Goal: Transaction & Acquisition: Purchase product/service

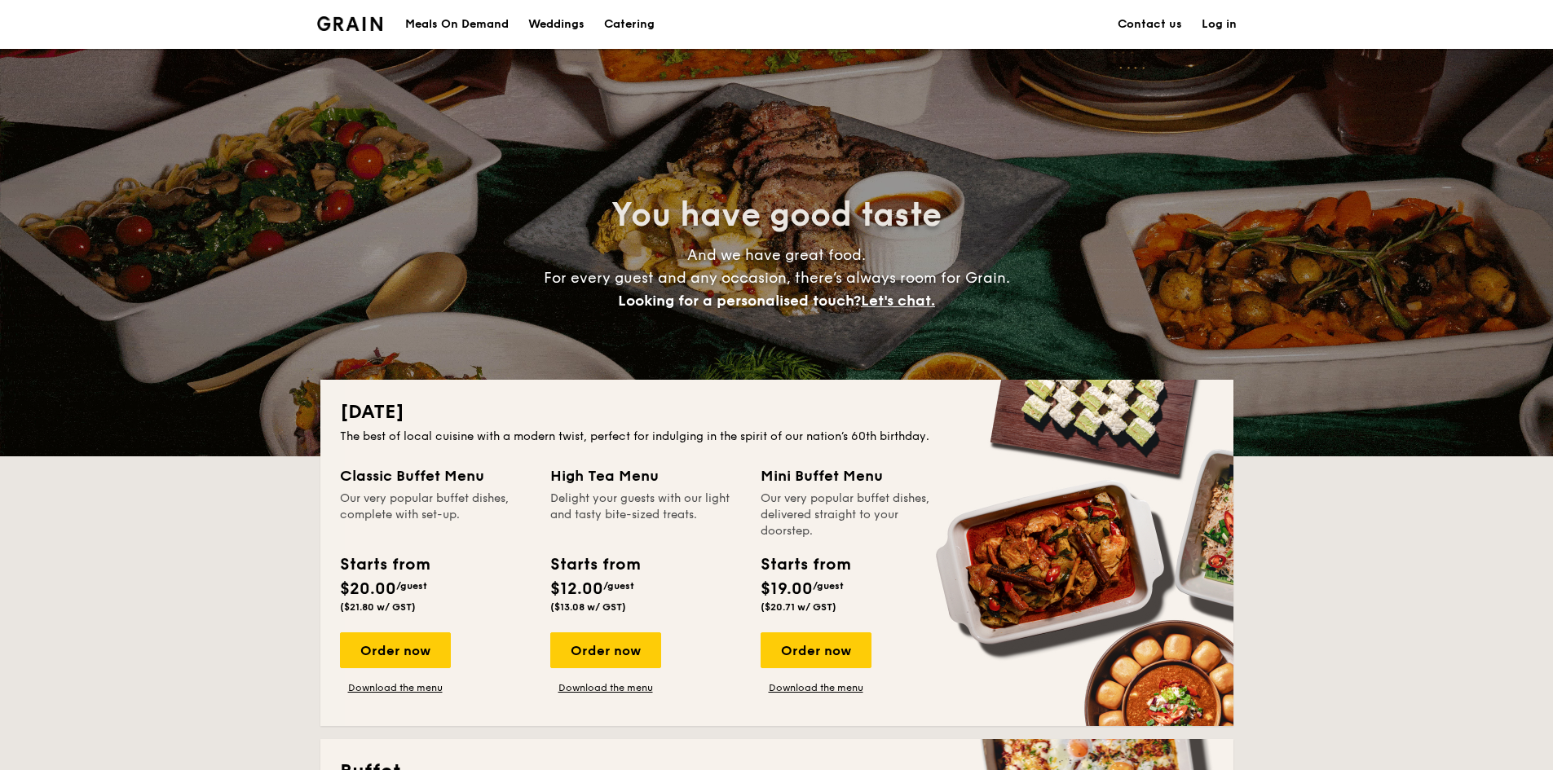
click at [421, 22] on div "Meals On Demand" at bounding box center [457, 24] width 104 height 49
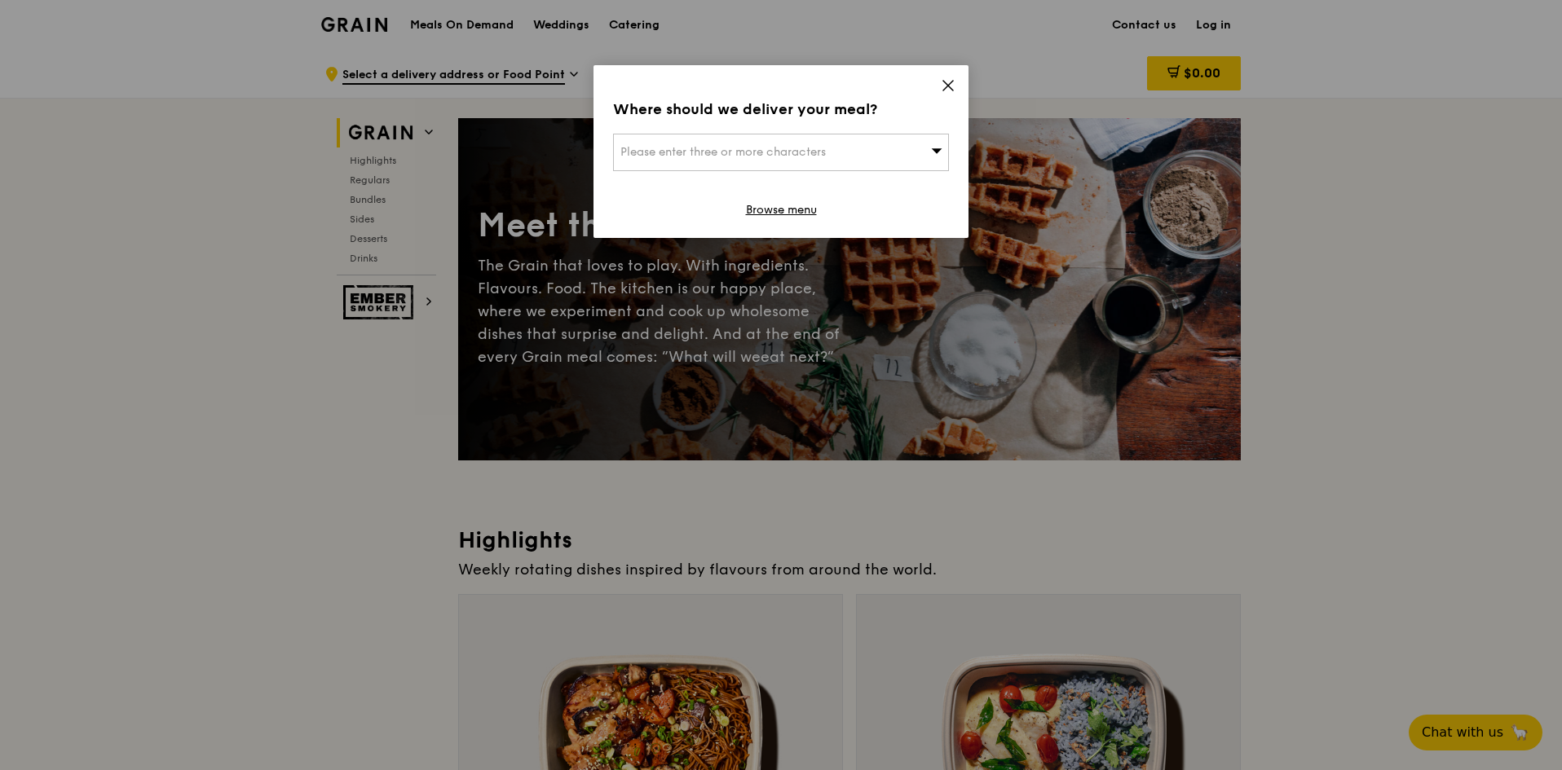
click at [906, 147] on div "Please enter three or more characters" at bounding box center [781, 152] width 336 height 37
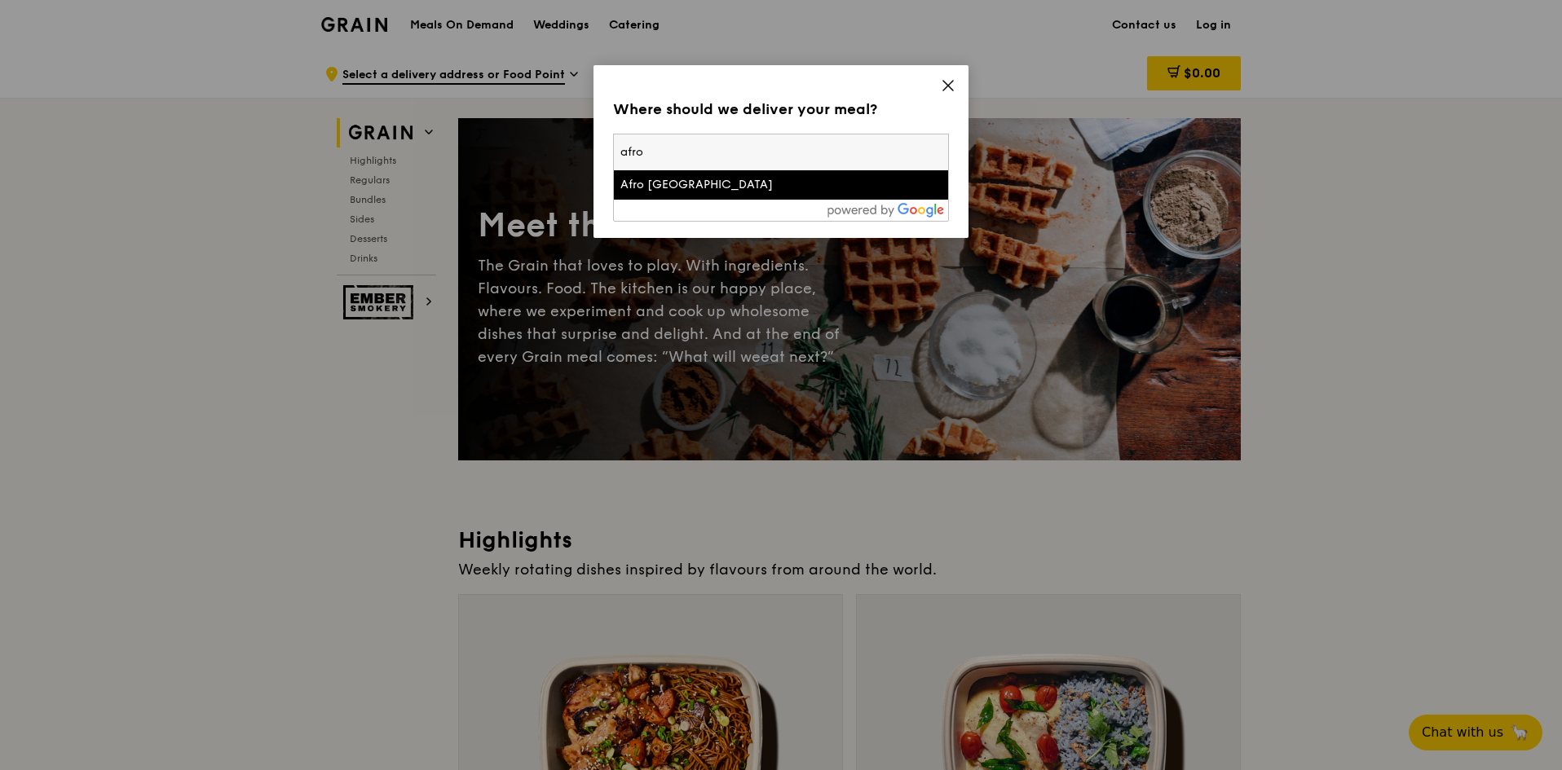
type input "afro"
click at [712, 182] on div "Afro Asia Building" at bounding box center [740, 185] width 241 height 16
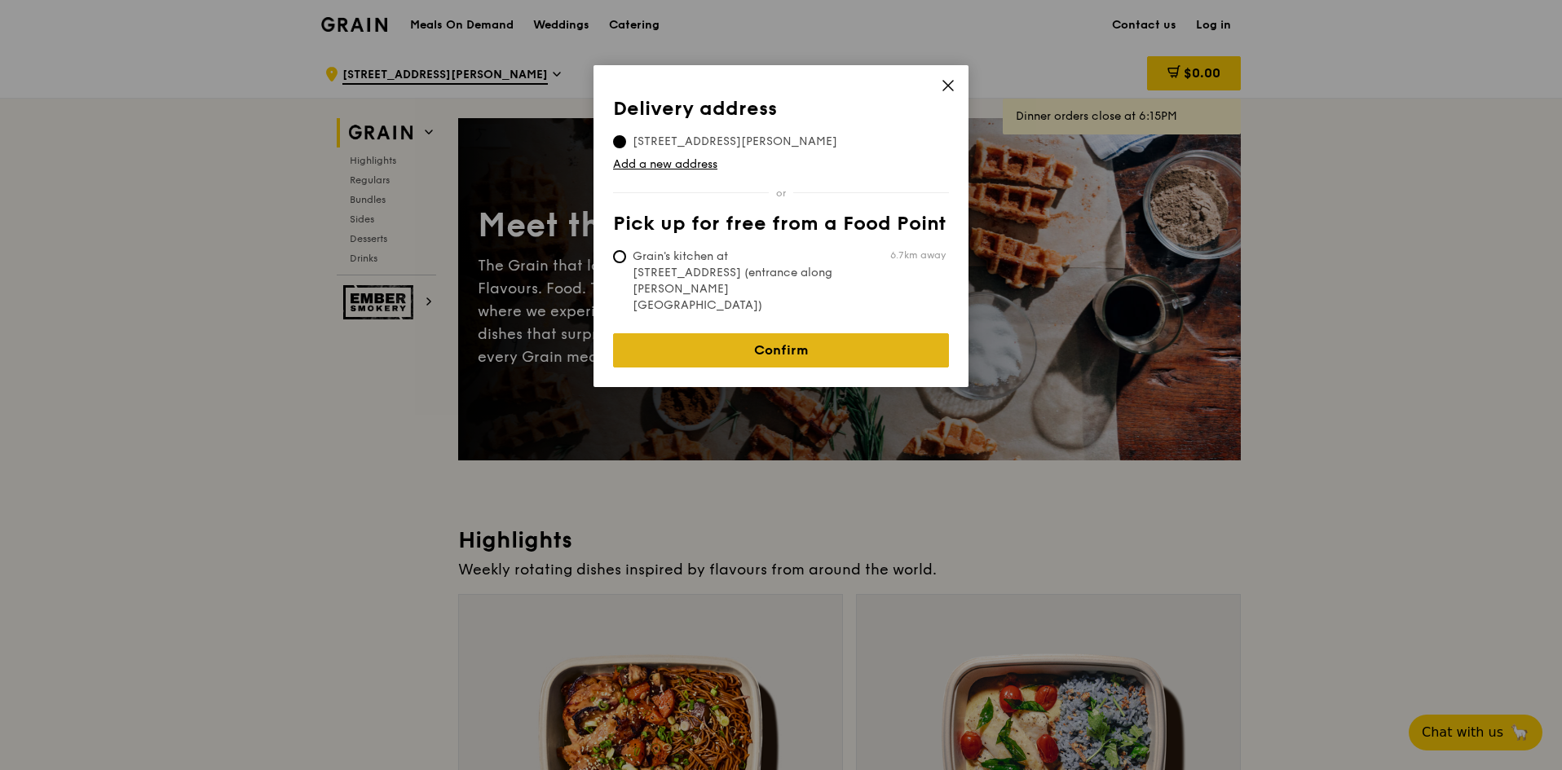
click at [796, 333] on link "Confirm" at bounding box center [781, 350] width 336 height 34
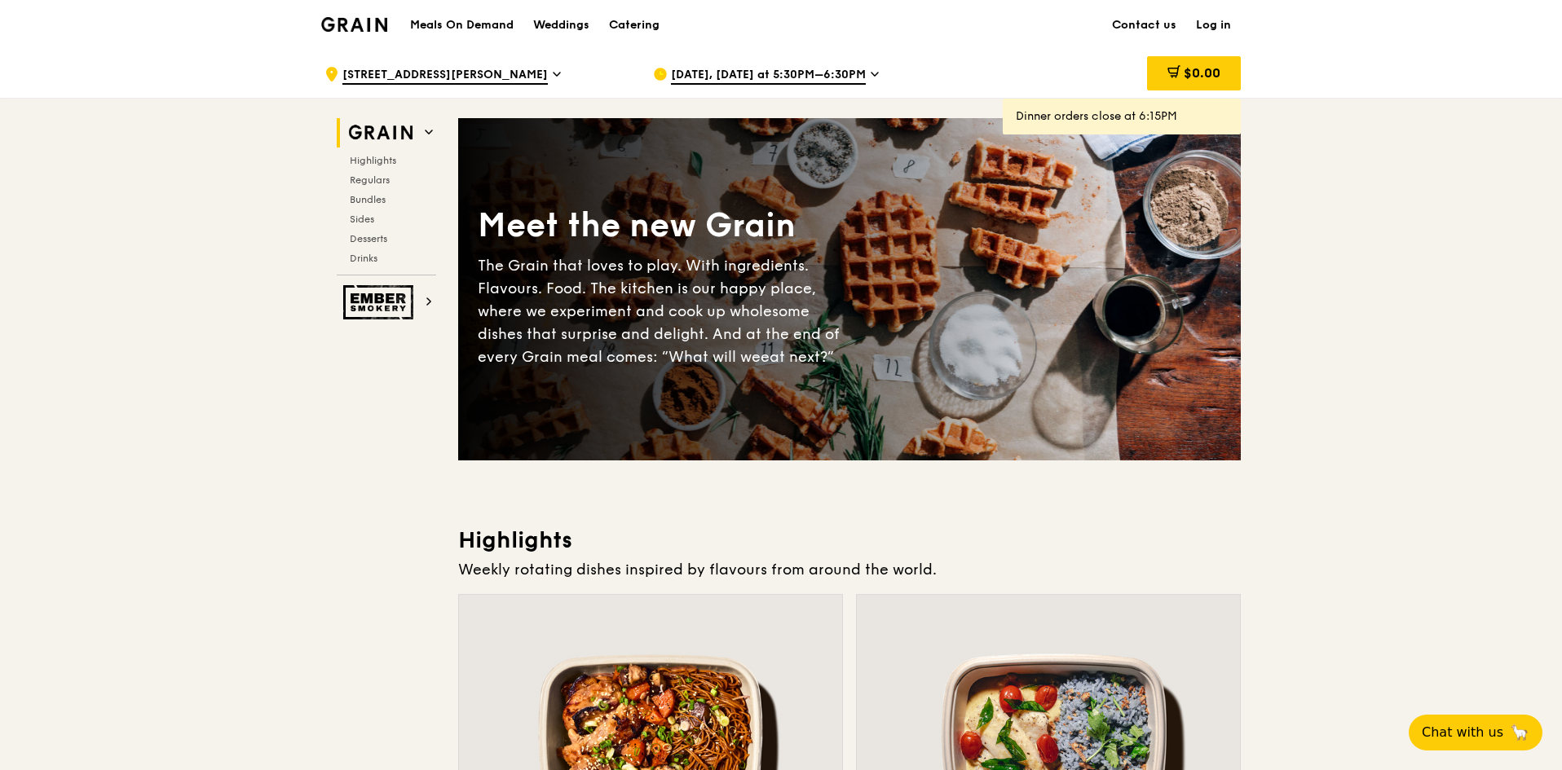
click at [860, 71] on span "Aug 21, Today at 5:30PM–6:30PM" at bounding box center [768, 76] width 195 height 18
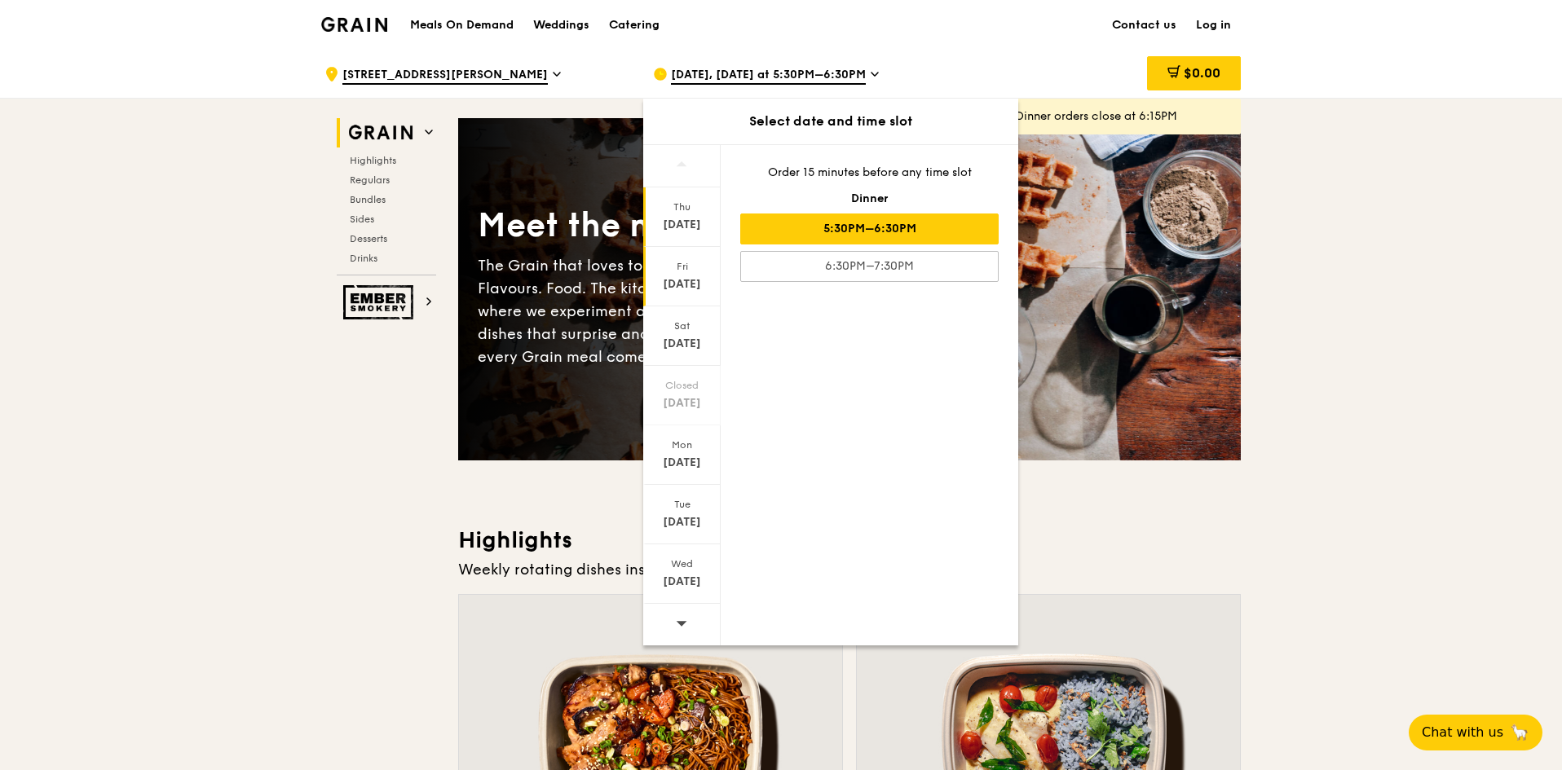
click at [675, 277] on div "Aug 22" at bounding box center [682, 284] width 73 height 16
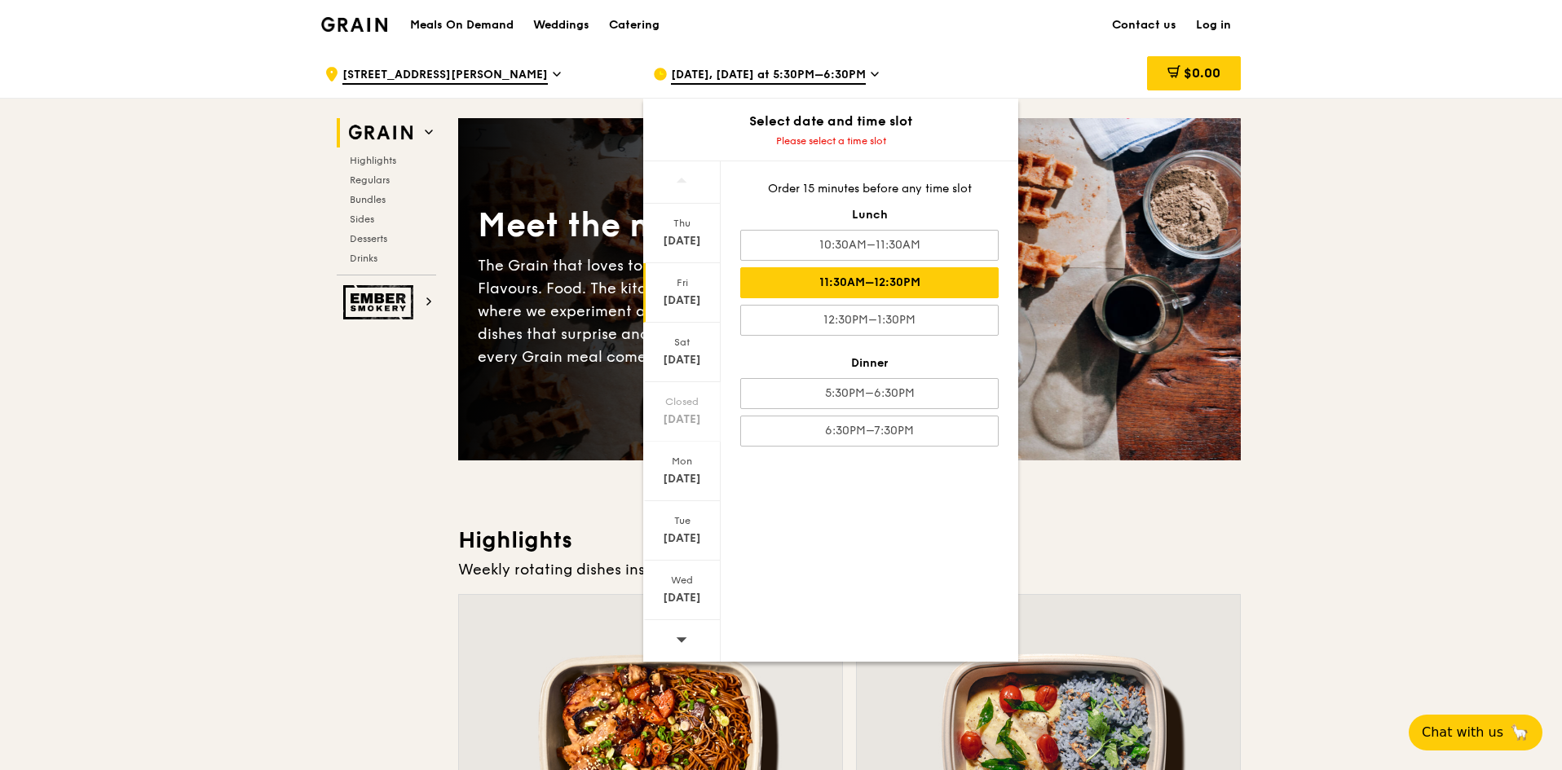
click at [913, 281] on div "11:30AM–12:30PM" at bounding box center [869, 282] width 258 height 31
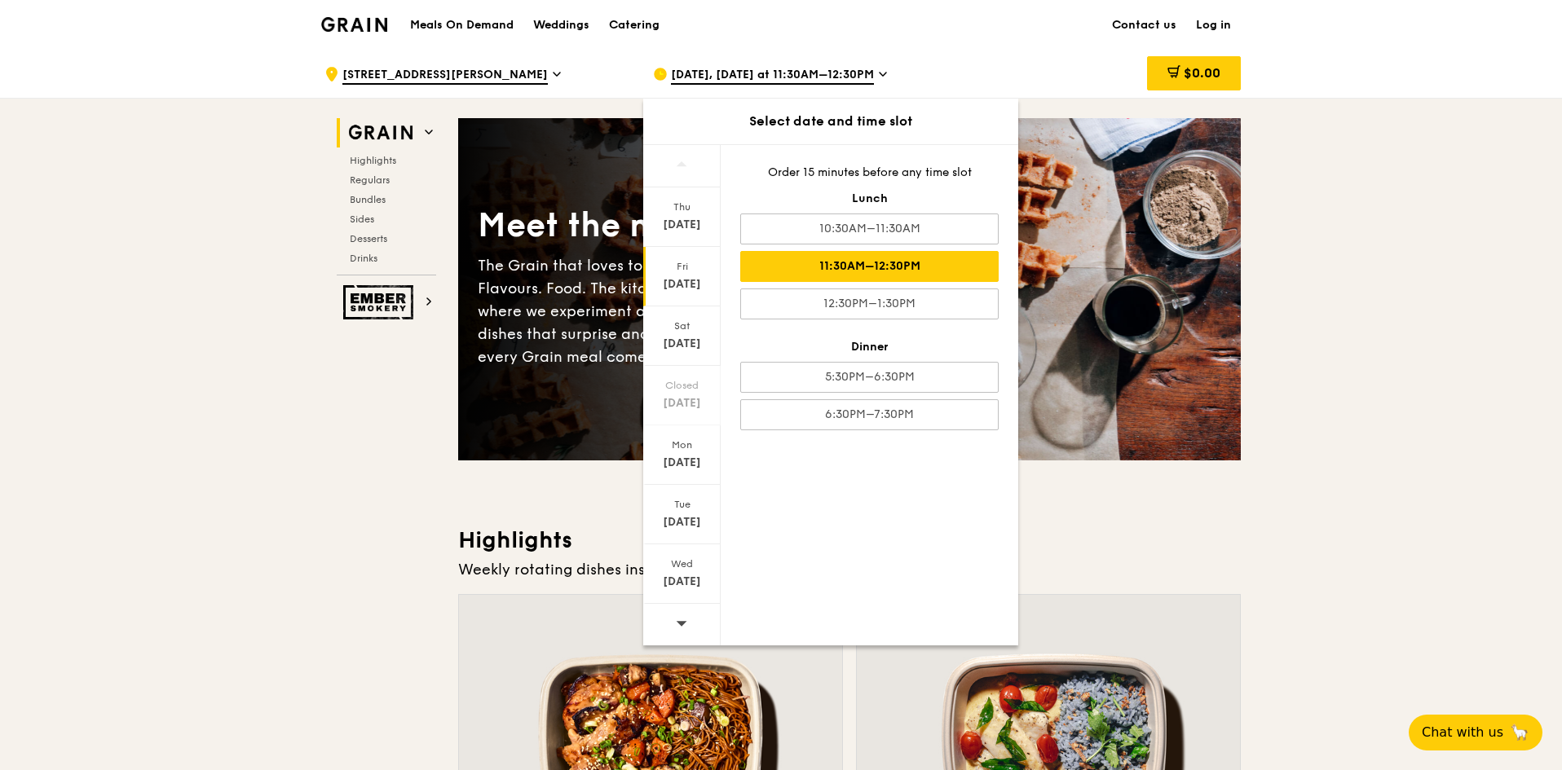
click at [899, 267] on div "11:30AM–12:30PM" at bounding box center [869, 266] width 258 height 31
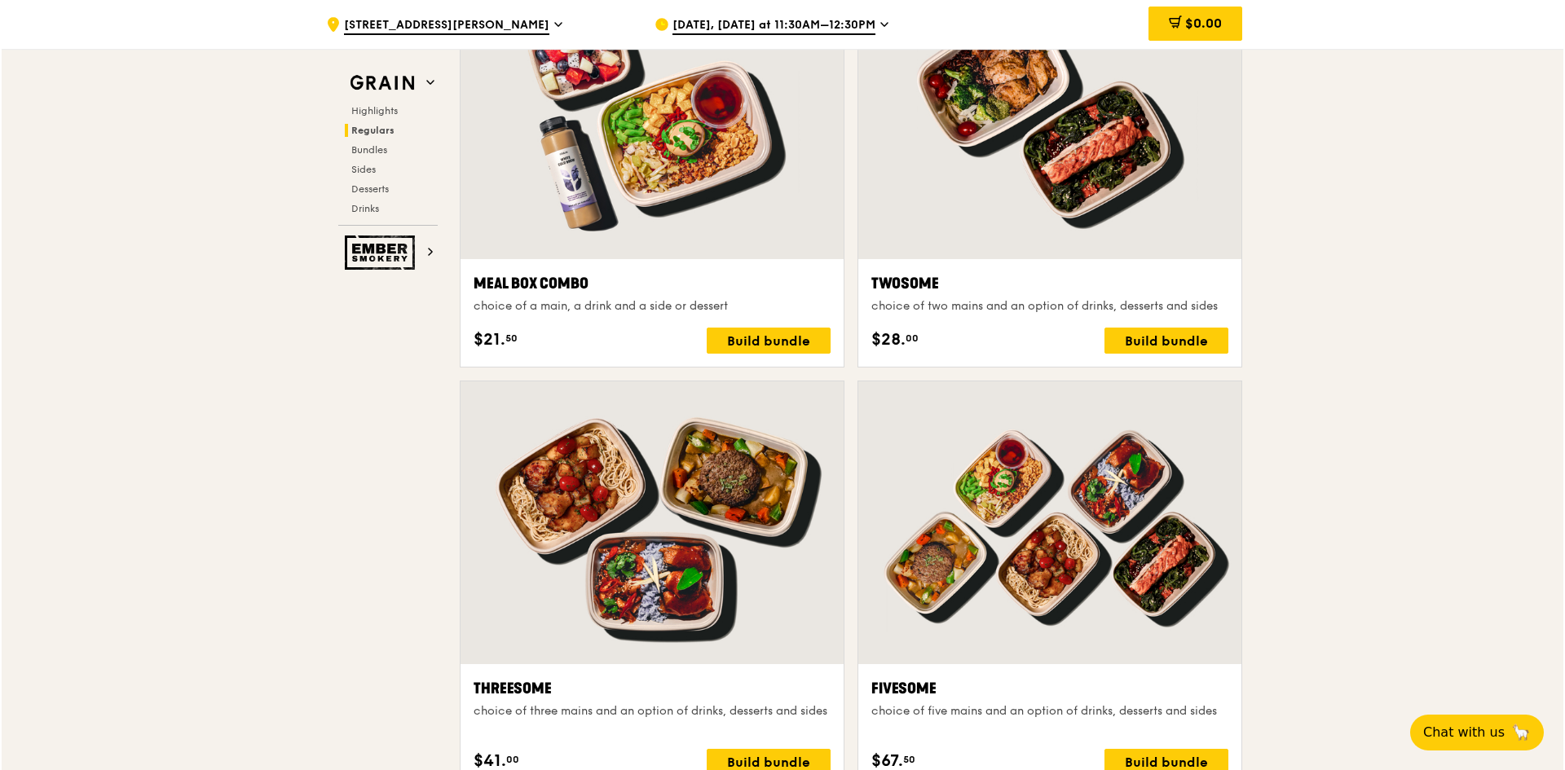
scroll to position [2608, 0]
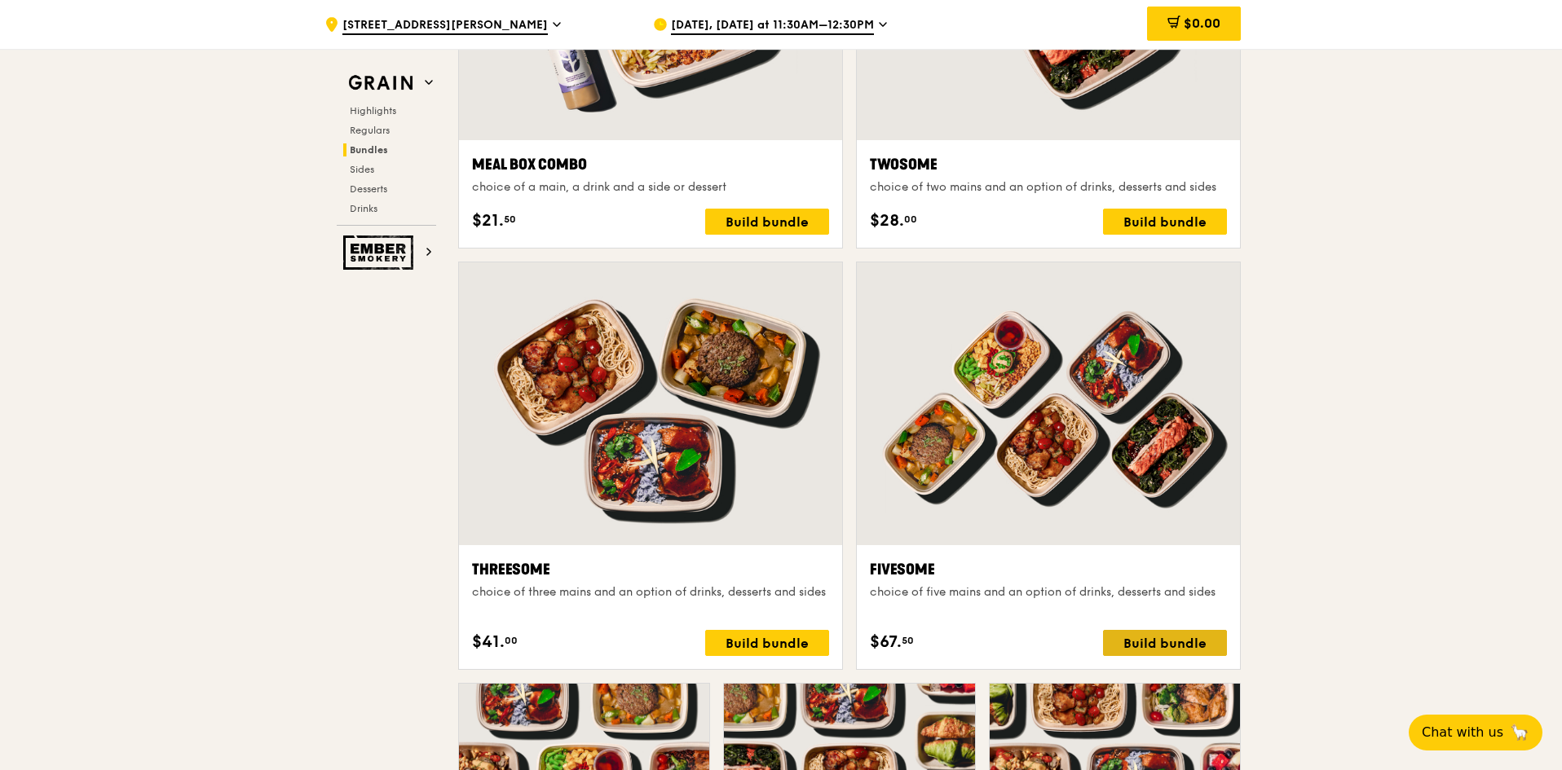
click at [1144, 633] on div "Build bundle" at bounding box center [1165, 643] width 124 height 26
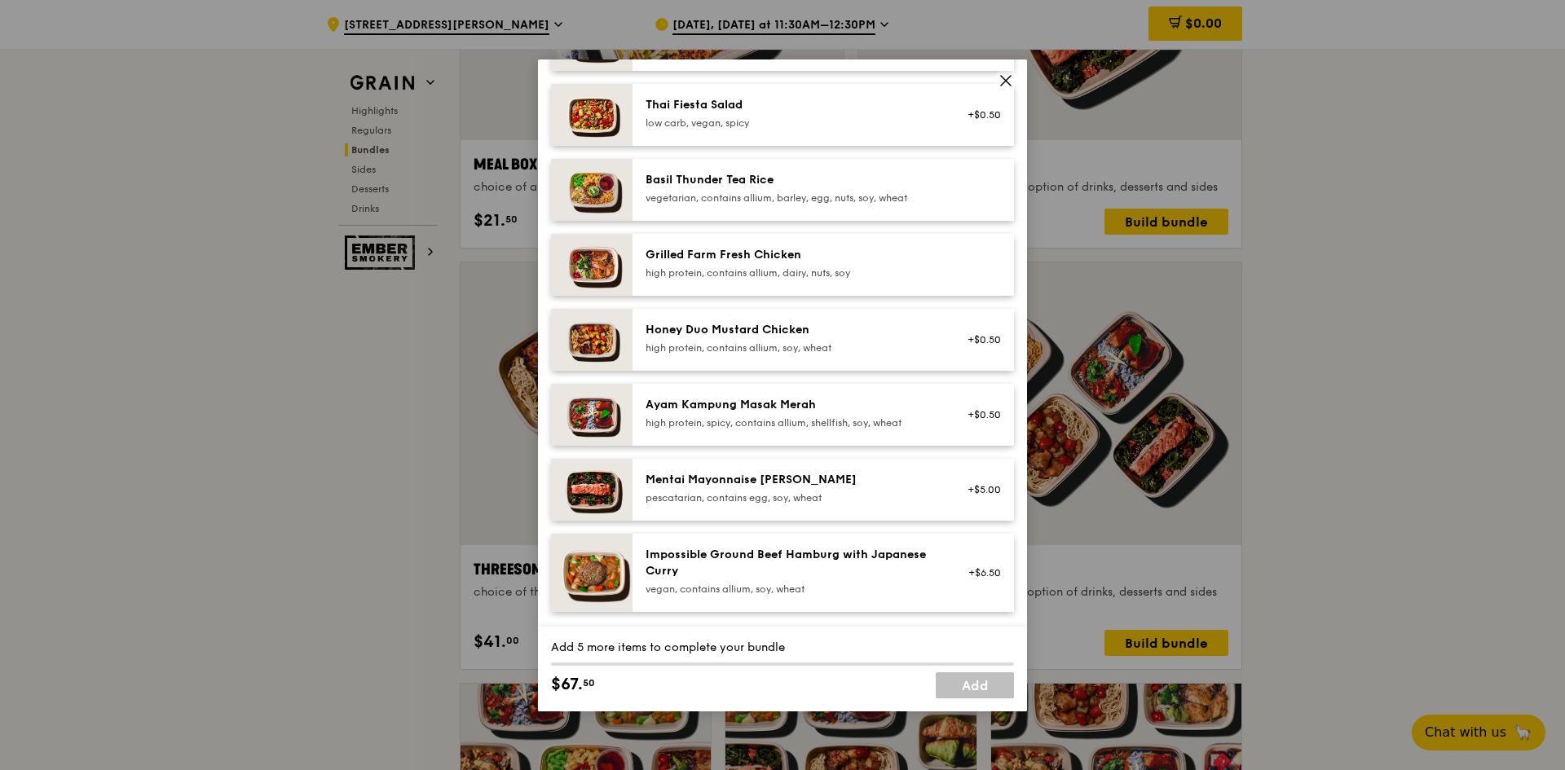
scroll to position [245, 0]
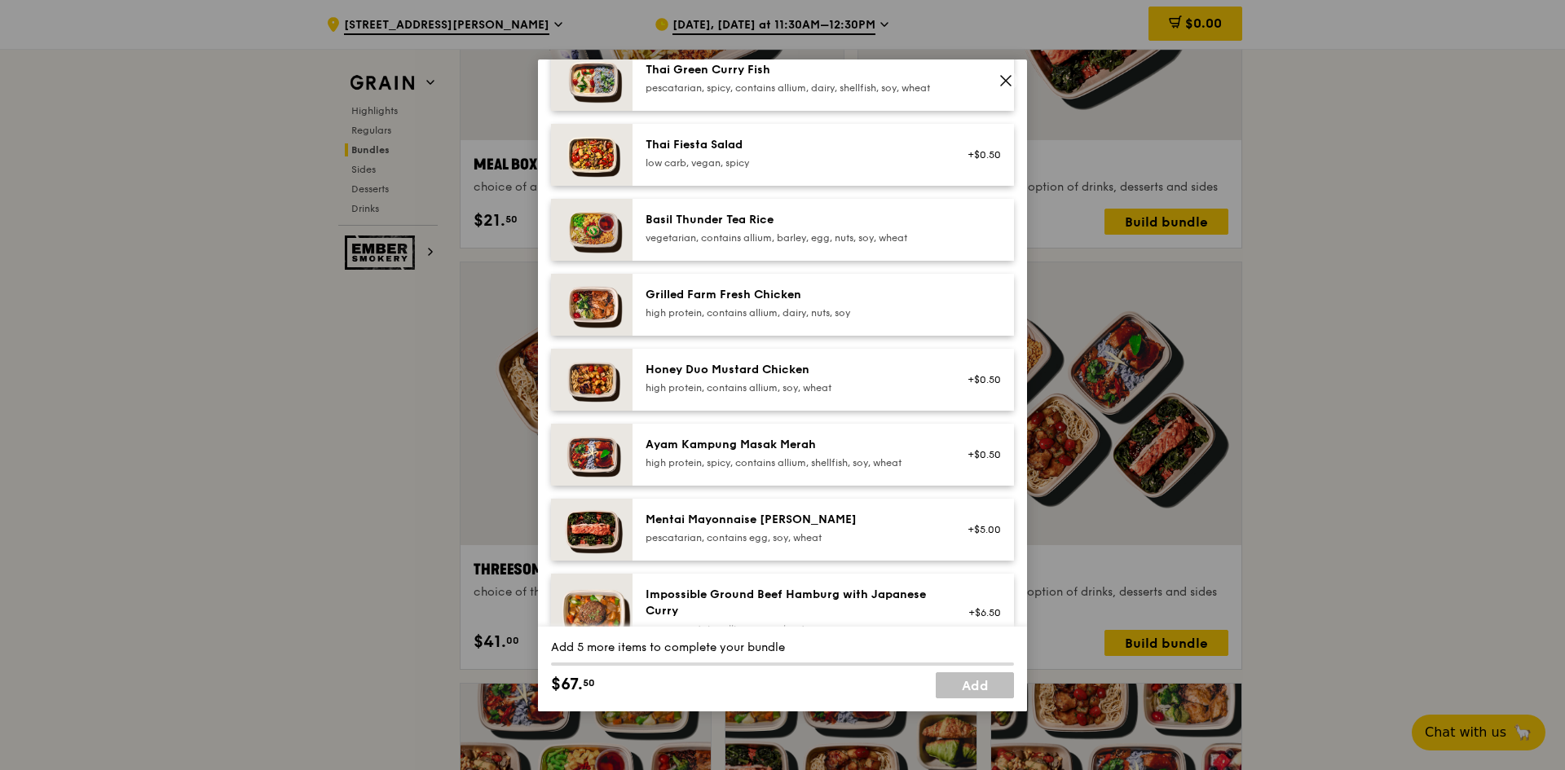
click at [763, 303] on div "Grilled Farm Fresh Chicken" at bounding box center [792, 295] width 293 height 16
click at [729, 395] on div "high protein, contains allium, soy, wheat" at bounding box center [792, 387] width 293 height 13
click at [792, 544] on div "pescatarian, contains egg, soy, wheat" at bounding box center [792, 537] width 293 height 13
click at [977, 544] on link "Remove" at bounding box center [981, 537] width 37 height 11
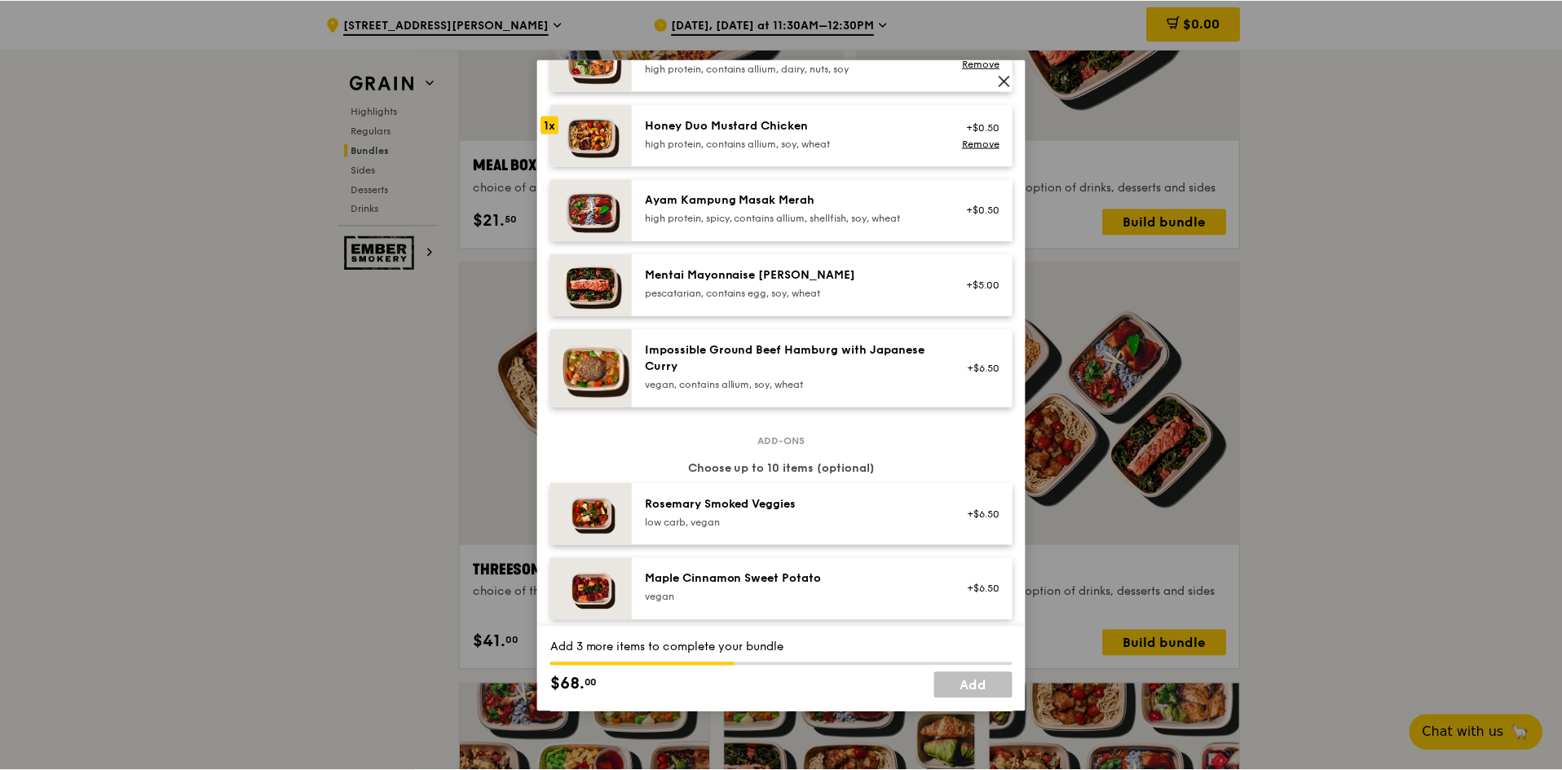
scroll to position [326, 0]
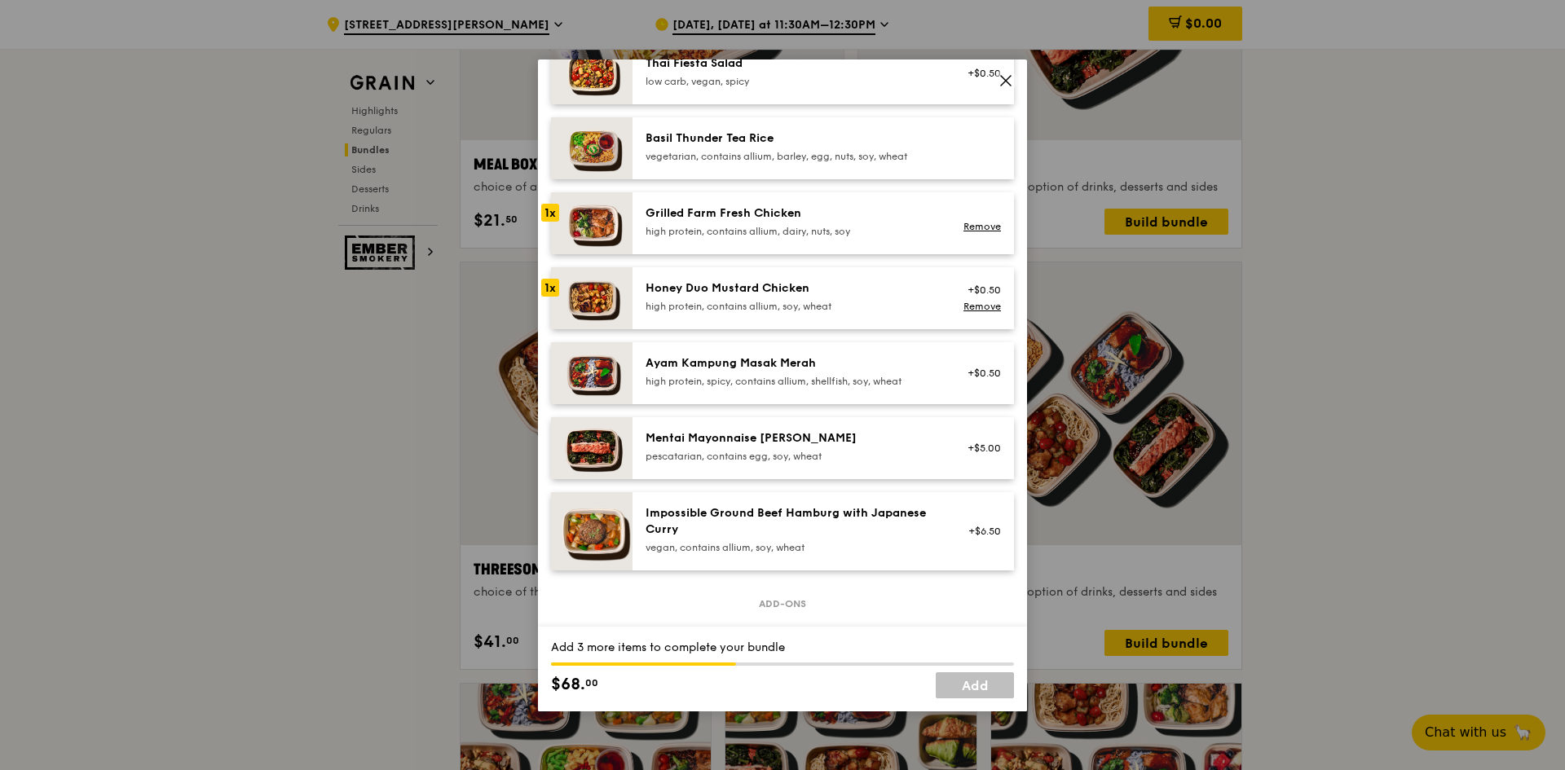
click at [765, 222] on div "Grilled Farm Fresh Chicken" at bounding box center [792, 213] width 293 height 16
click at [760, 297] on div "Honey Duo Mustard Chicken" at bounding box center [792, 288] width 293 height 16
click at [800, 222] on div "Grilled Farm Fresh Chicken" at bounding box center [792, 213] width 293 height 16
click at [965, 688] on link "Add" at bounding box center [975, 685] width 78 height 26
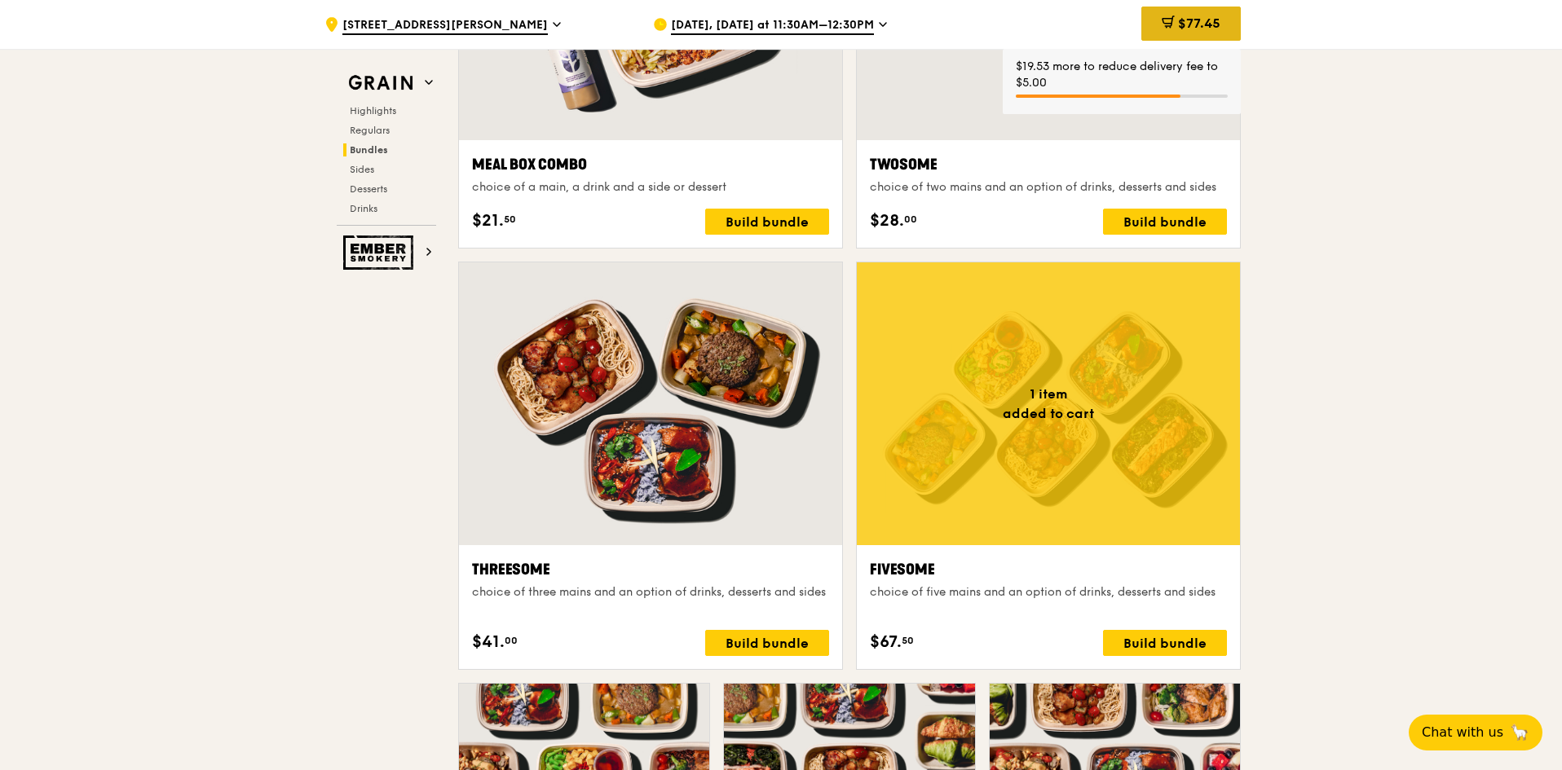
click at [1162, 24] on icon at bounding box center [1168, 21] width 13 height 13
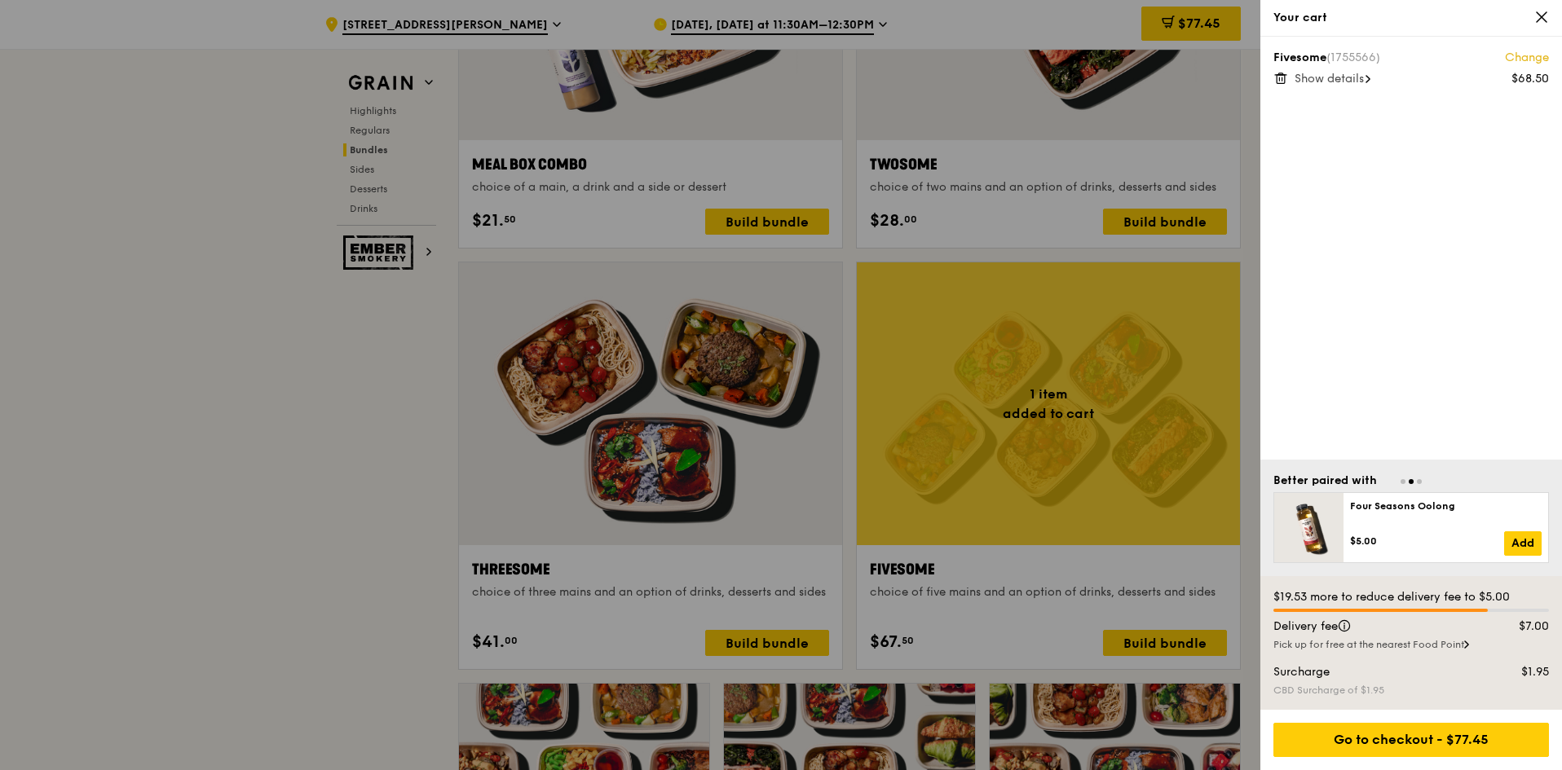
click at [1328, 70] on div "Fivesome (1755566) Change $68.50 Show details" at bounding box center [1411, 68] width 276 height 36
click at [1342, 77] on span "Show details" at bounding box center [1328, 79] width 69 height 14
click at [792, 478] on div at bounding box center [781, 385] width 1562 height 770
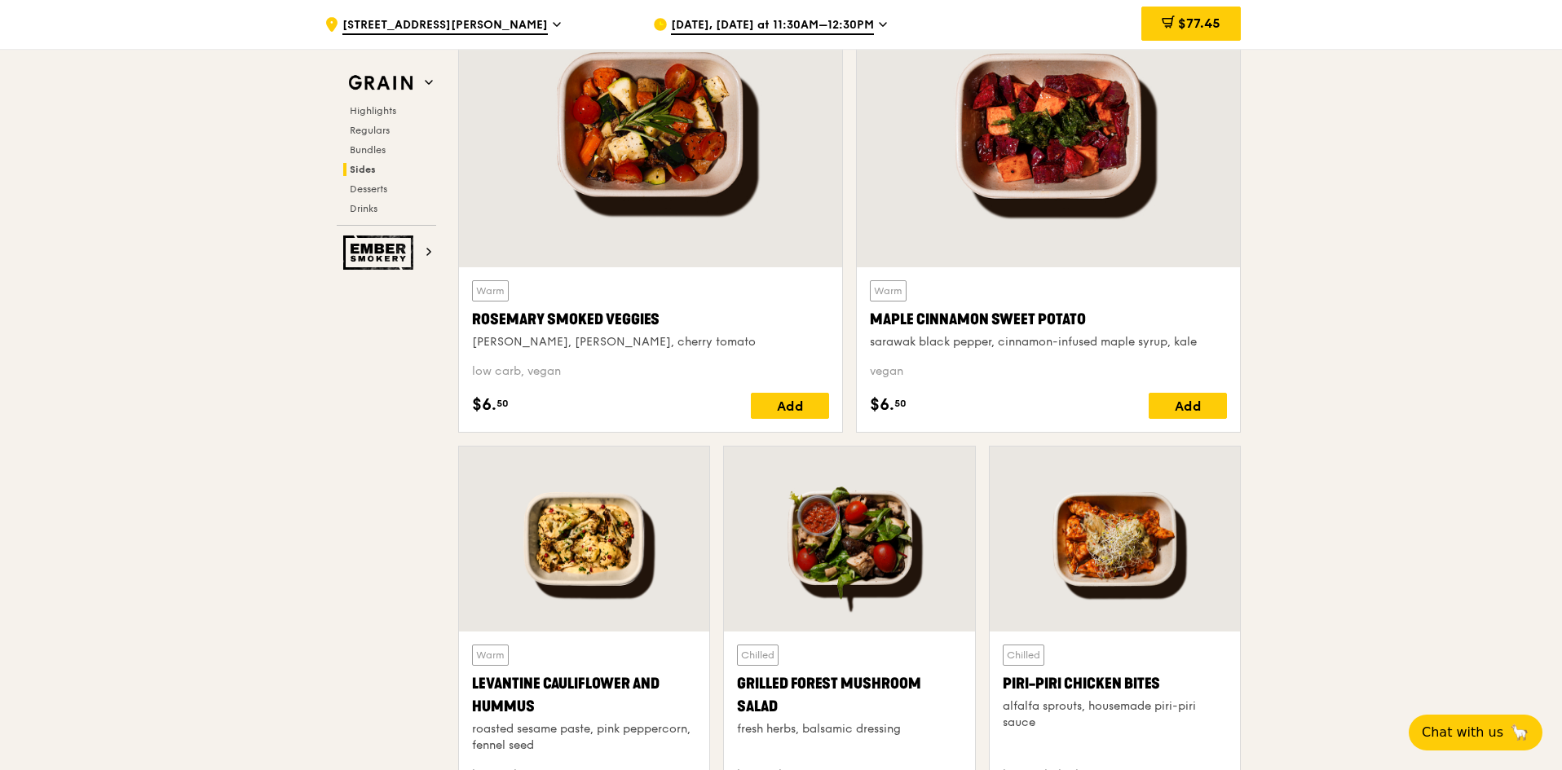
scroll to position [3587, 0]
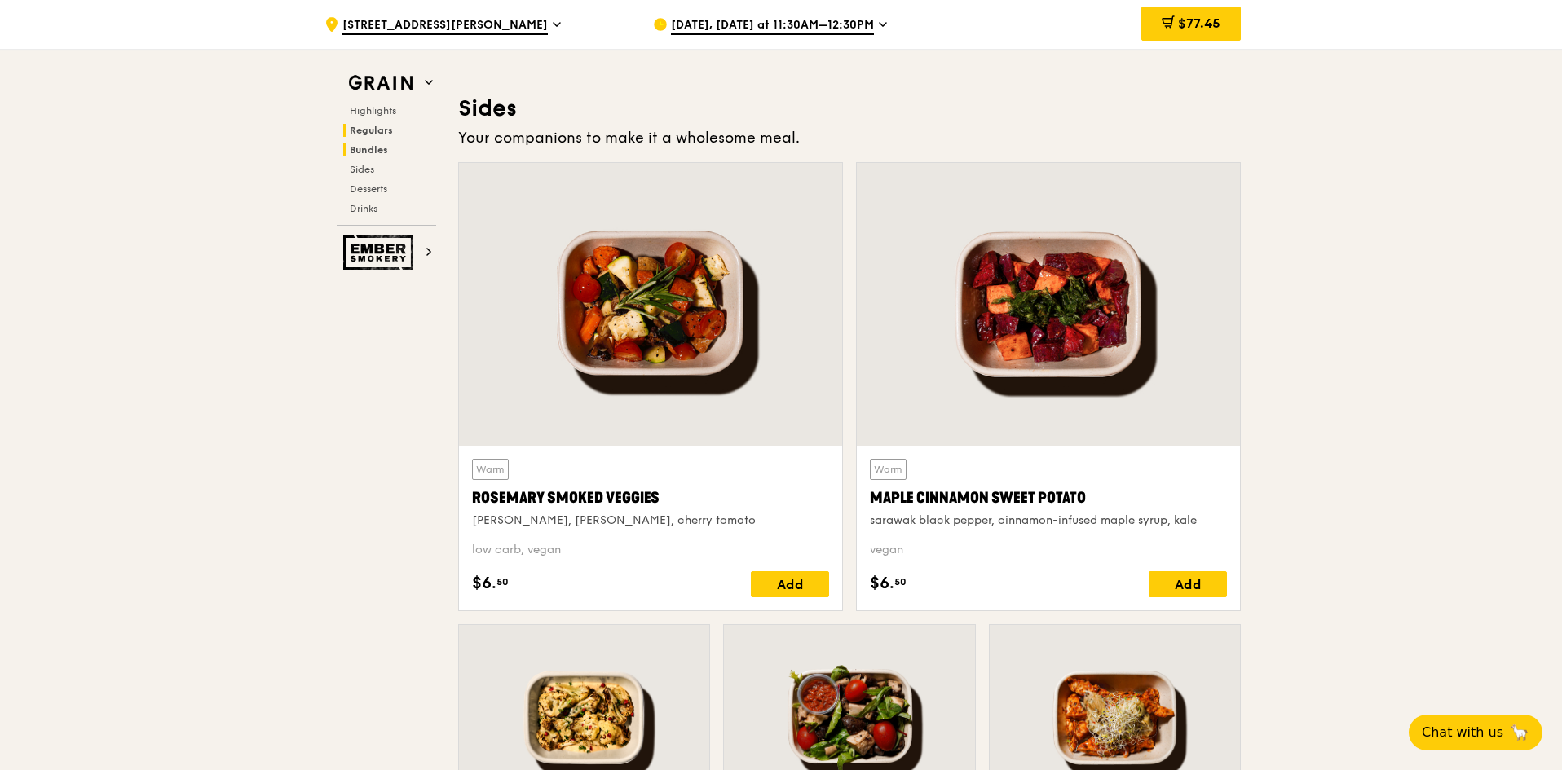
click at [374, 130] on span "Regulars" at bounding box center [371, 130] width 43 height 11
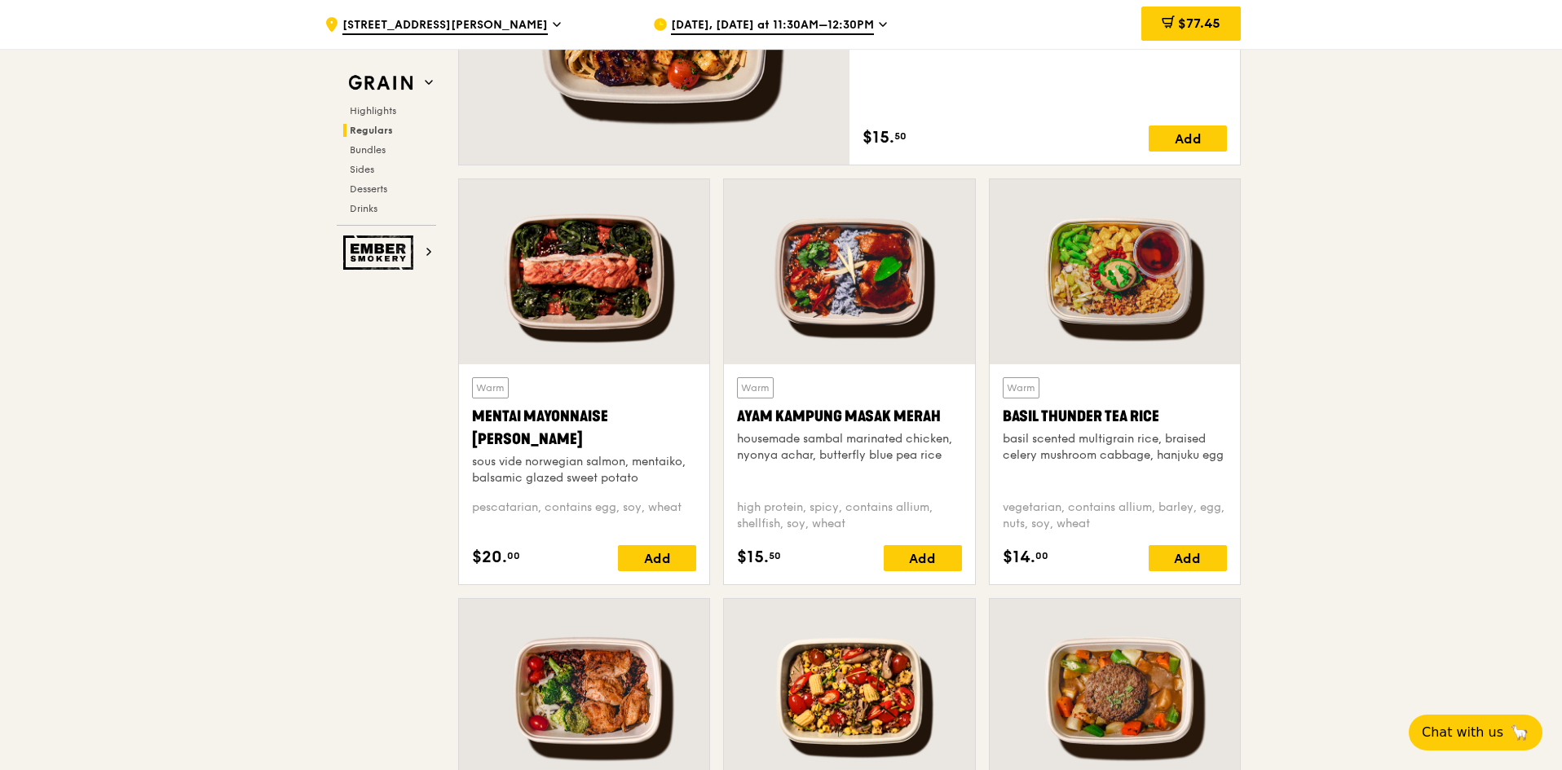
scroll to position [1545, 0]
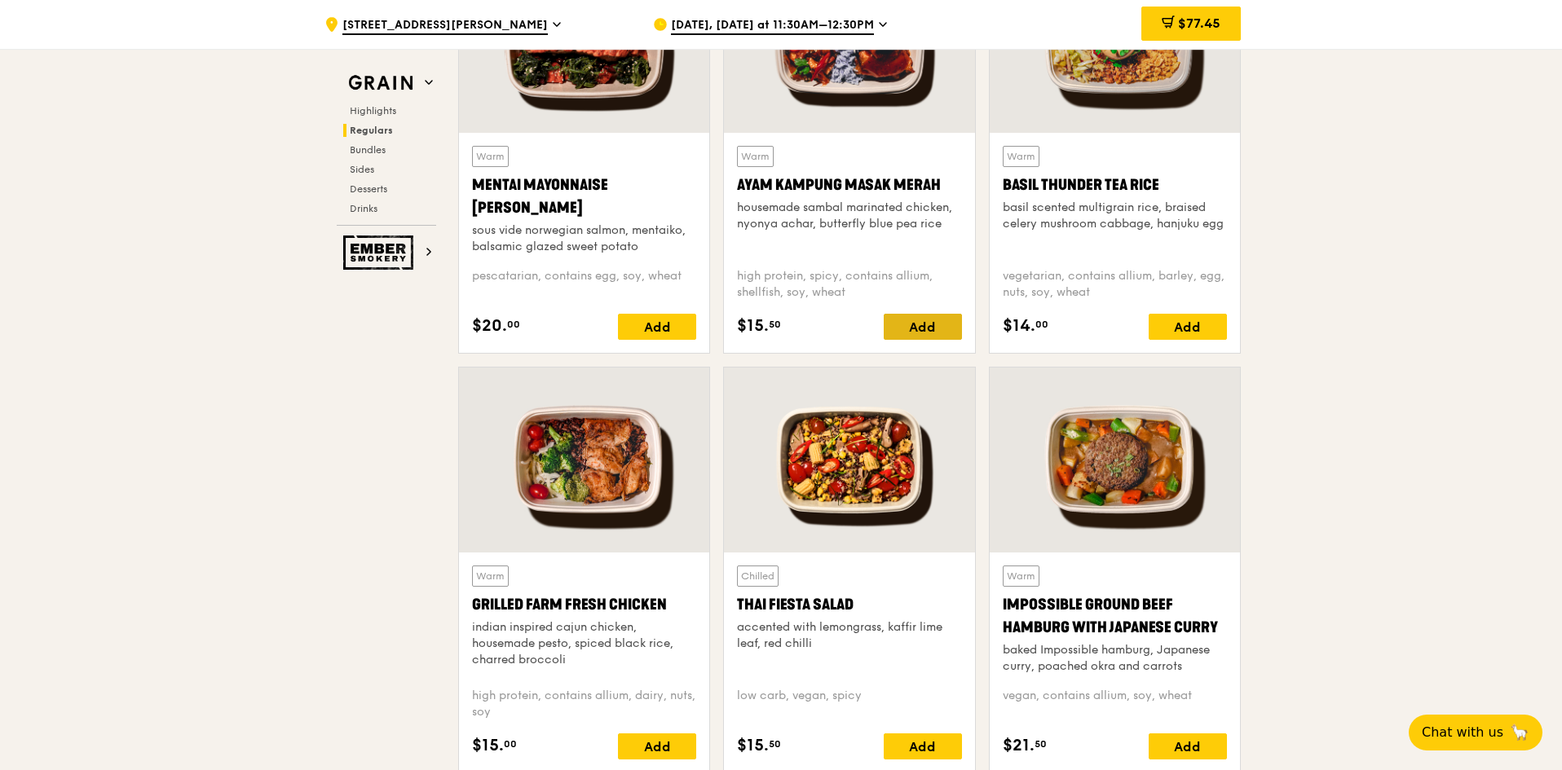
click at [917, 324] on div "Add" at bounding box center [923, 327] width 78 height 26
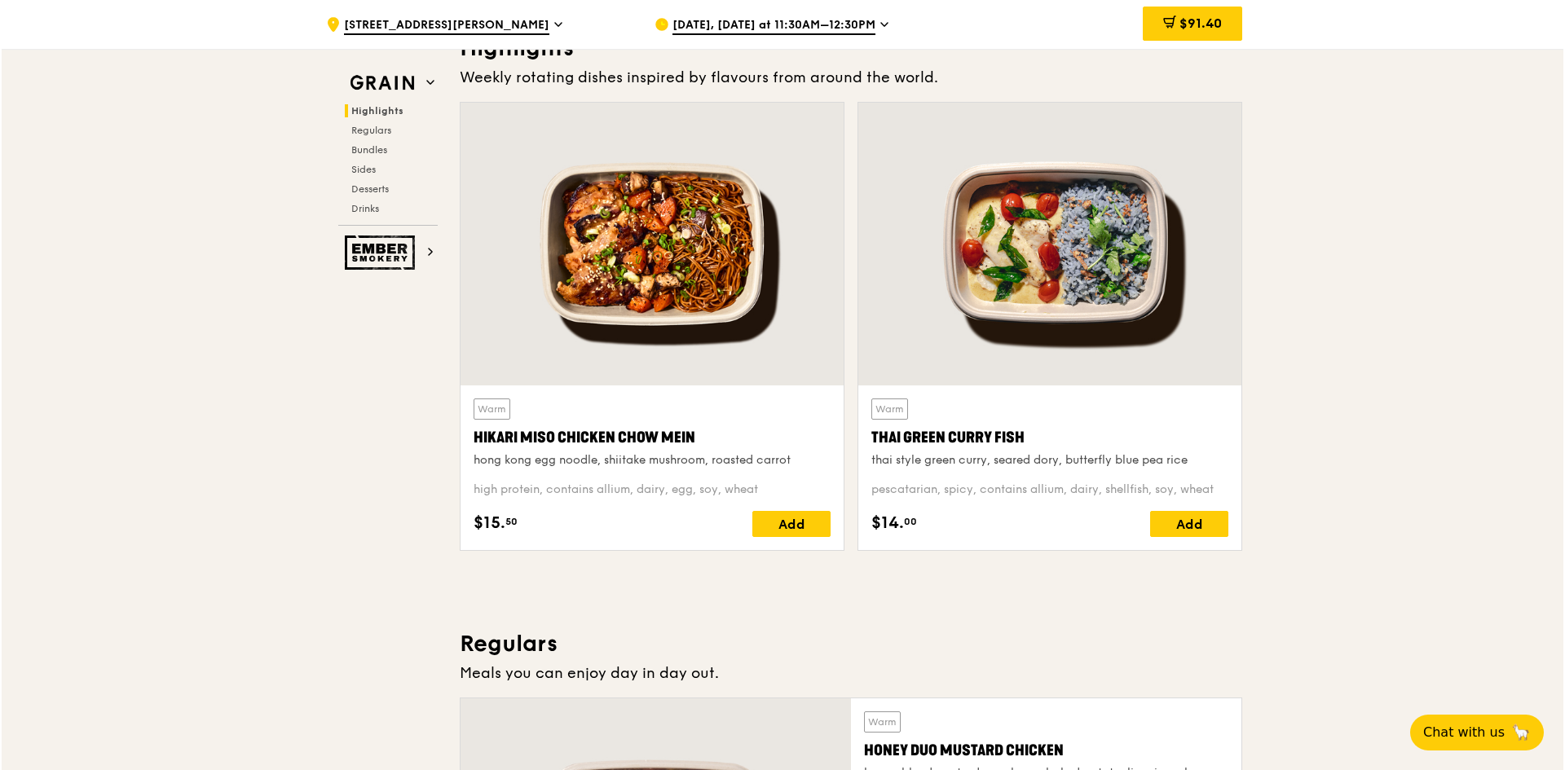
scroll to position [403, 0]
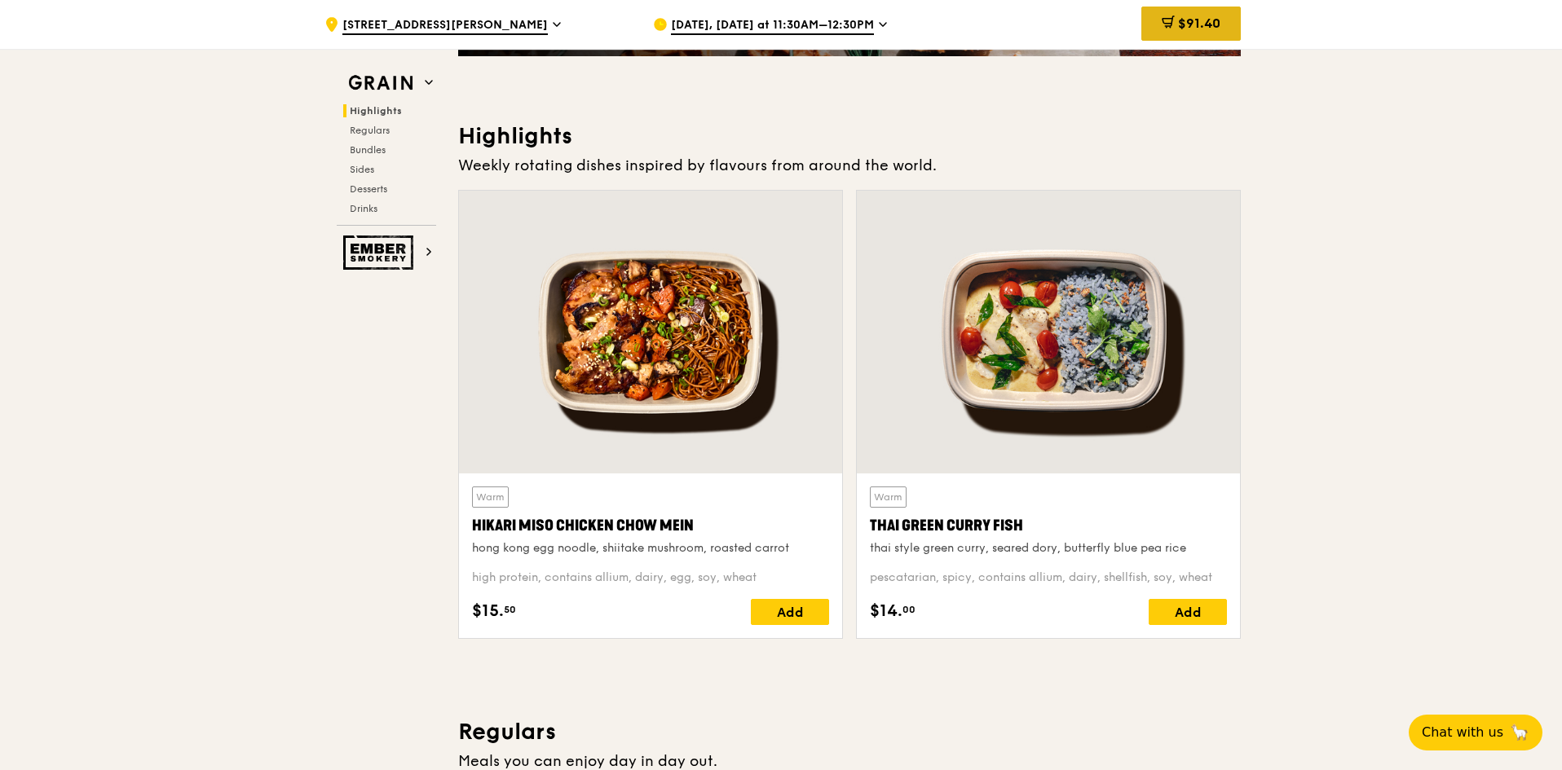
click at [1195, 12] on div "$91.40" at bounding box center [1190, 24] width 99 height 34
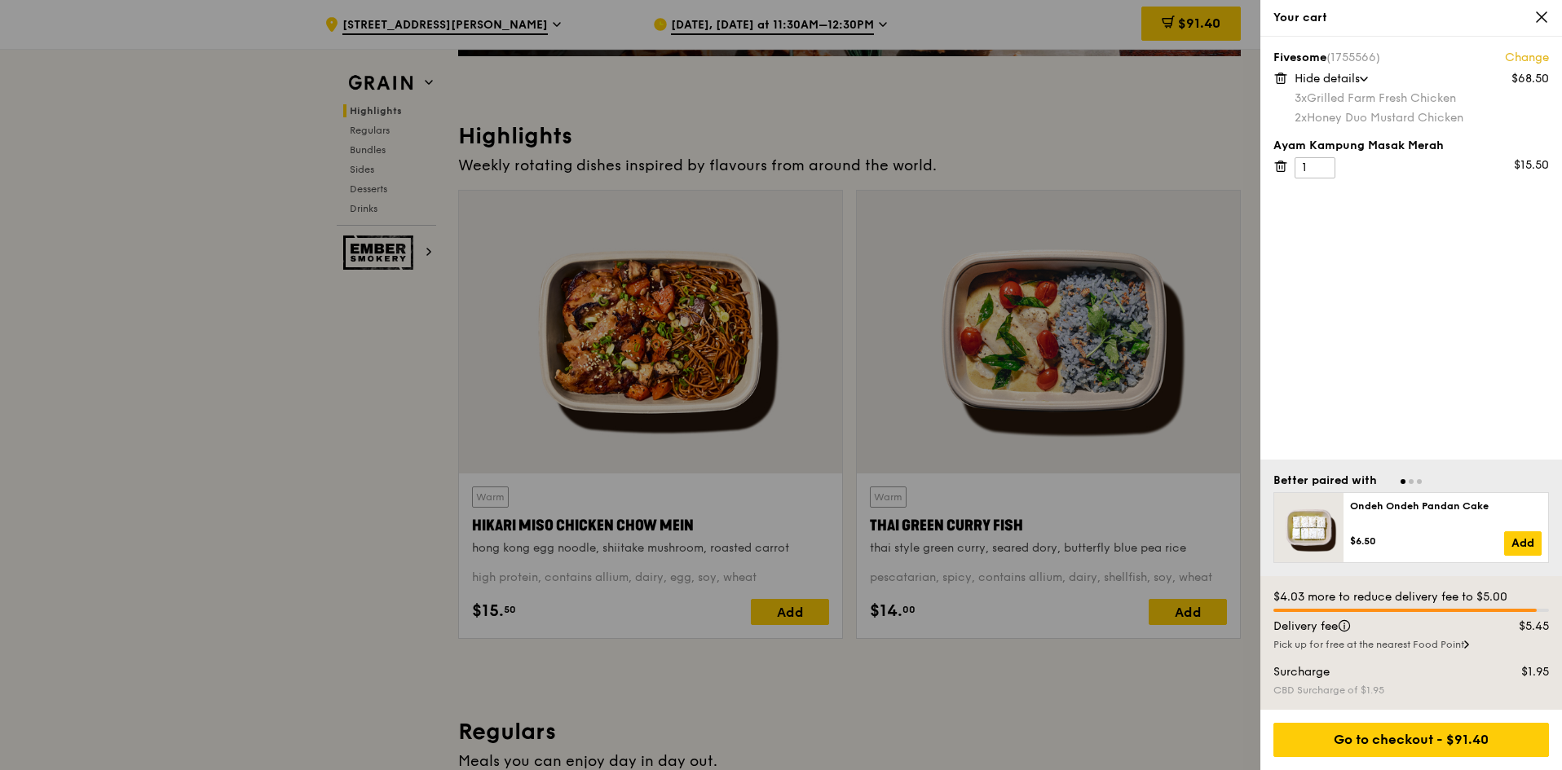
click at [1360, 76] on span "Hide details" at bounding box center [1326, 79] width 65 height 14
click at [1370, 81] on icon at bounding box center [1367, 79] width 5 height 8
click at [1534, 53] on link "Change" at bounding box center [1527, 58] width 44 height 16
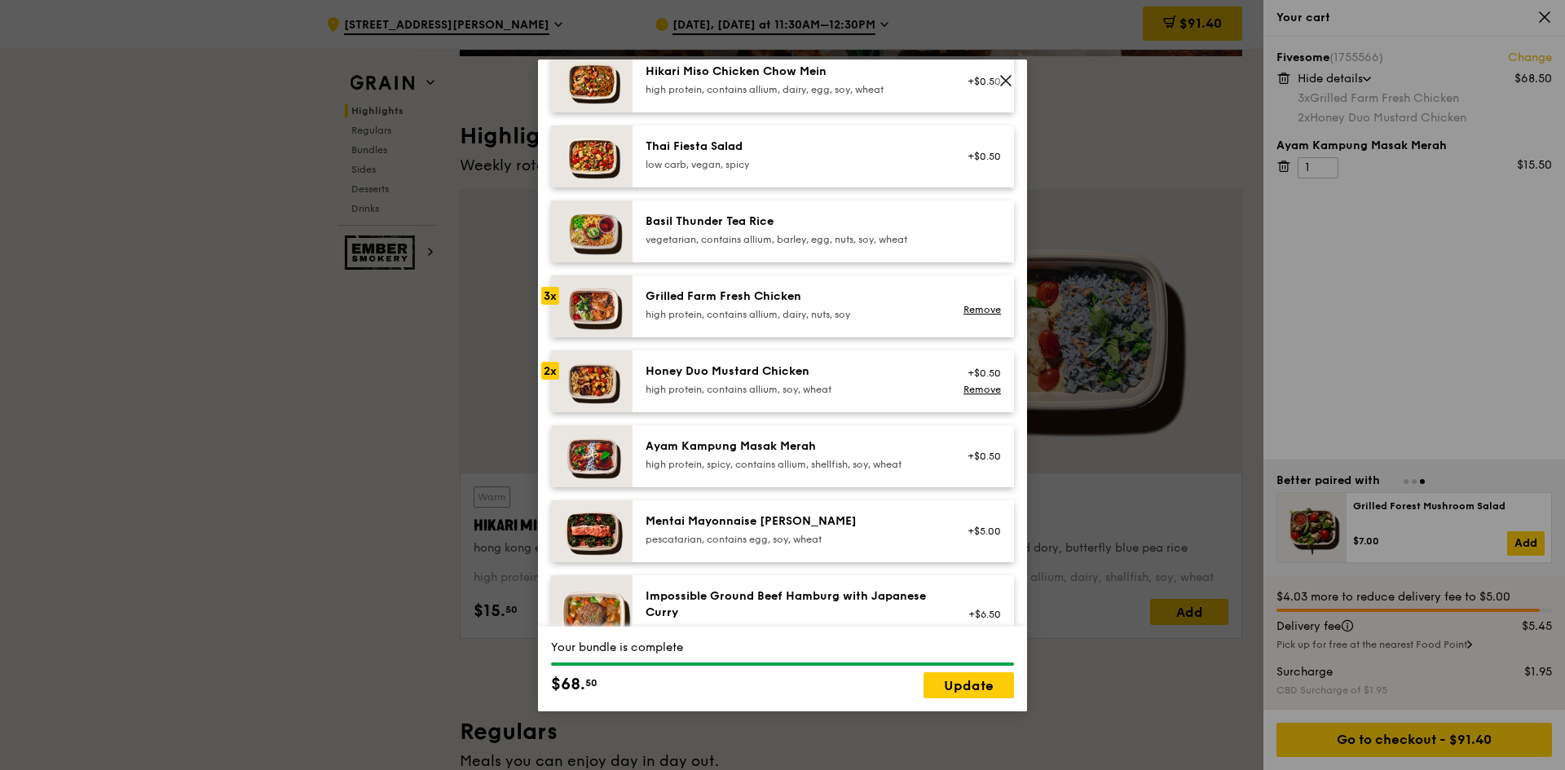
scroll to position [245, 0]
click at [965, 314] on link "Remove" at bounding box center [981, 307] width 37 height 11
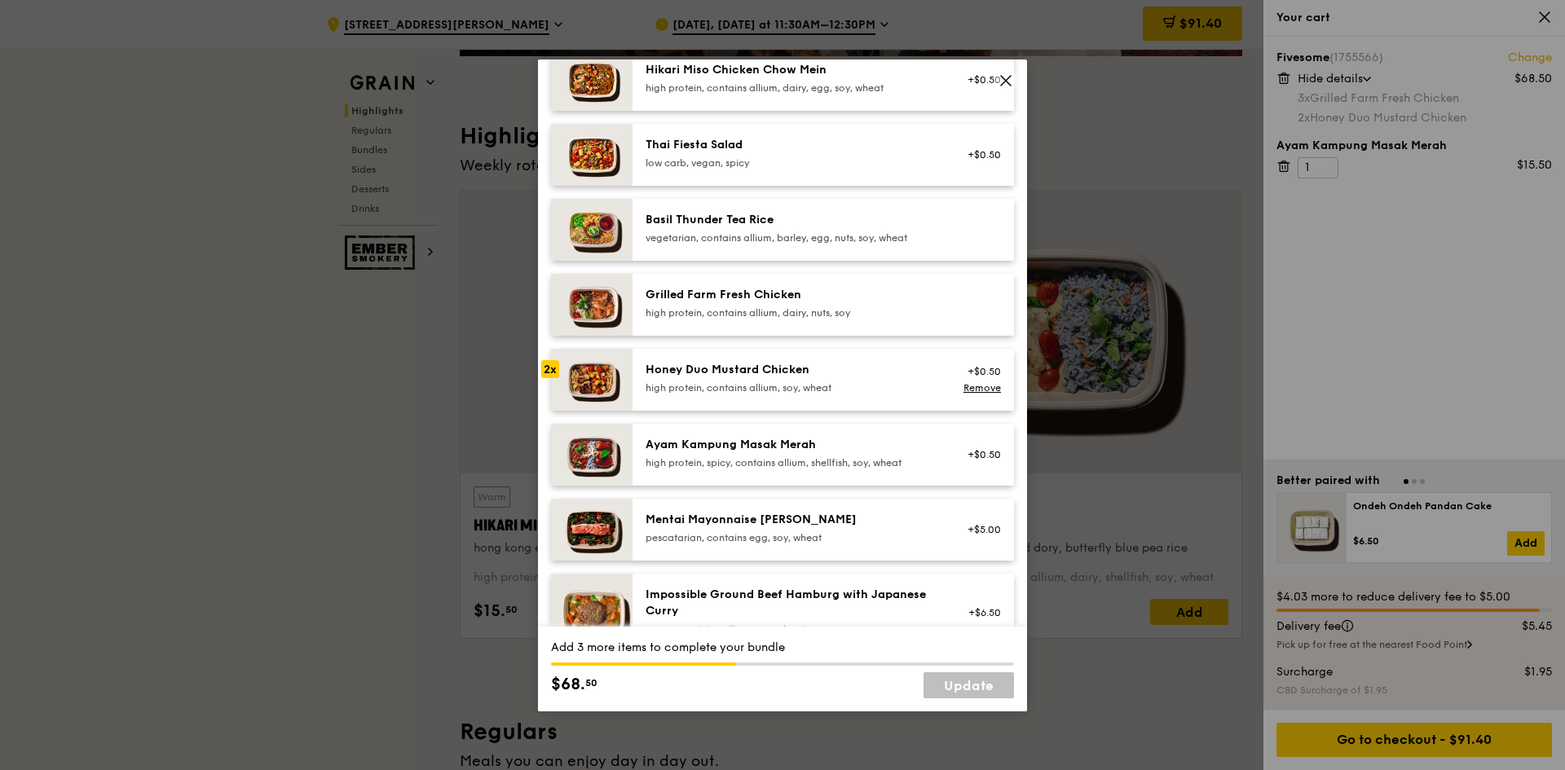
click at [756, 319] on div "high protein, contains allium, dairy, nuts, soy" at bounding box center [792, 312] width 293 height 13
click at [757, 320] on div "high protein, contains allium, dairy, nuts, soy" at bounding box center [792, 312] width 293 height 13
click at [975, 394] on div "Remove" at bounding box center [979, 387] width 43 height 13
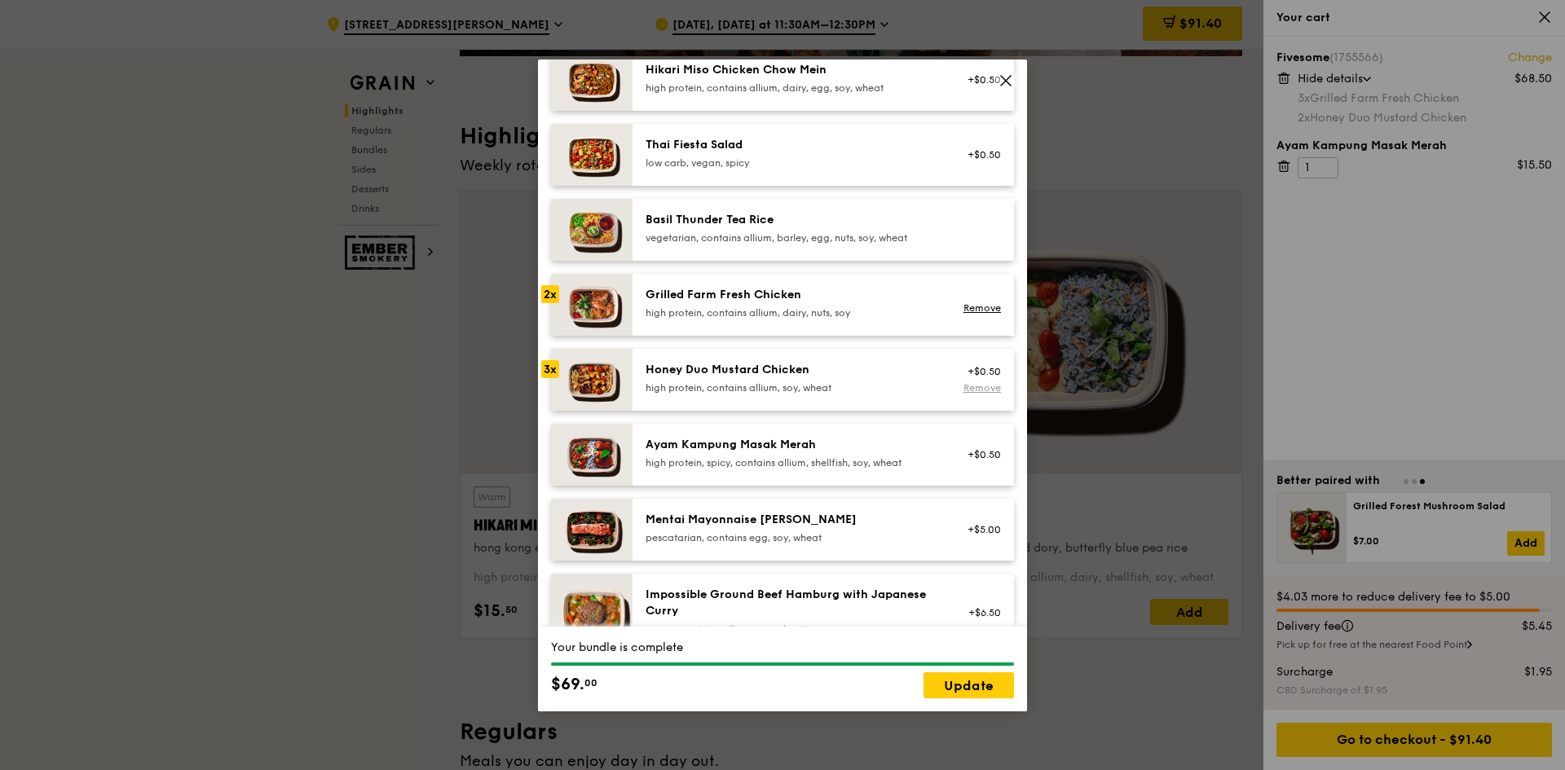
click at [985, 394] on link "Remove" at bounding box center [981, 387] width 37 height 11
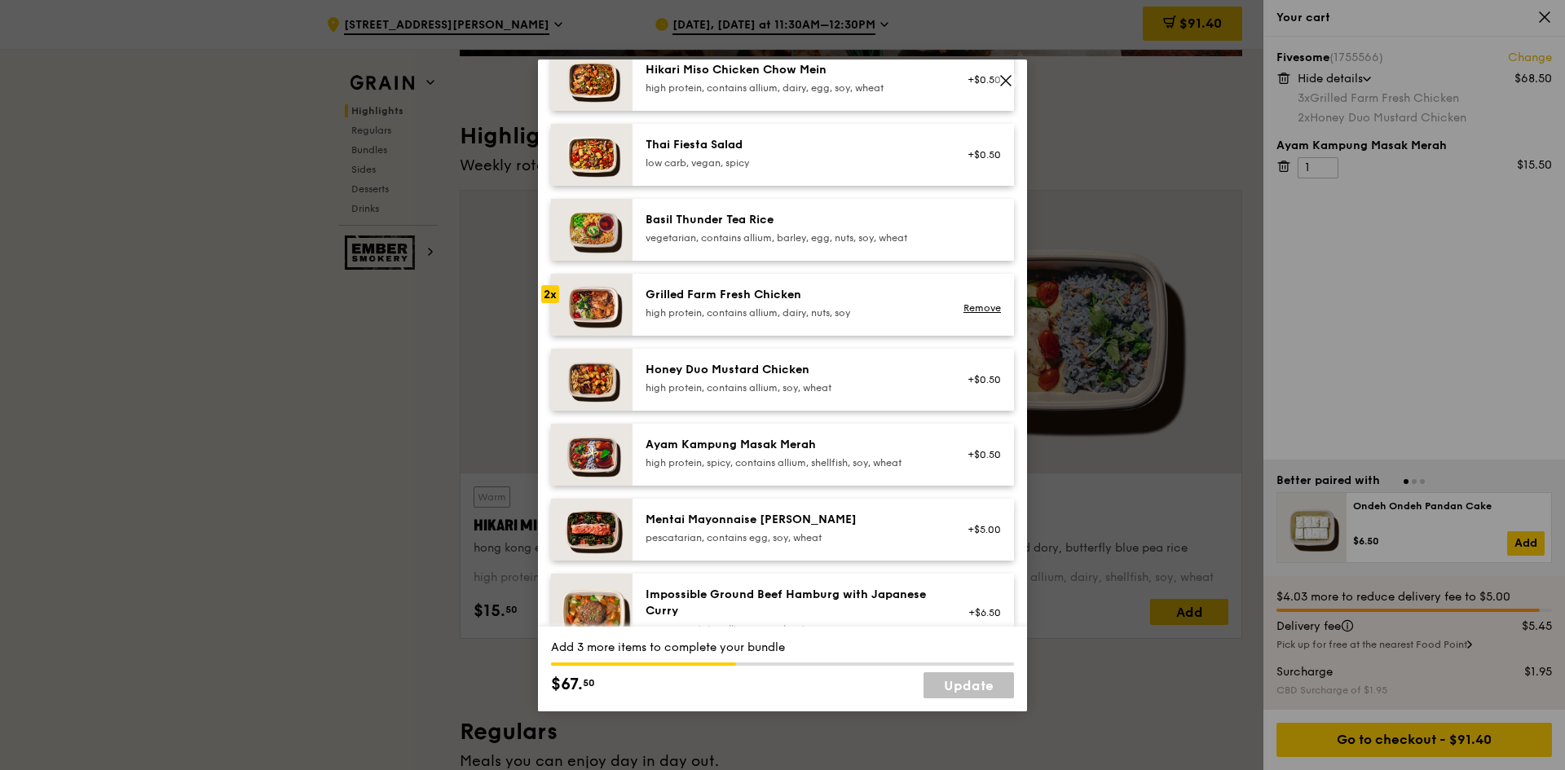
click at [804, 395] on div "high protein, contains allium, soy, wheat" at bounding box center [792, 387] width 293 height 13
click at [846, 395] on div "high protein, contains allium, soy, wheat" at bounding box center [792, 387] width 293 height 13
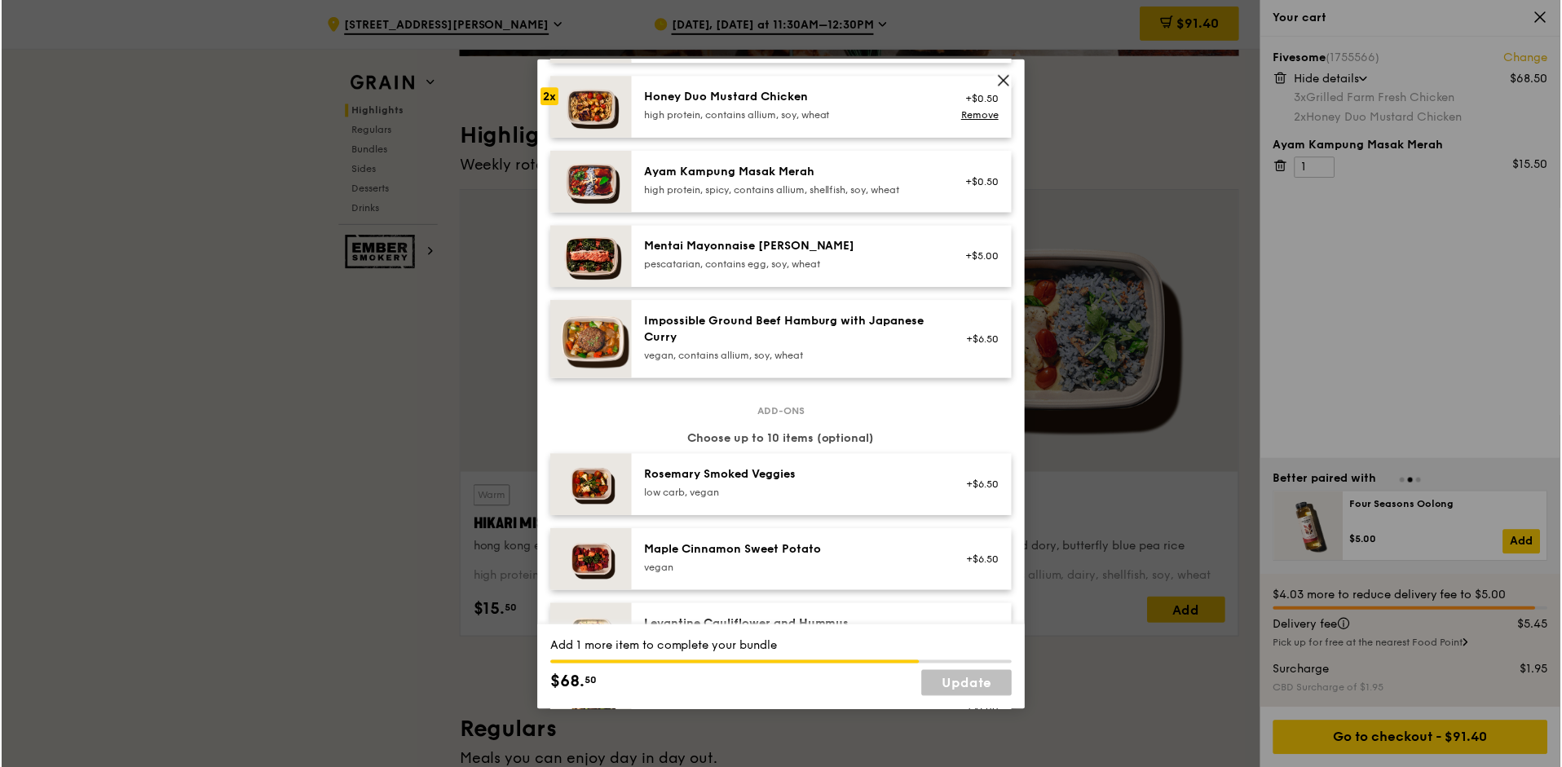
scroll to position [489, 0]
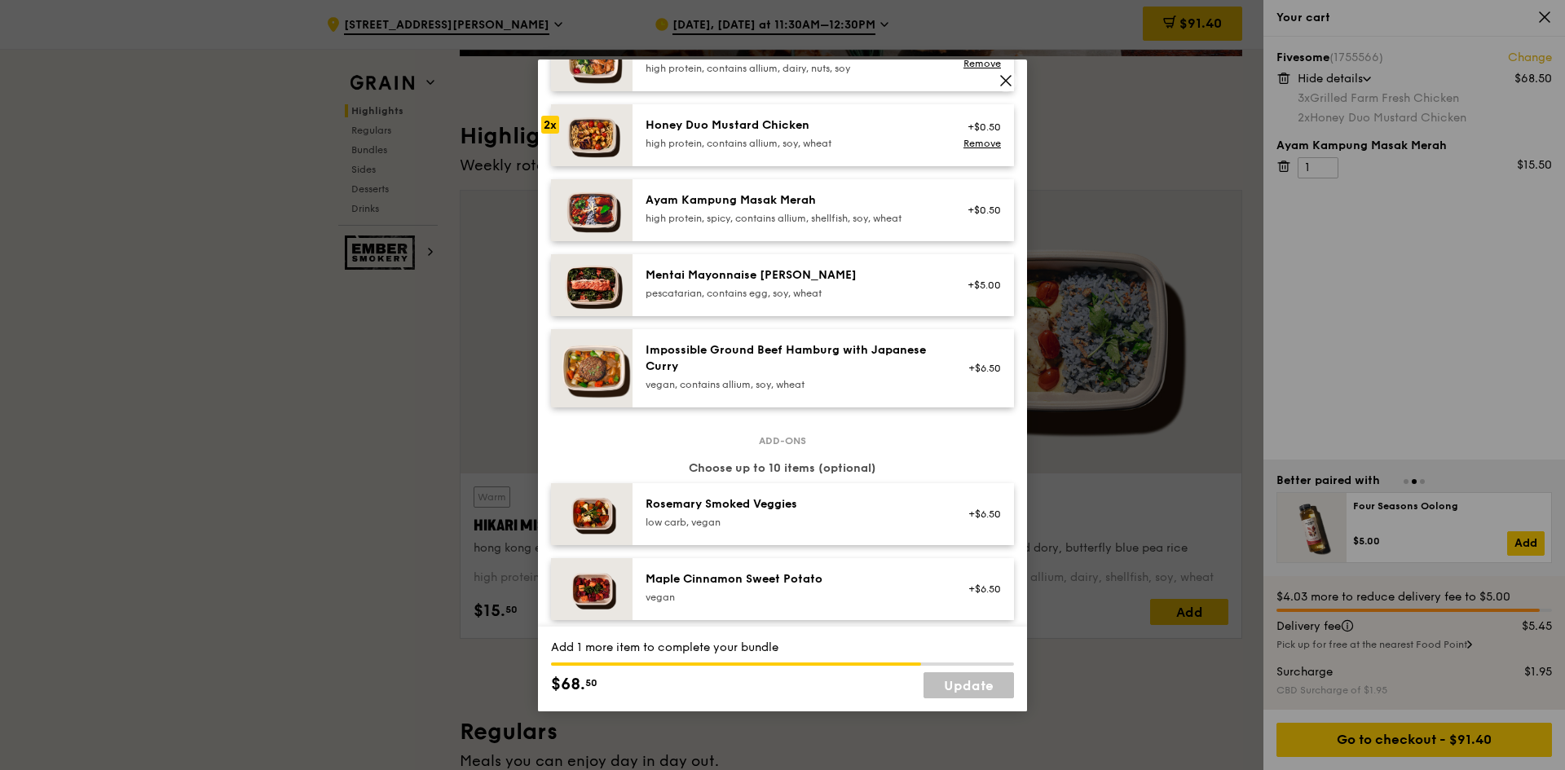
click at [811, 223] on div "Ayam Kampung Masak Merah high protein, spicy, contains allium, shellfish, soy, …" at bounding box center [792, 208] width 293 height 33
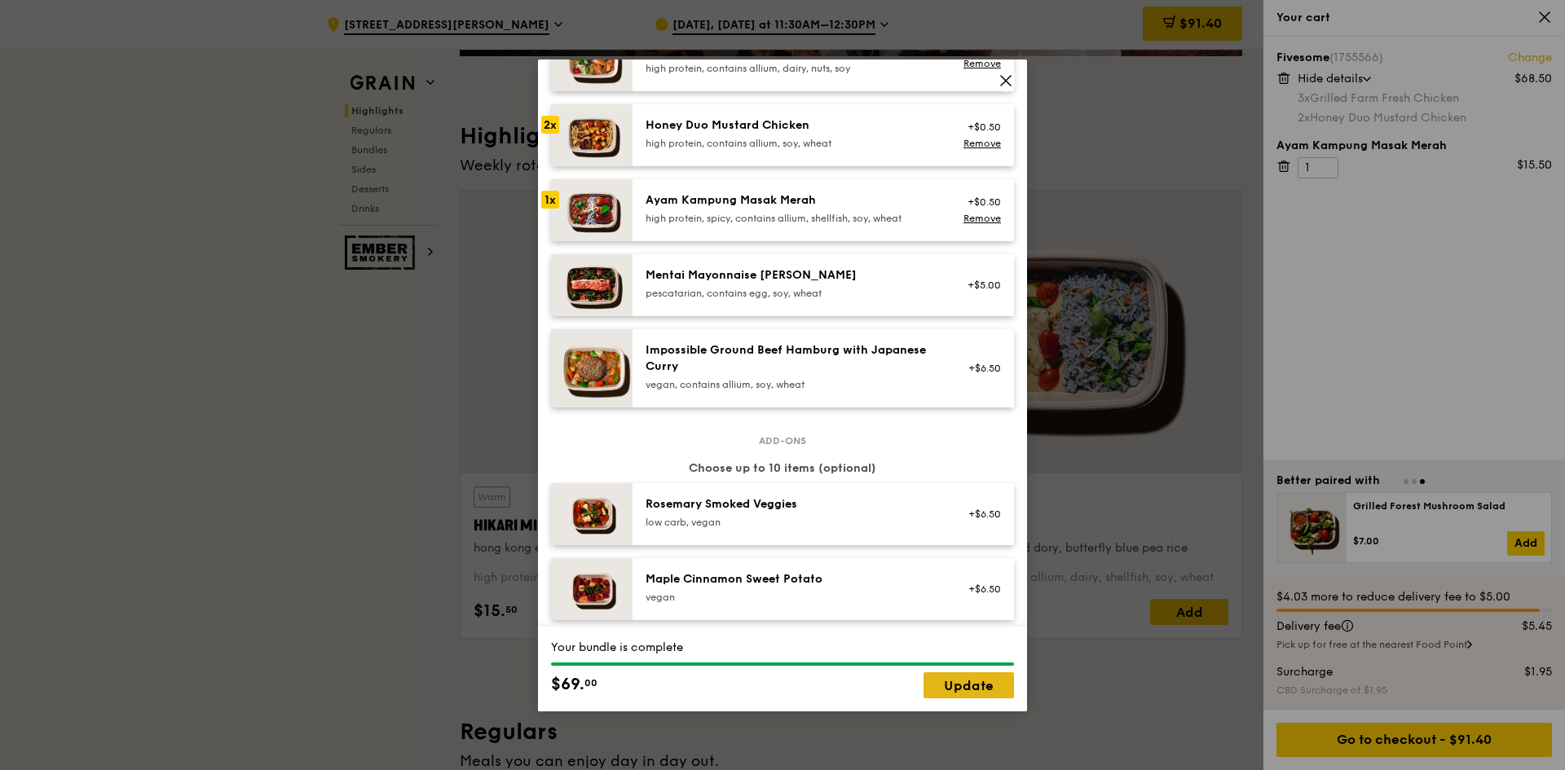
drag, startPoint x: 953, startPoint y: 687, endPoint x: 984, endPoint y: 672, distance: 34.3
click at [955, 686] on link "Update" at bounding box center [969, 685] width 90 height 26
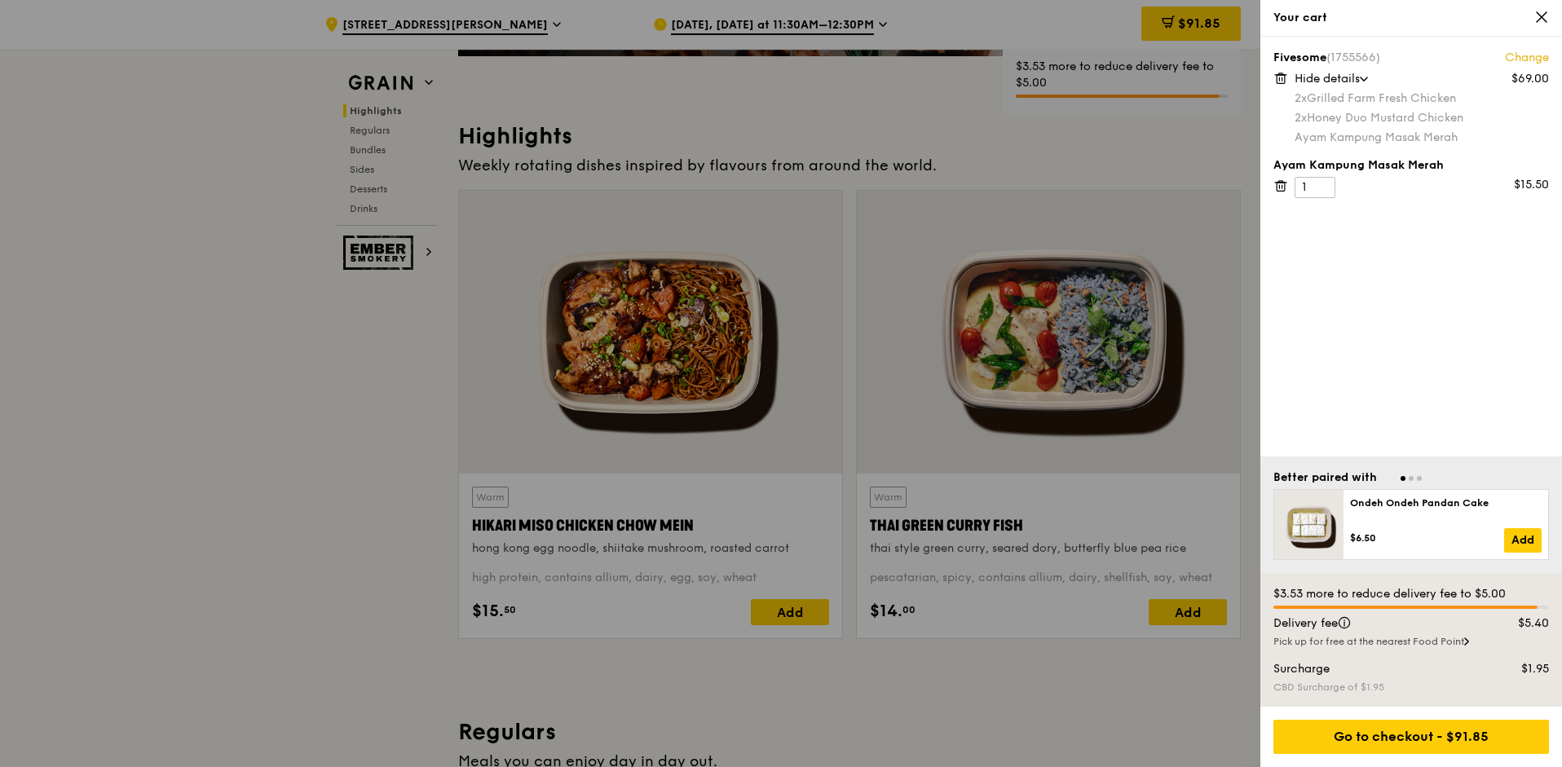
click at [1428, 276] on div "Fivesome (1755566) Change $69.00 Hide details 2x Grilled Farm Fresh Chicken 2x …" at bounding box center [1411, 247] width 302 height 420
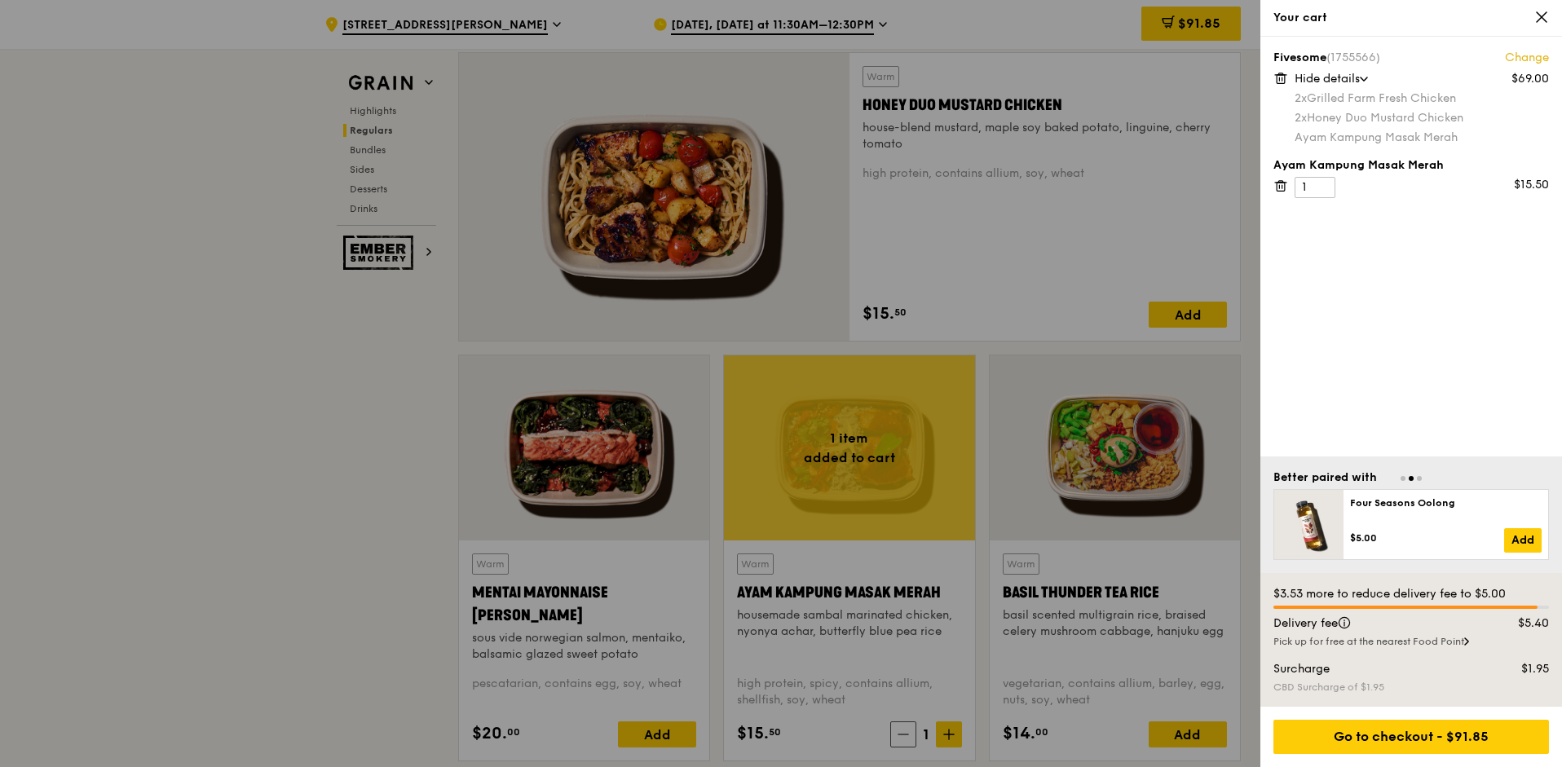
scroll to position [1545, 0]
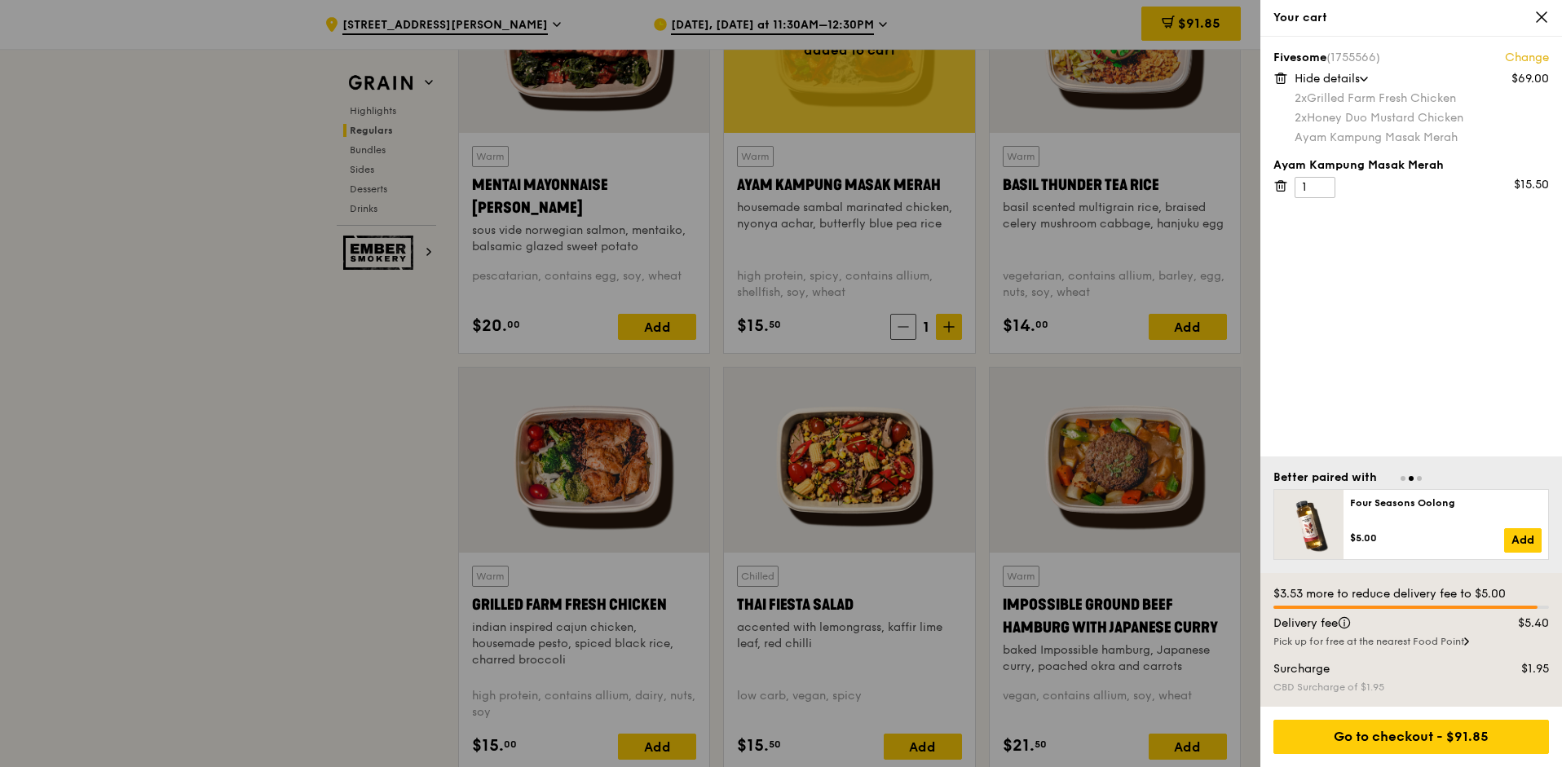
click at [1542, 19] on icon at bounding box center [1541, 17] width 10 height 10
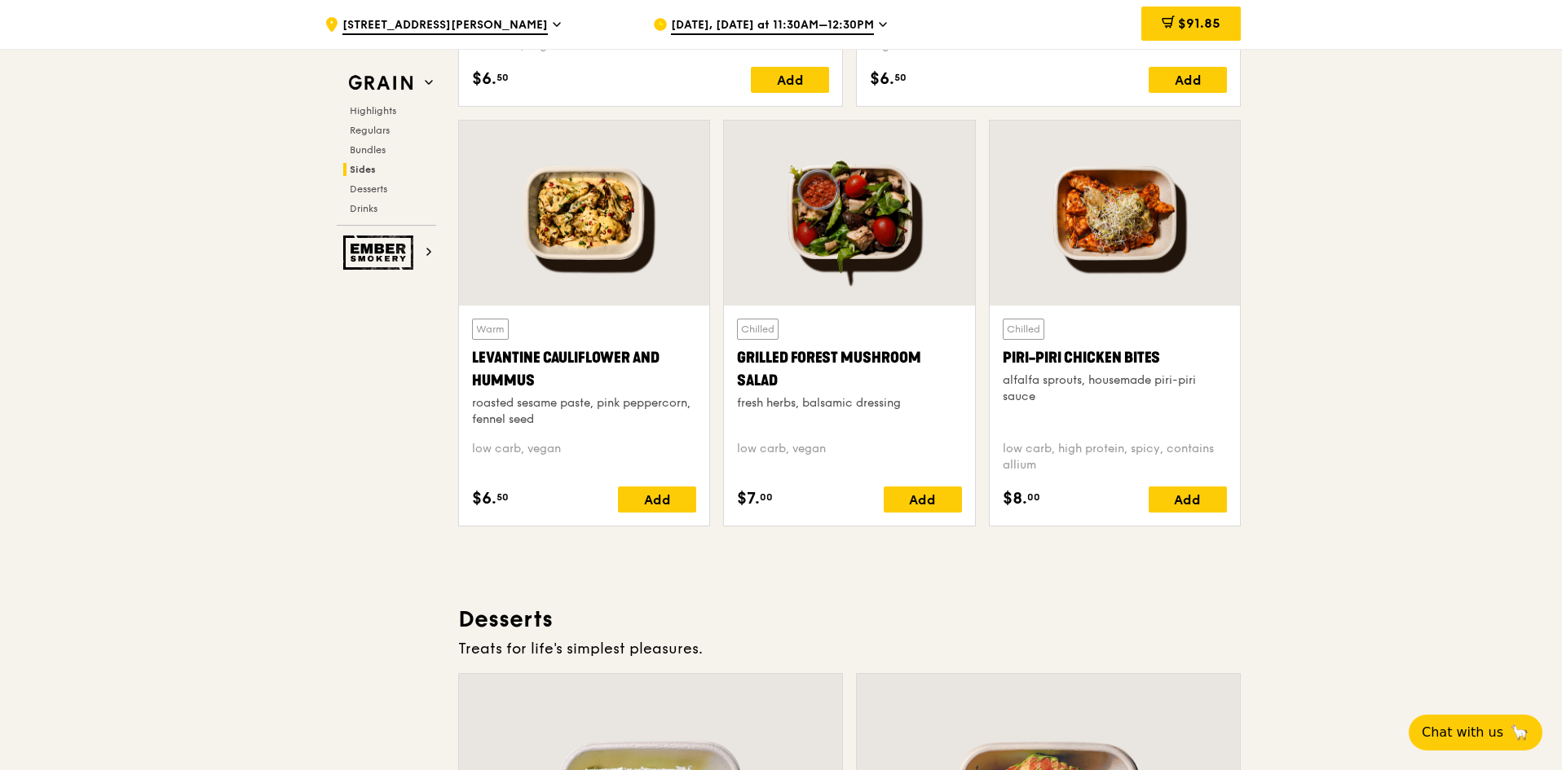
scroll to position [3908, 0]
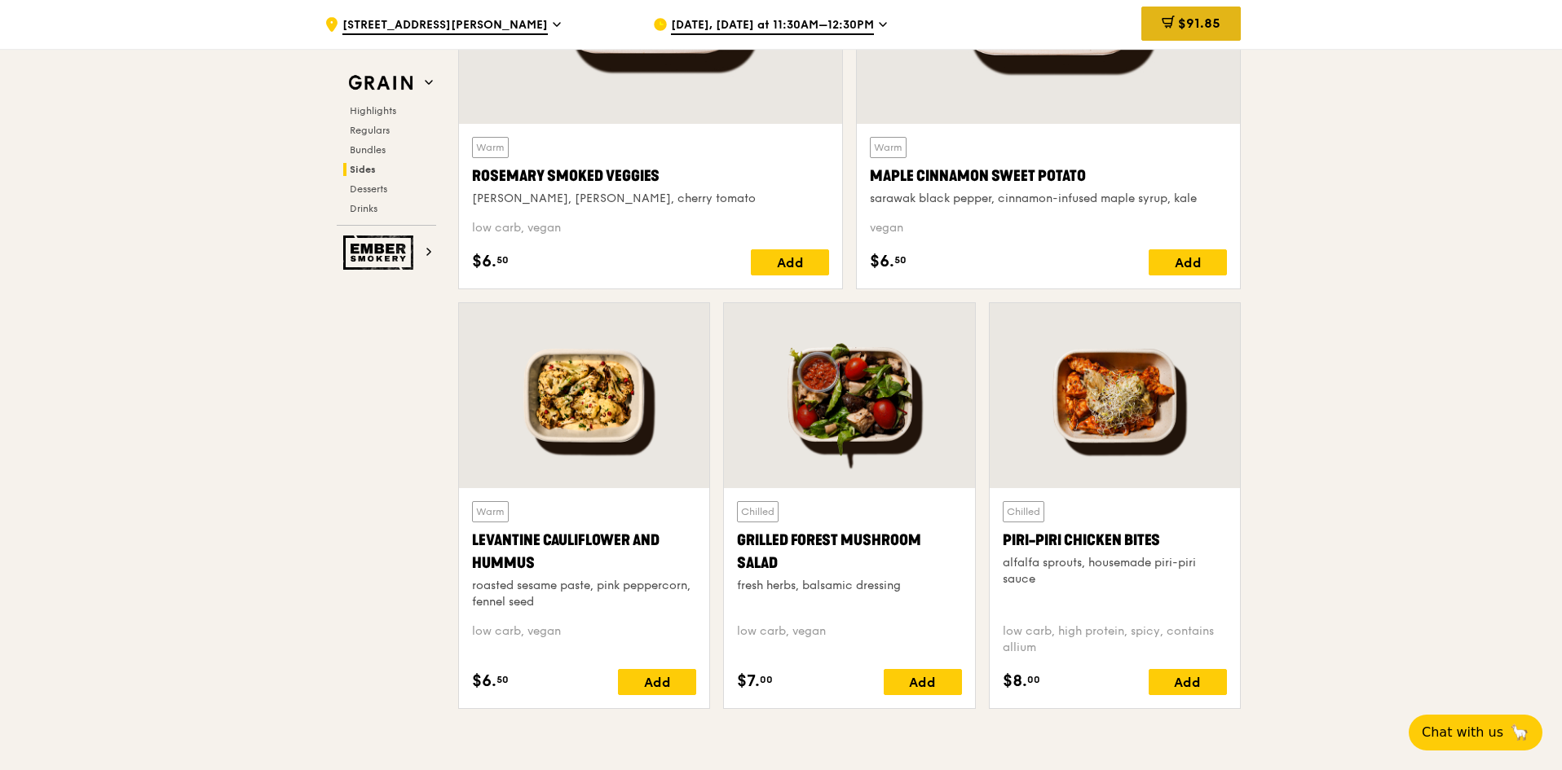
click at [1197, 24] on span "$91.85" at bounding box center [1199, 22] width 42 height 15
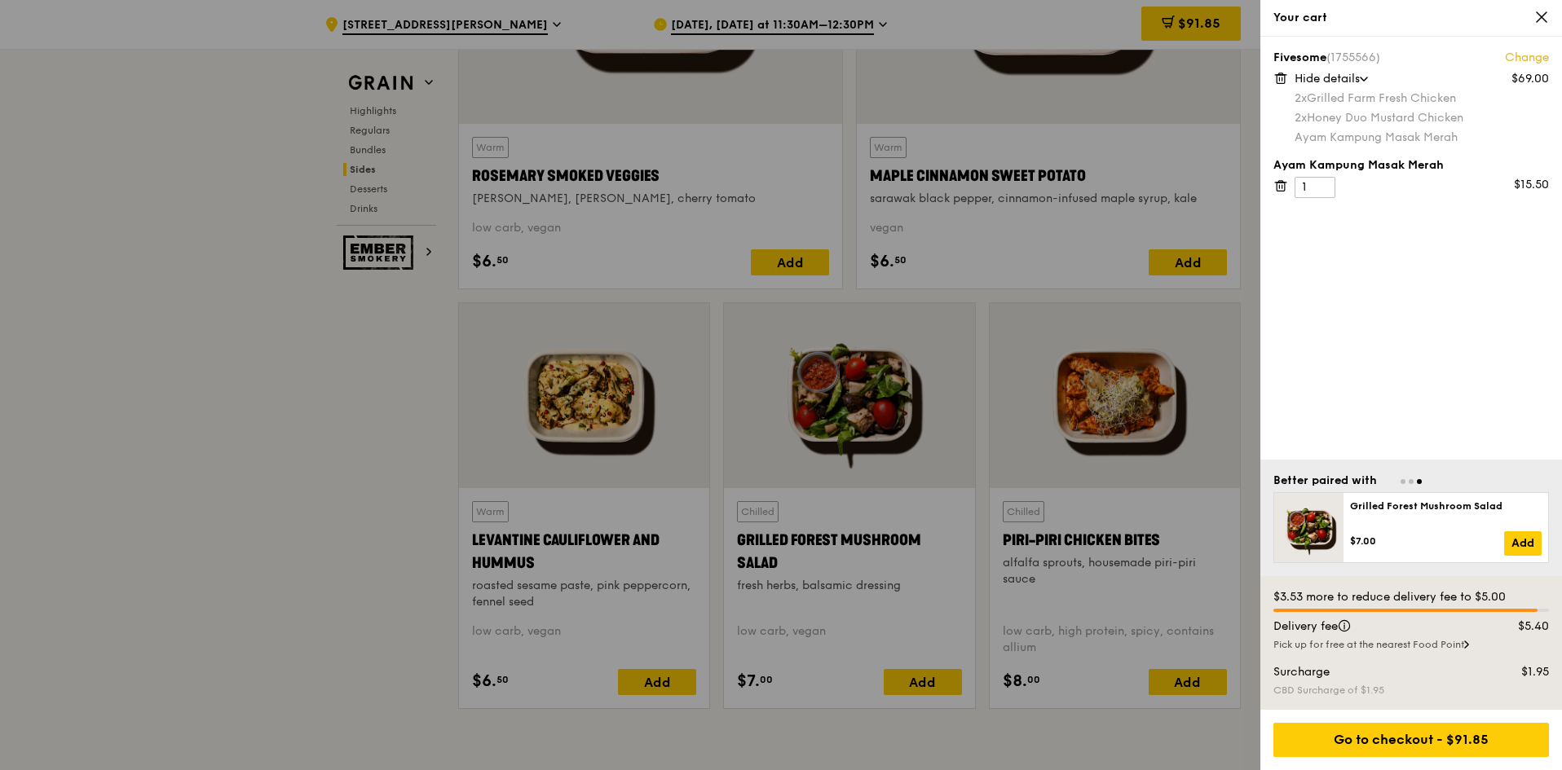
click at [1541, 15] on icon at bounding box center [1541, 17] width 10 height 10
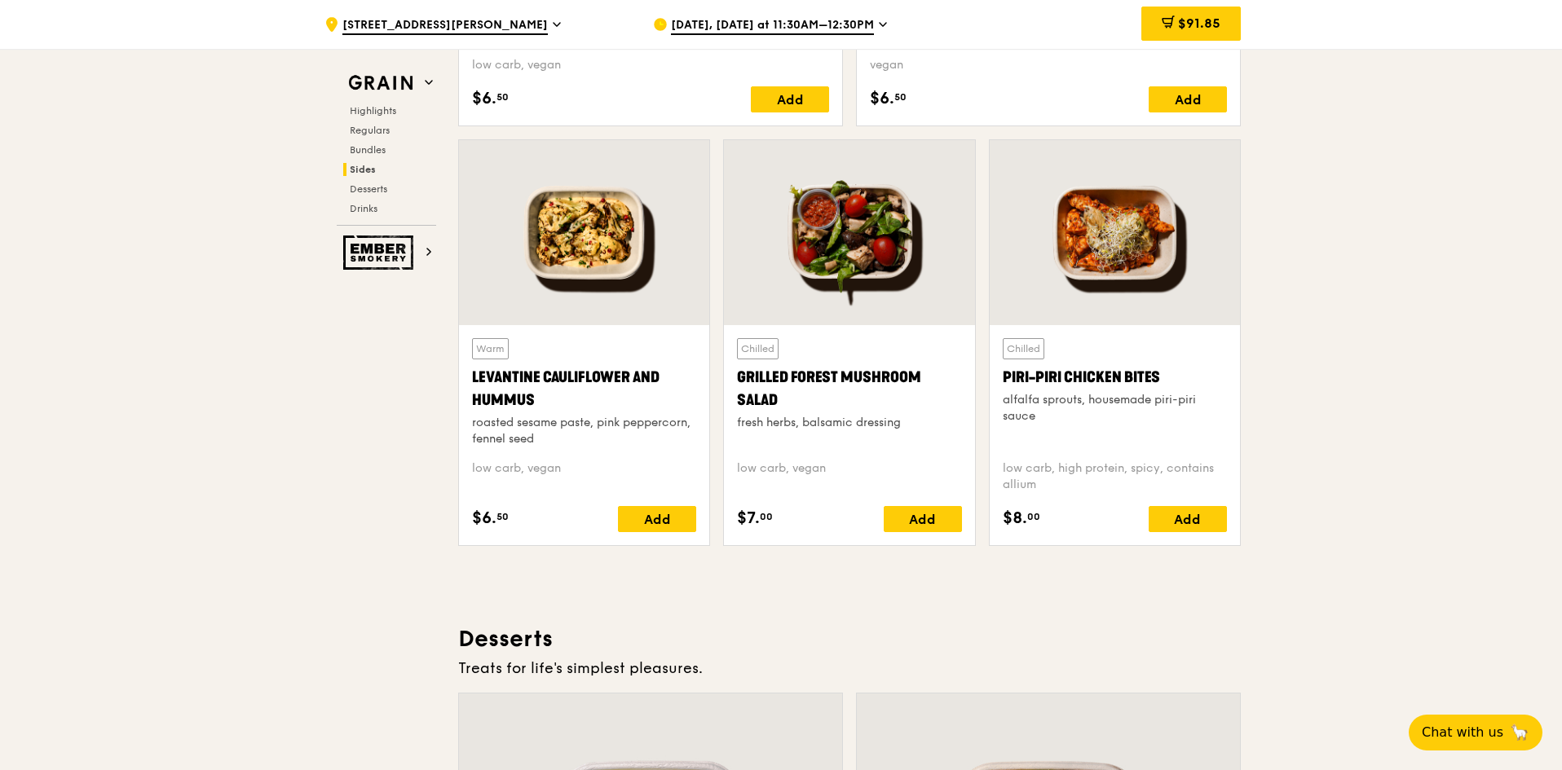
scroll to position [3745, 0]
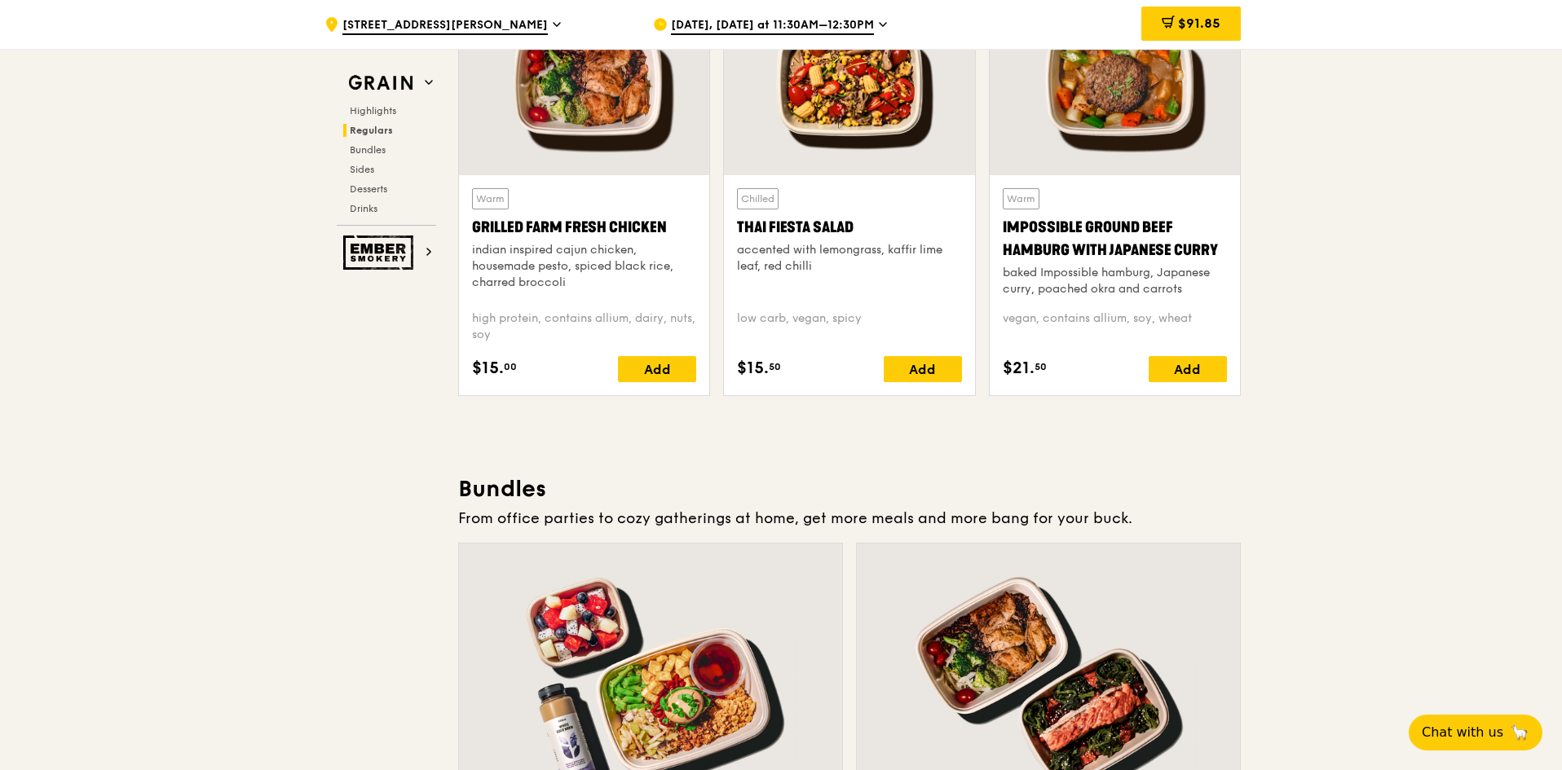
scroll to position [1789, 0]
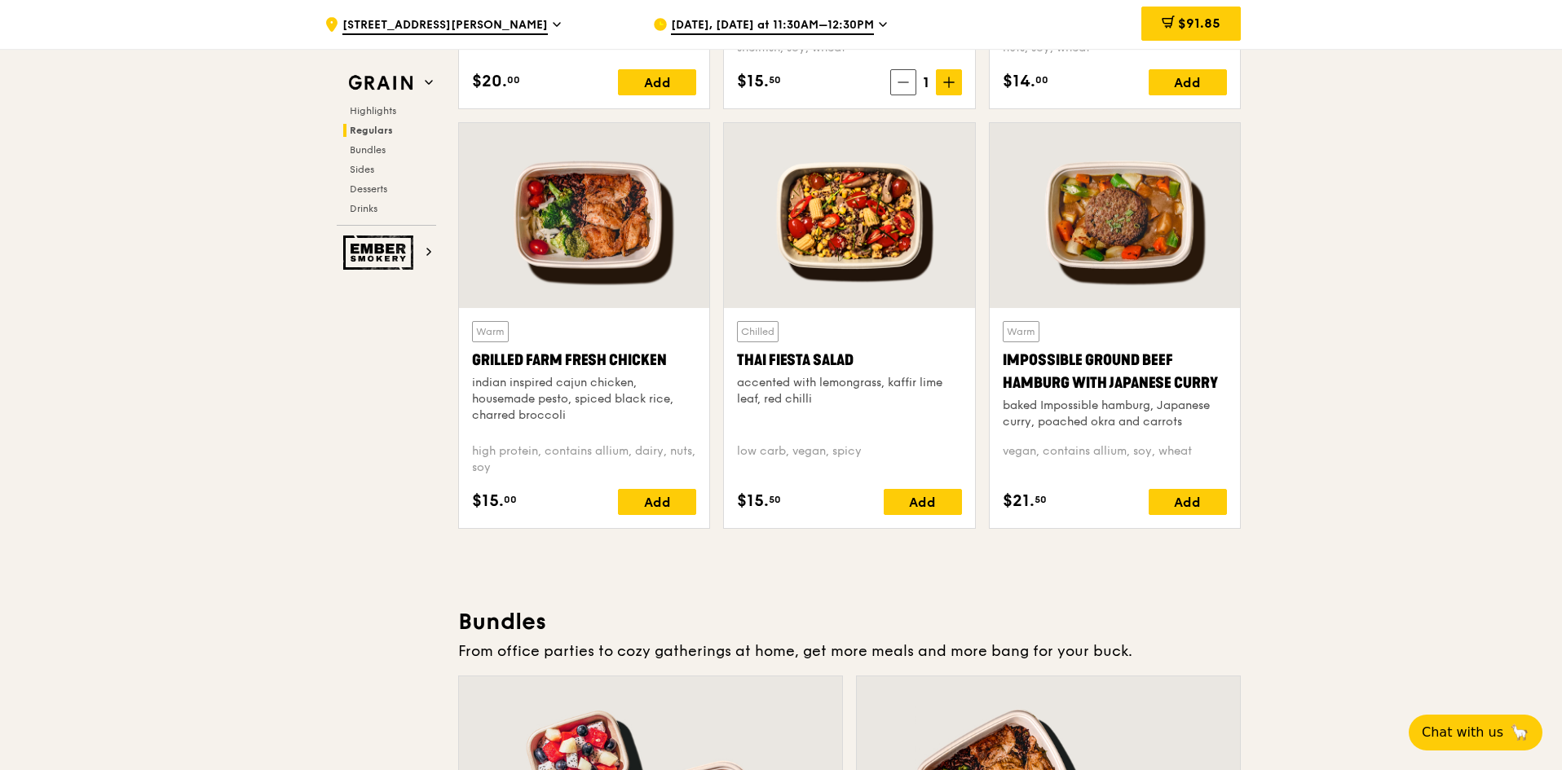
click at [1193, 24] on span "$91.85" at bounding box center [1199, 22] width 42 height 15
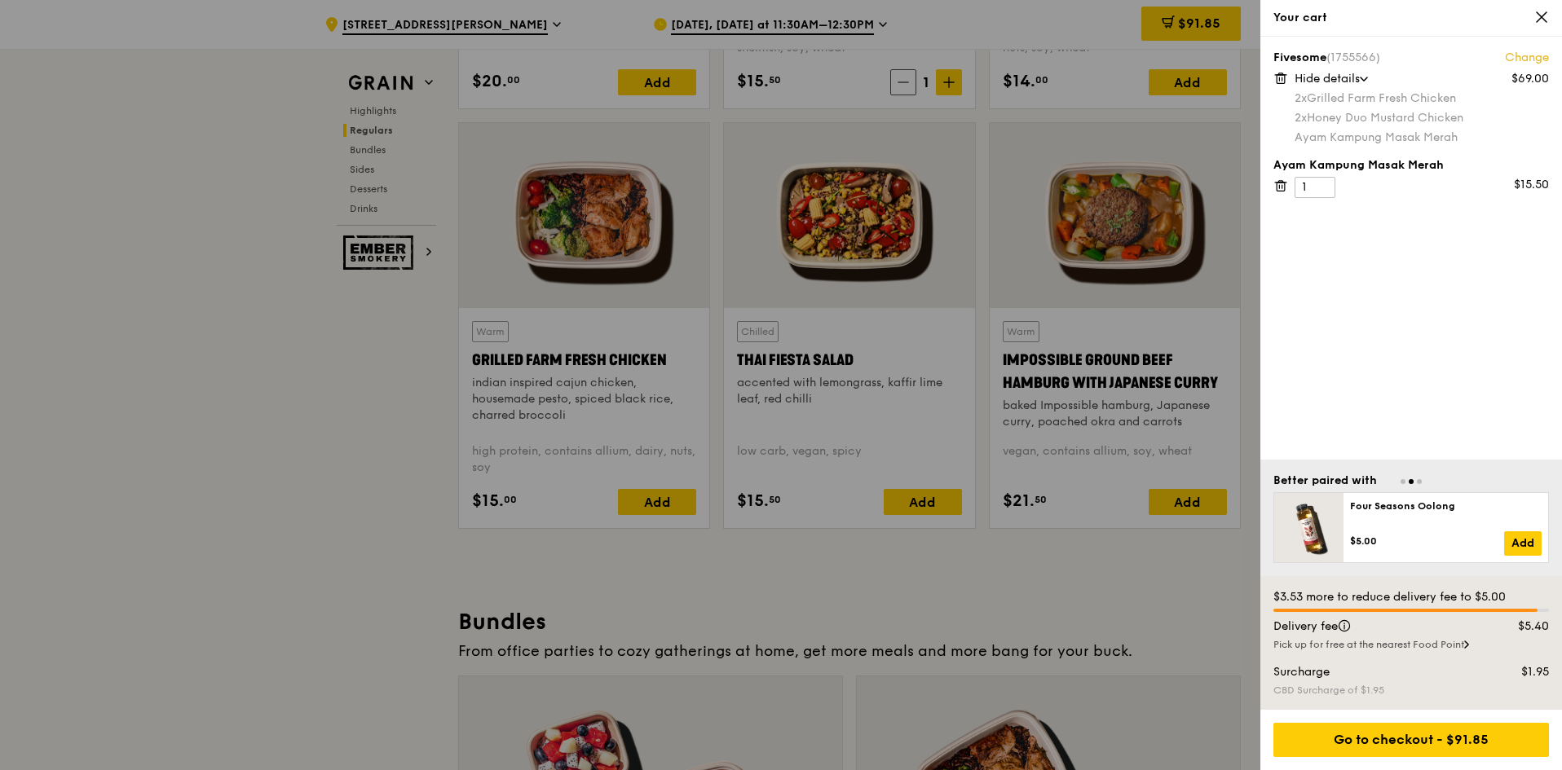
click at [1541, 26] on div "Your cart" at bounding box center [1411, 18] width 302 height 37
click at [1543, 15] on icon at bounding box center [1541, 17] width 10 height 10
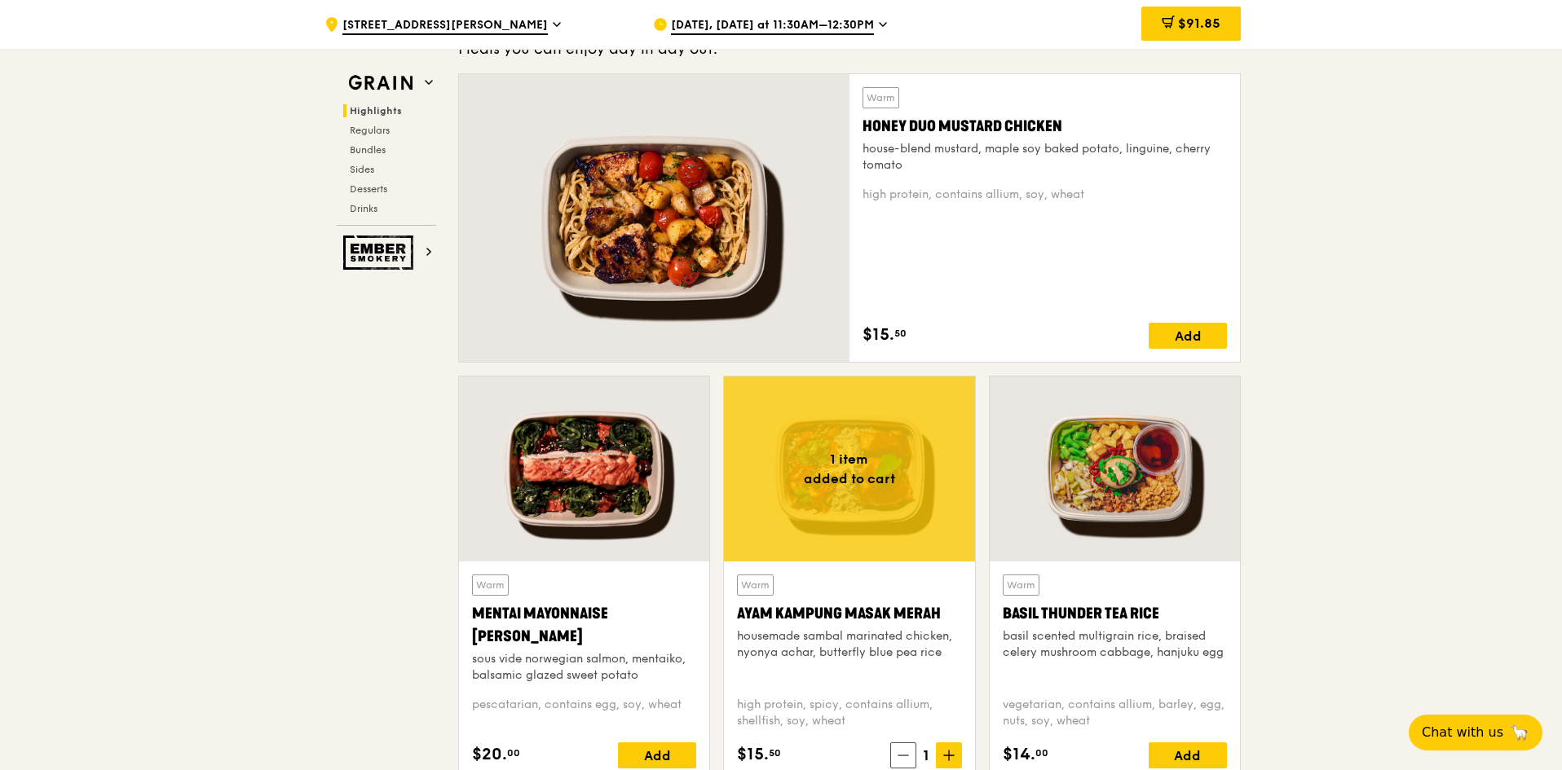
scroll to position [1137, 0]
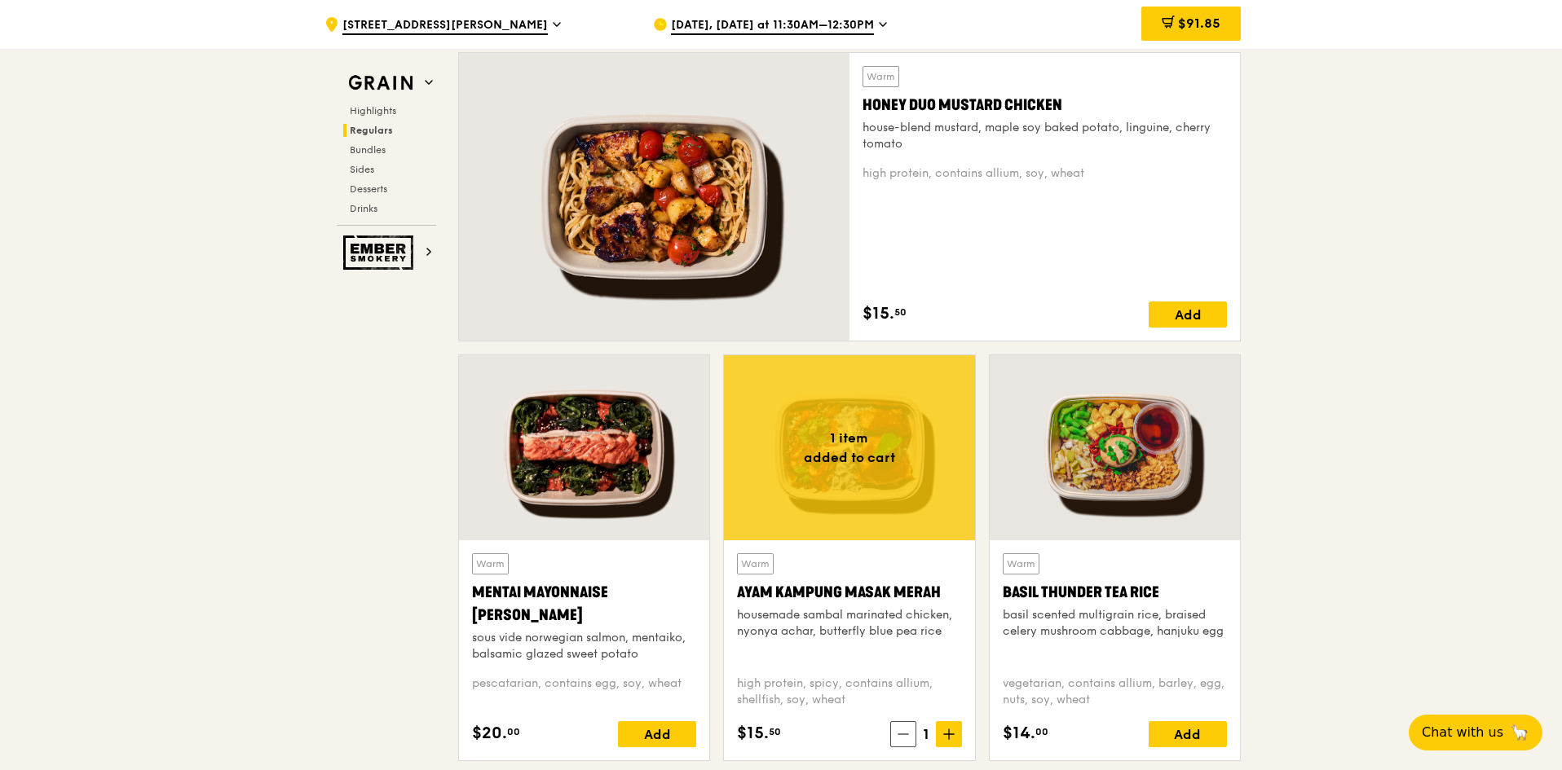
drag, startPoint x: 1251, startPoint y: 446, endPoint x: 1263, endPoint y: 427, distance: 21.9
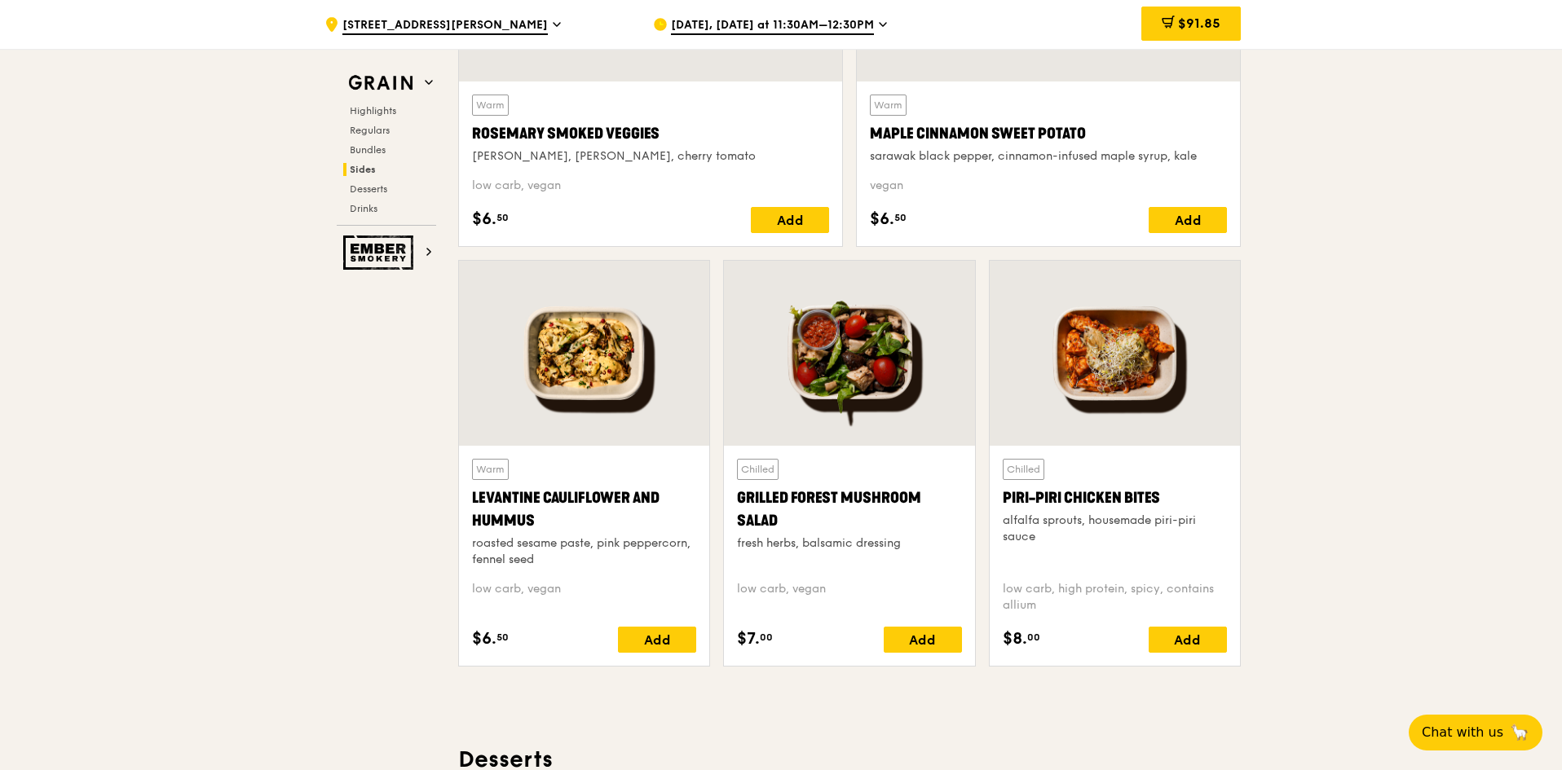
scroll to position [3543, 0]
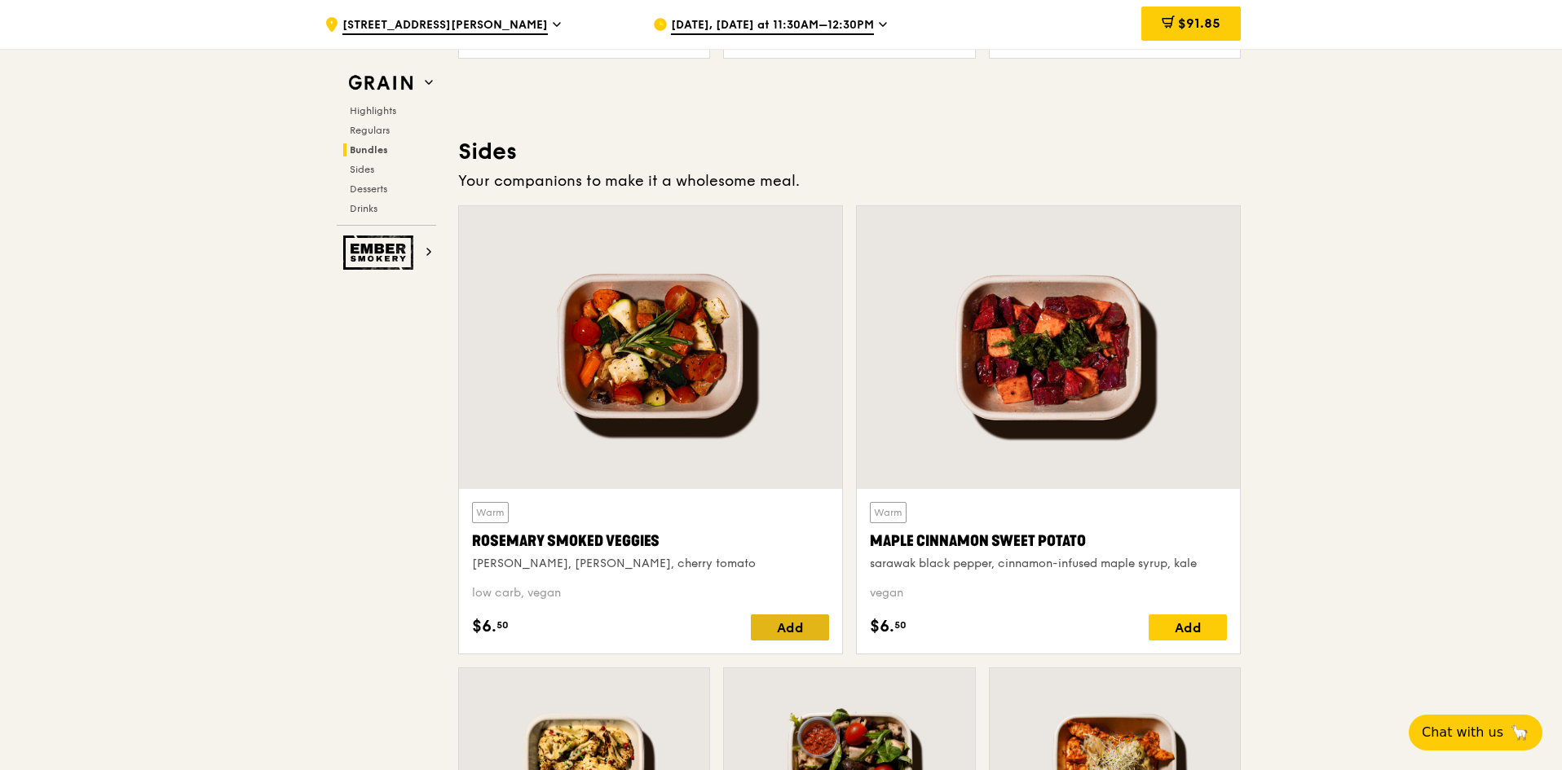
click at [792, 624] on div "Add" at bounding box center [790, 628] width 78 height 26
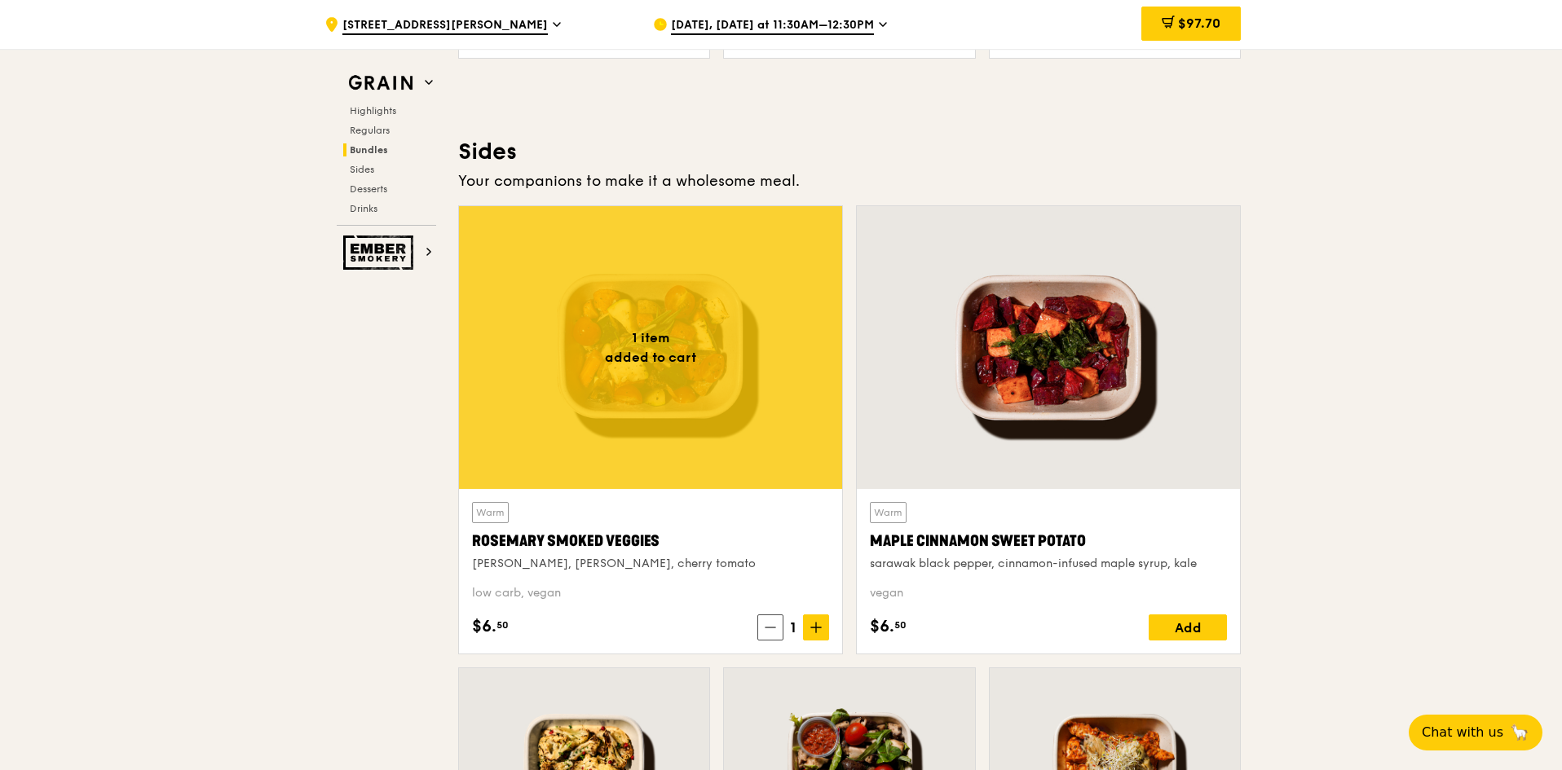
scroll to position [3706, 0]
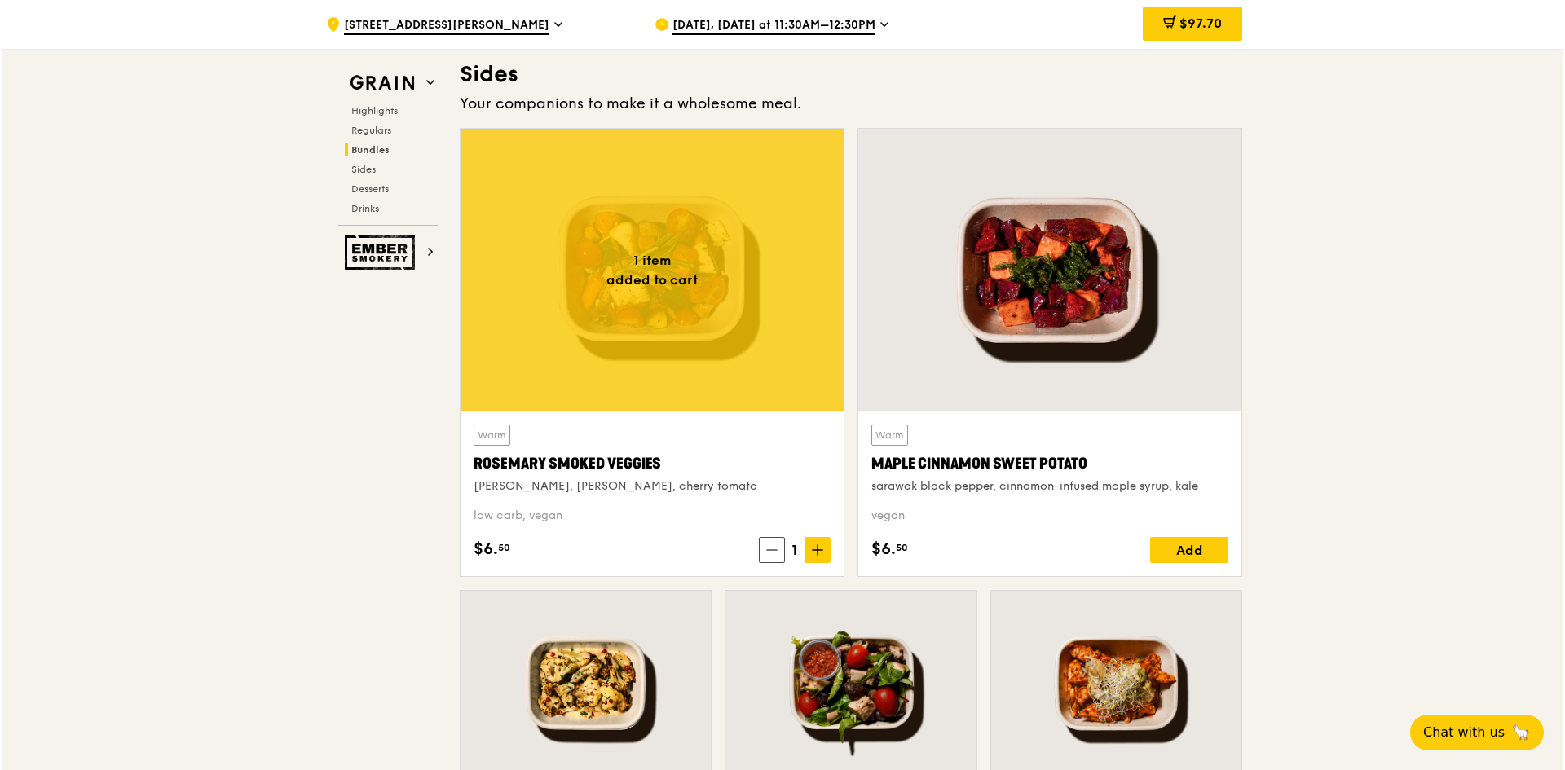
scroll to position [3543, 0]
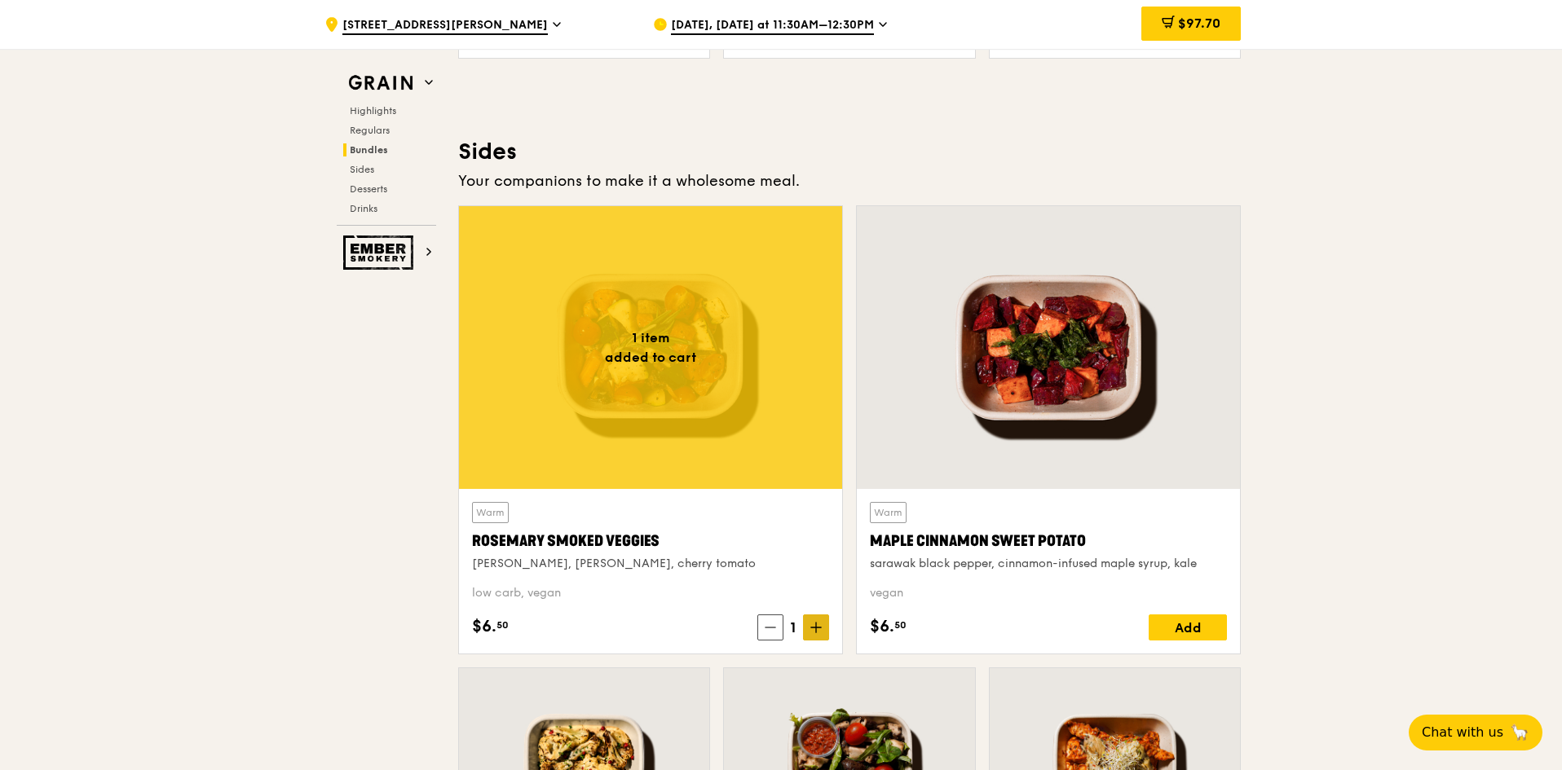
click at [821, 628] on icon at bounding box center [816, 628] width 10 height 0
click at [1162, 20] on icon at bounding box center [1161, 21] width 9 height 10
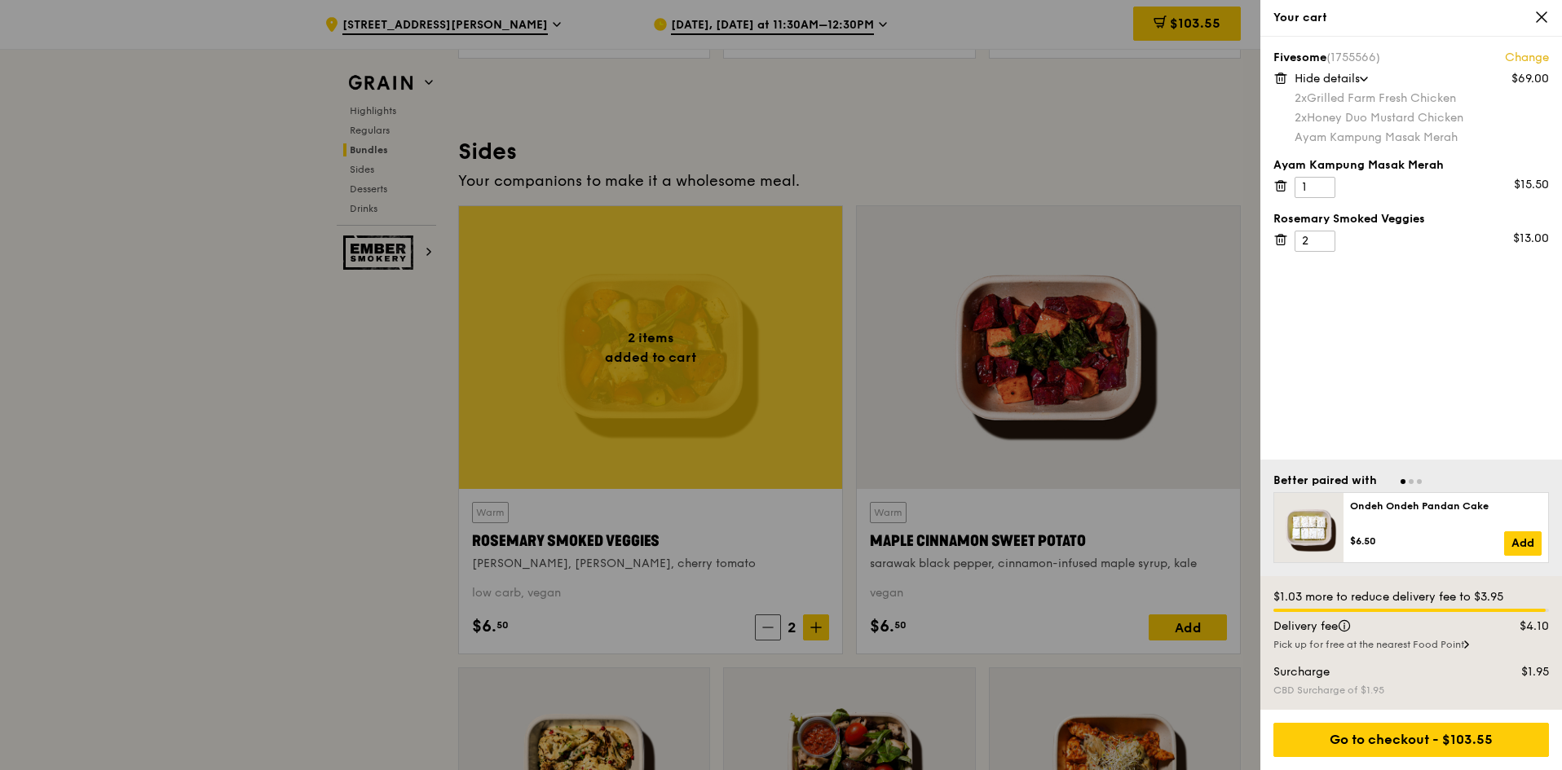
click at [1406, 320] on div "Fivesome (1755566) Change $69.00 Hide details 2x Grilled Farm Fresh Chicken 2x …" at bounding box center [1411, 248] width 302 height 423
click at [1284, 237] on icon at bounding box center [1280, 239] width 15 height 15
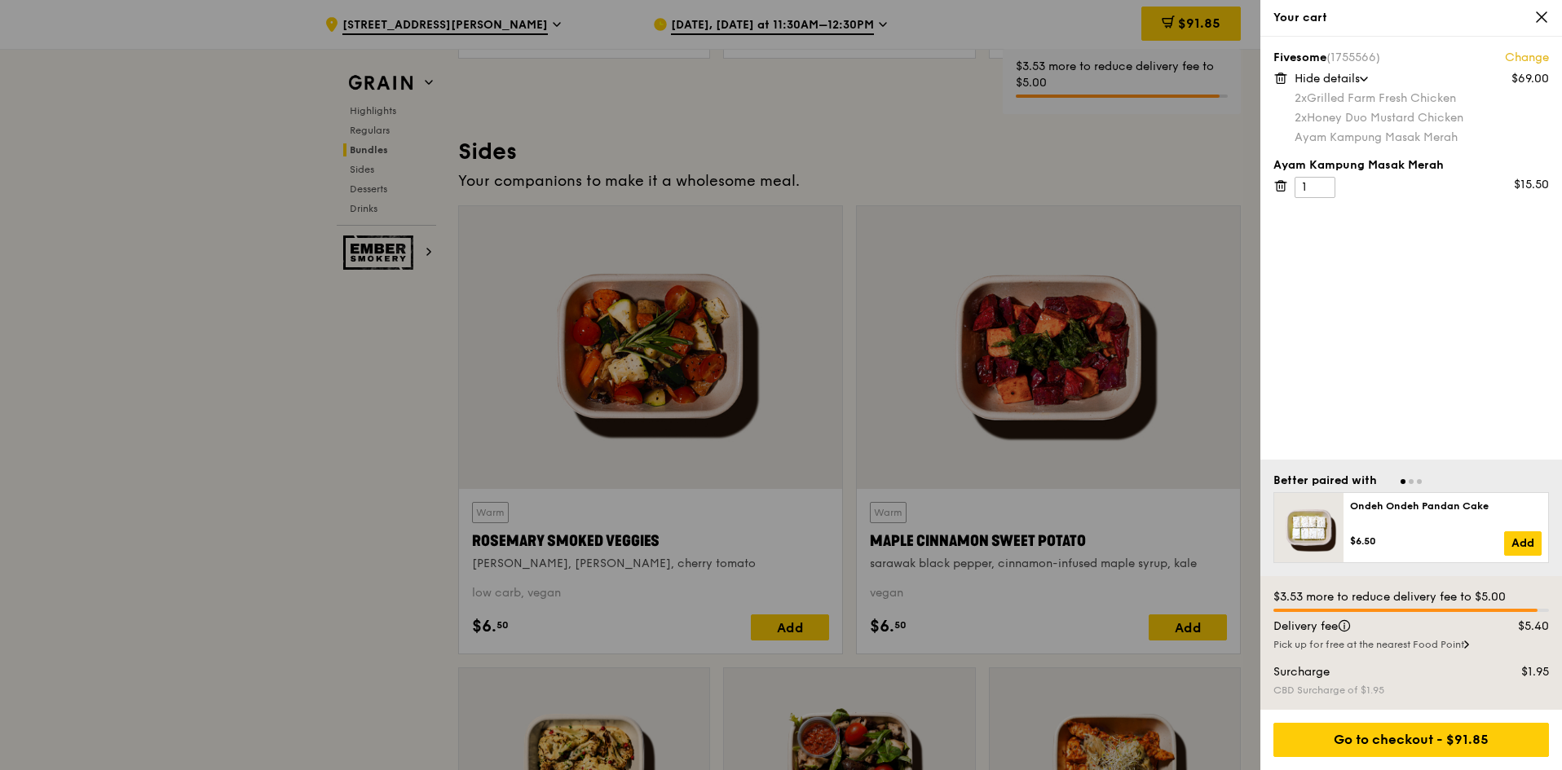
click at [1276, 181] on icon at bounding box center [1280, 186] width 15 height 15
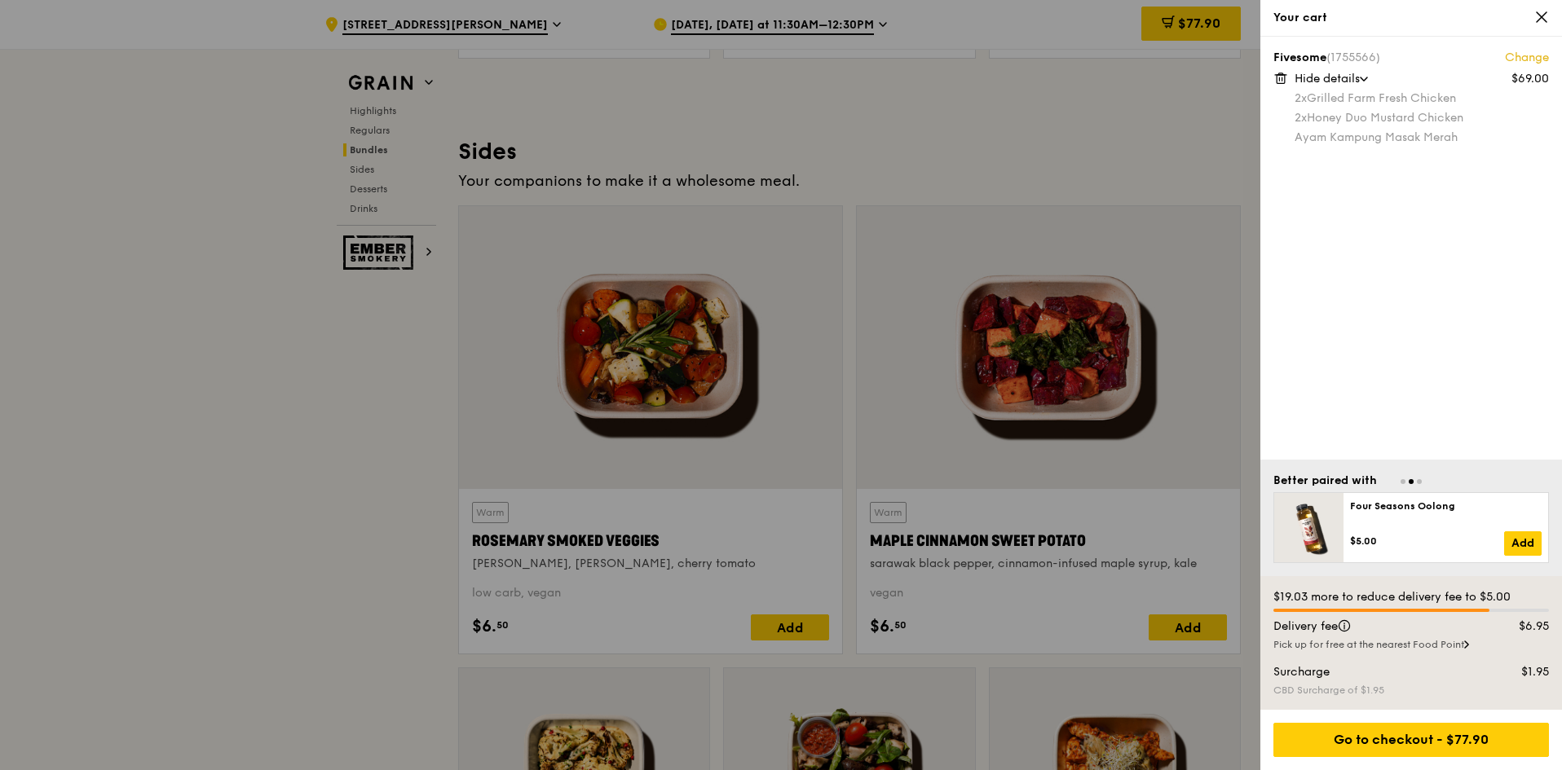
click at [1477, 315] on div "Fivesome (1755566) Change $69.00 Hide details 2x Grilled Farm Fresh Chicken 2x …" at bounding box center [1411, 248] width 302 height 423
click at [1399, 262] on div "Fivesome (1755566) Change $69.00 Hide details 2x Grilled Farm Fresh Chicken 2x …" at bounding box center [1411, 248] width 302 height 423
click at [1362, 187] on div "Fivesome (1755566) Change $69.00 Hide details 2x Grilled Farm Fresh Chicken 2x …" at bounding box center [1411, 248] width 302 height 423
click at [1364, 87] on div "$69.00 Hide details 2x Grilled Farm Fresh Chicken 2x Honey Duo Mustard Chicken …" at bounding box center [1421, 108] width 254 height 75
click at [1353, 73] on span "Hide details" at bounding box center [1326, 79] width 65 height 14
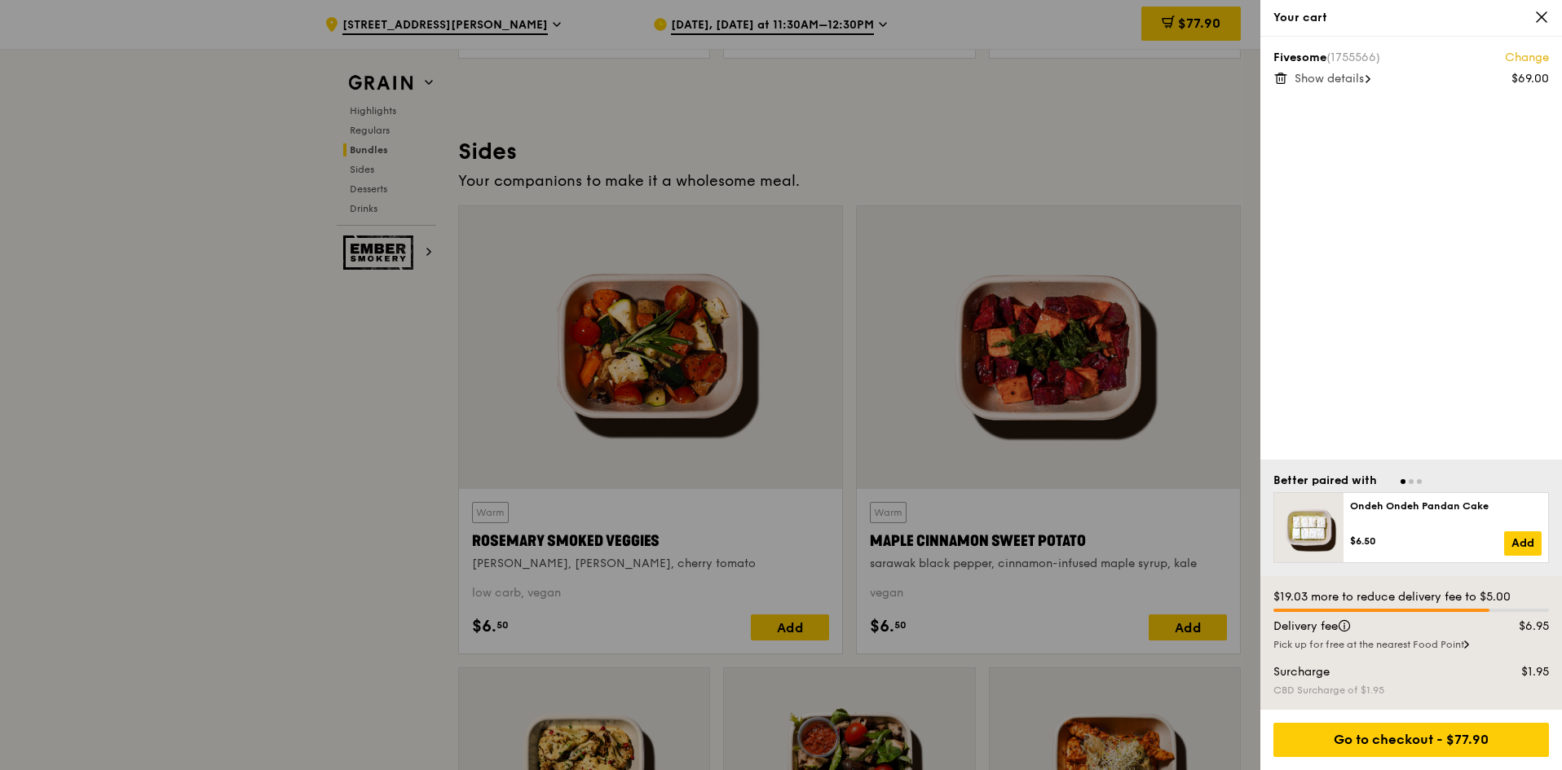
click at [1314, 76] on span "Show details" at bounding box center [1328, 79] width 69 height 14
drag, startPoint x: 1489, startPoint y: 201, endPoint x: 1501, endPoint y: 104, distance: 97.8
click at [1490, 192] on div "Fivesome (1755566) Change $69.00 Hide details 2x Grilled Farm Fresh Chicken 2x …" at bounding box center [1411, 248] width 302 height 423
click at [1509, 55] on link "Change" at bounding box center [1527, 58] width 44 height 16
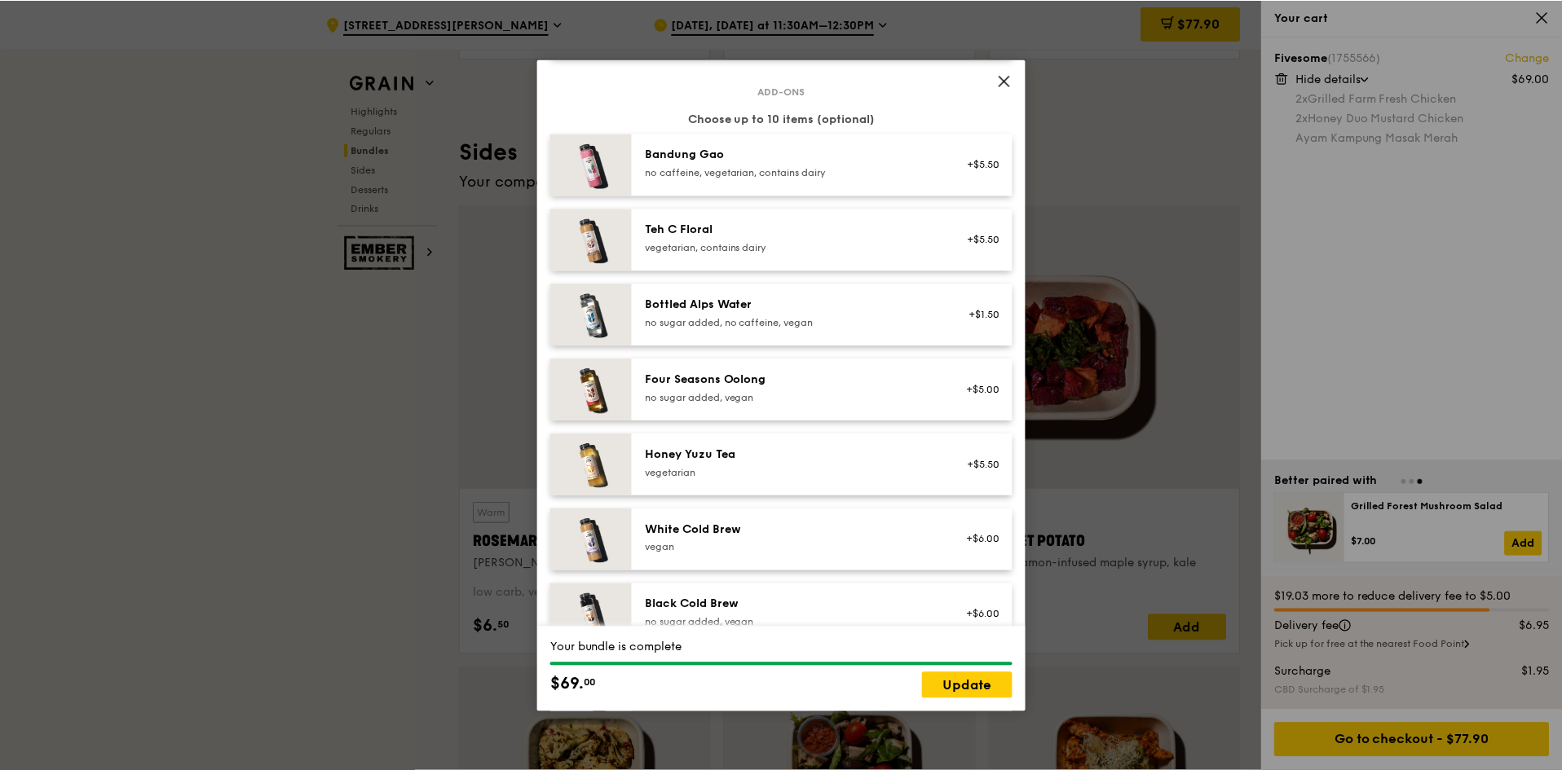
scroll to position [1866, 0]
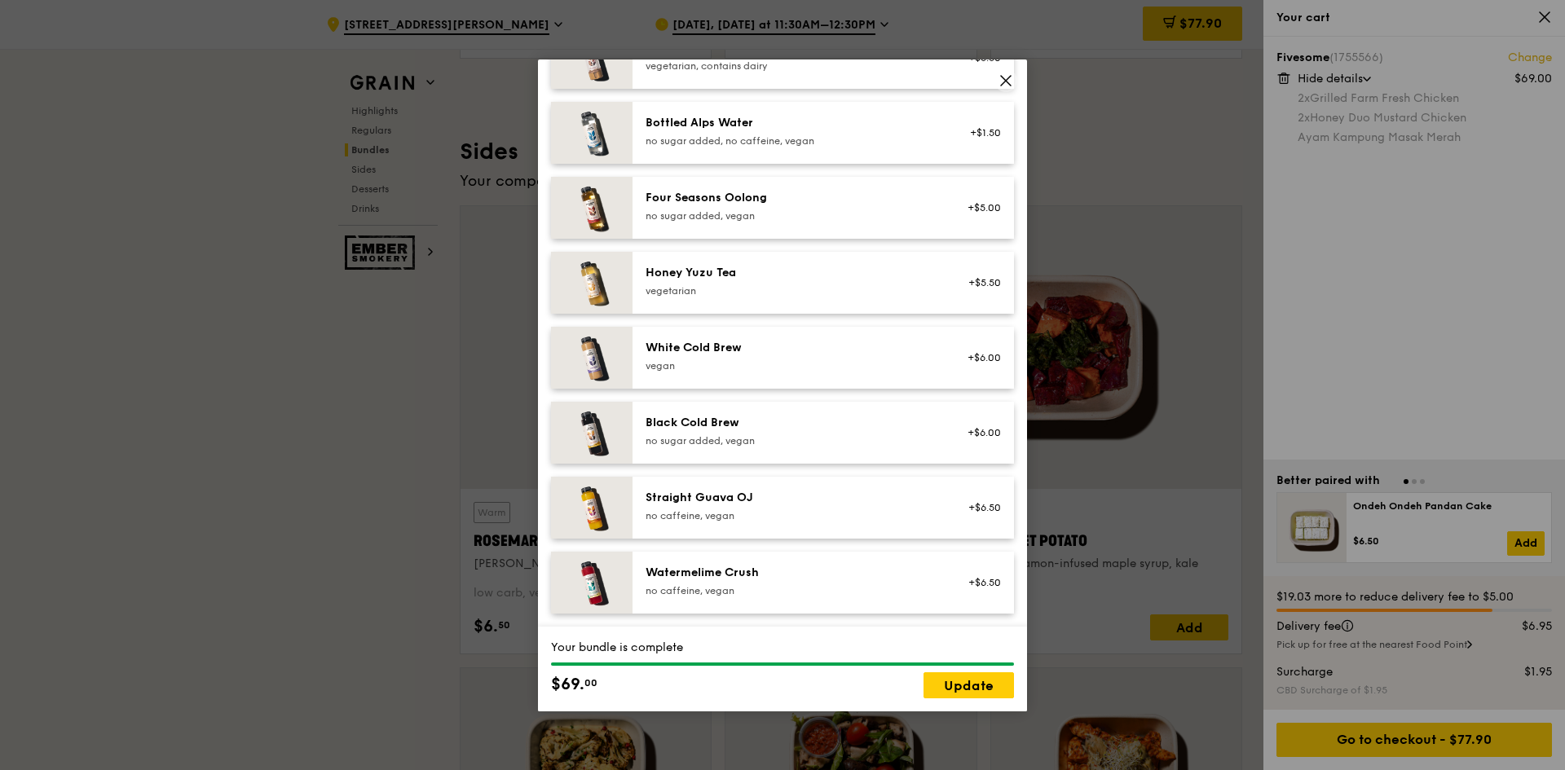
click at [1008, 79] on icon at bounding box center [1006, 80] width 15 height 15
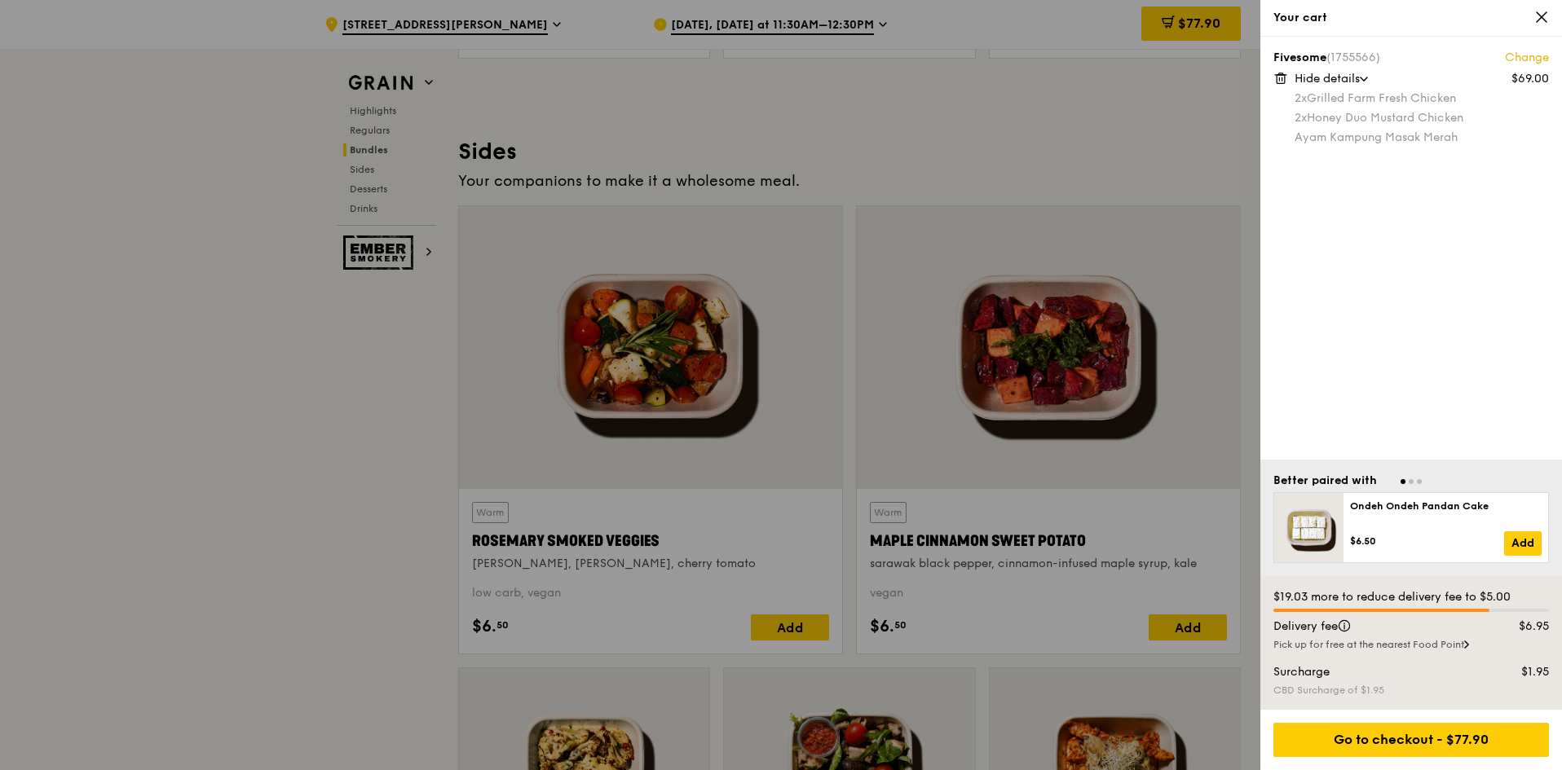
click at [1501, 306] on div "Fivesome (1755566) Change $69.00 Hide details 2x Grilled Farm Fresh Chicken 2x …" at bounding box center [1411, 248] width 302 height 423
click at [875, 375] on div at bounding box center [781, 385] width 1562 height 770
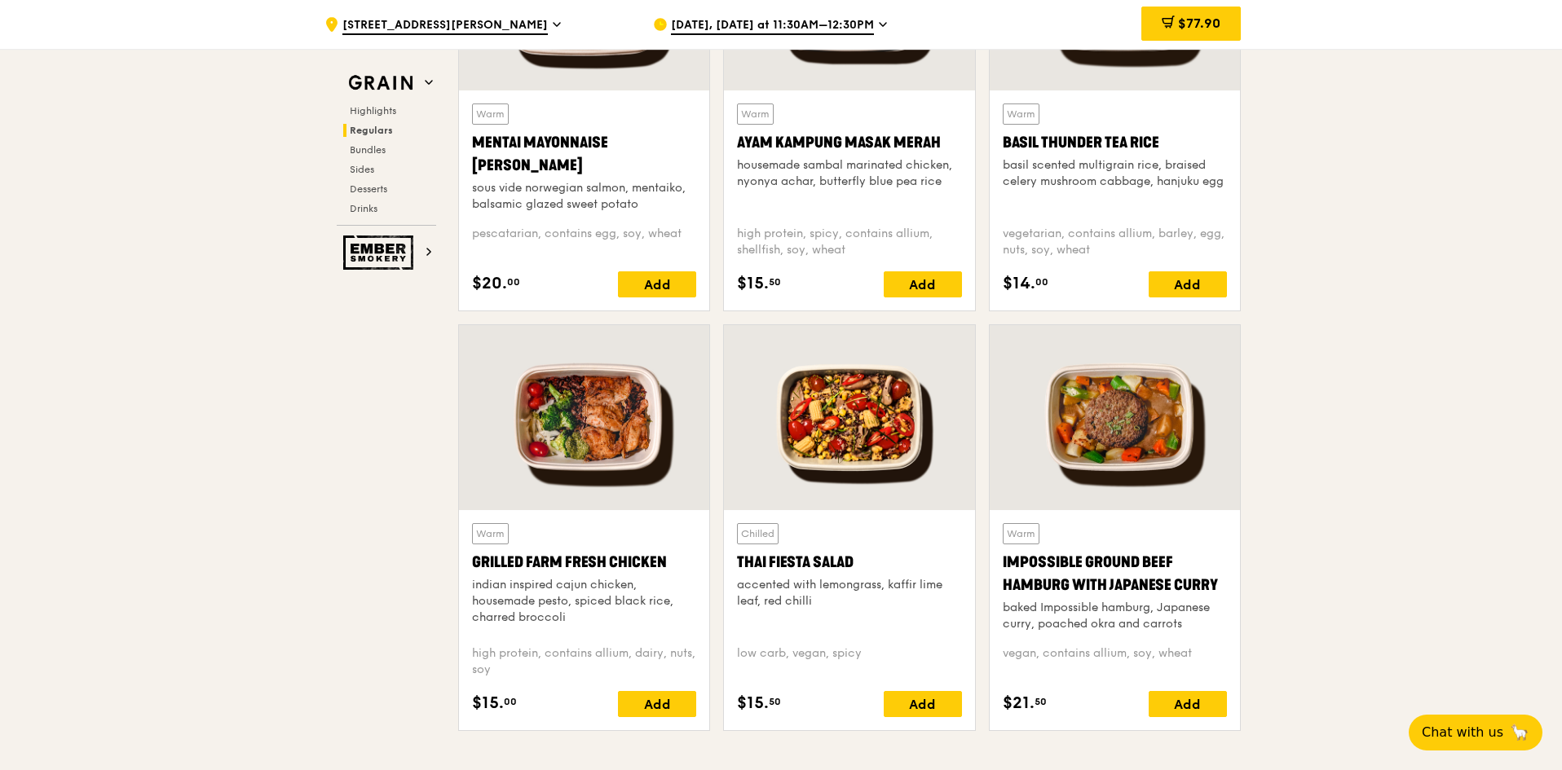
scroll to position [1261, 0]
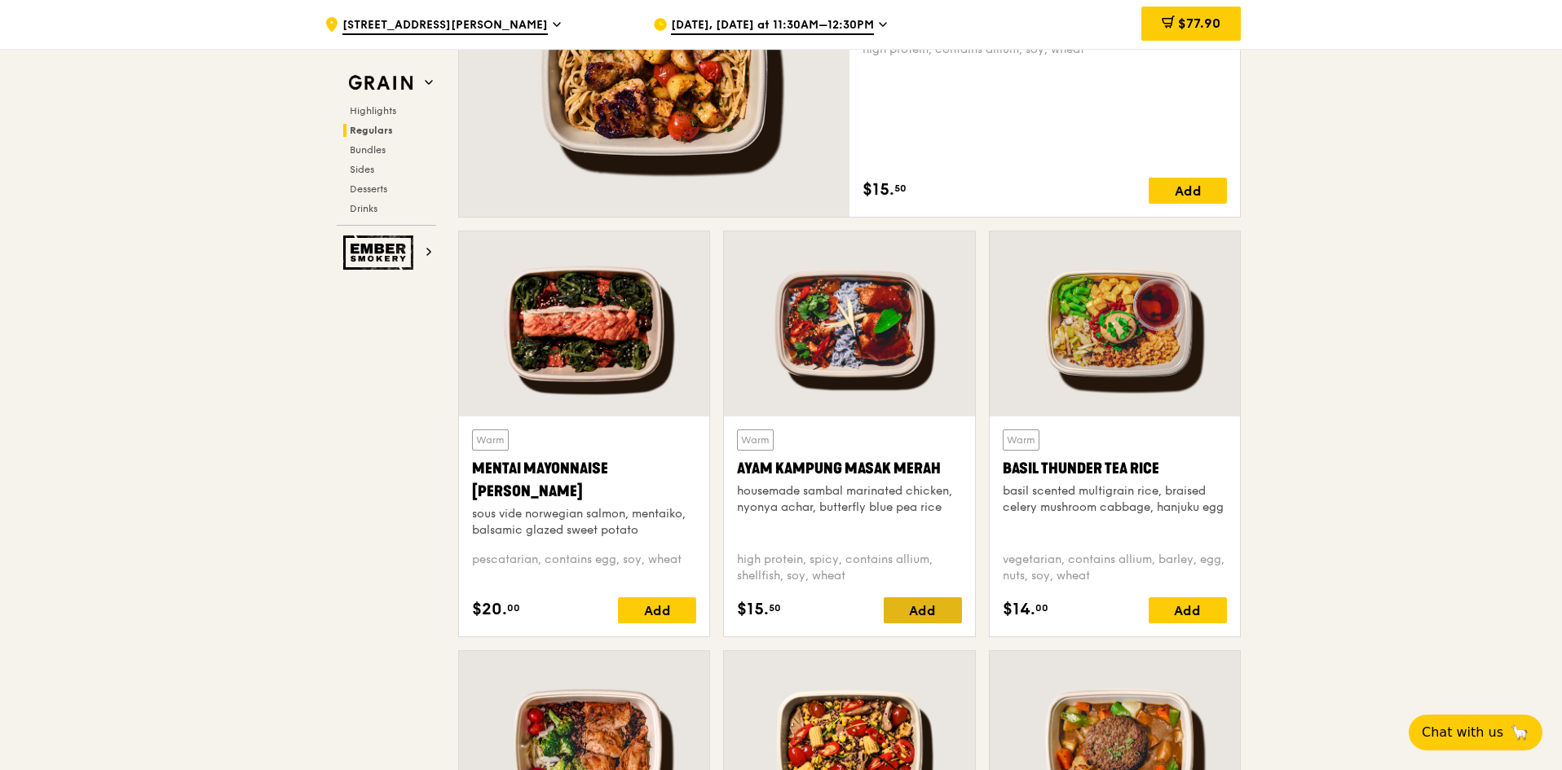
click at [926, 620] on div "Add" at bounding box center [923, 610] width 78 height 26
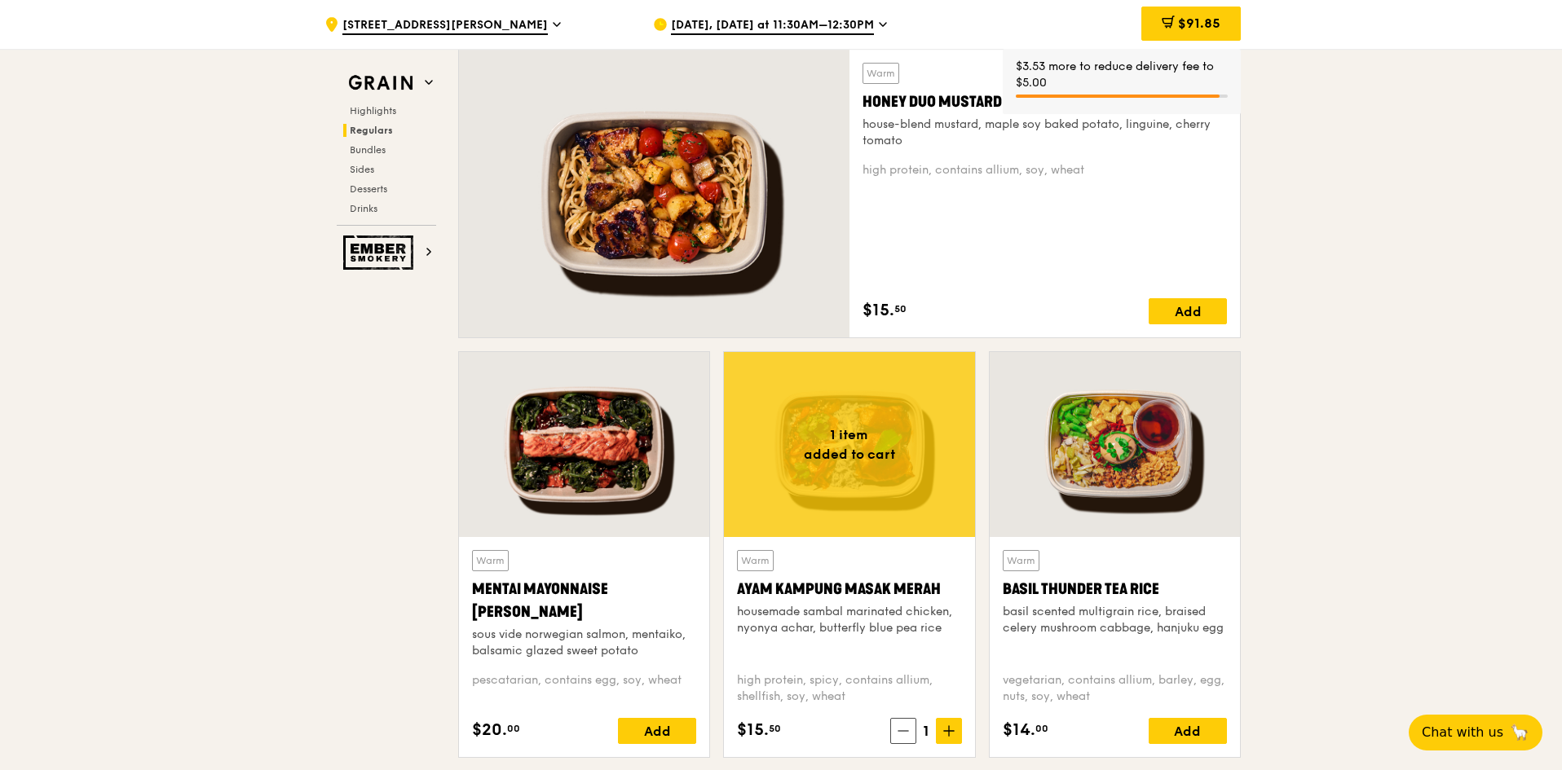
scroll to position [935, 0]
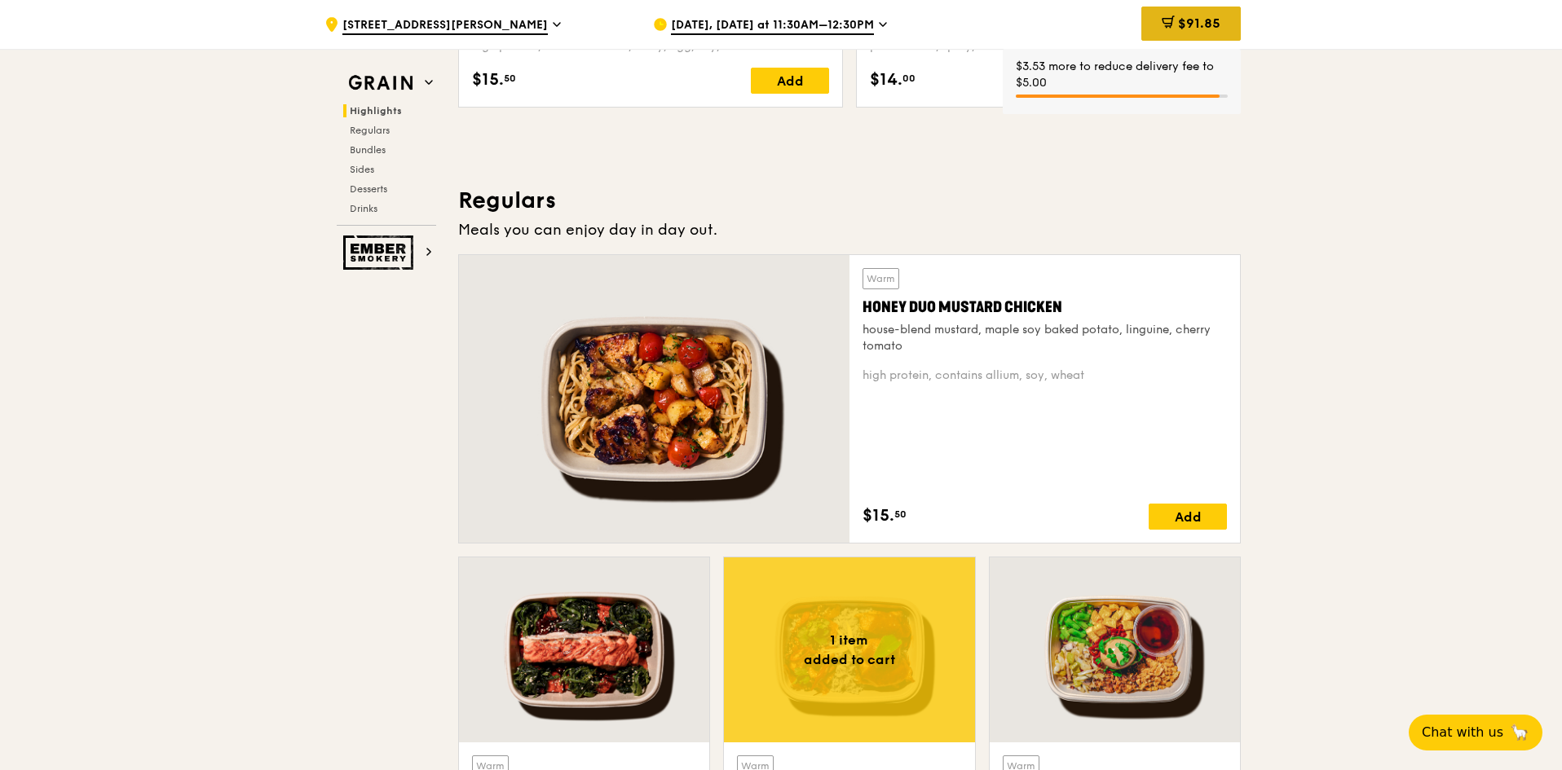
click at [1193, 23] on span "$91.85" at bounding box center [1199, 22] width 42 height 15
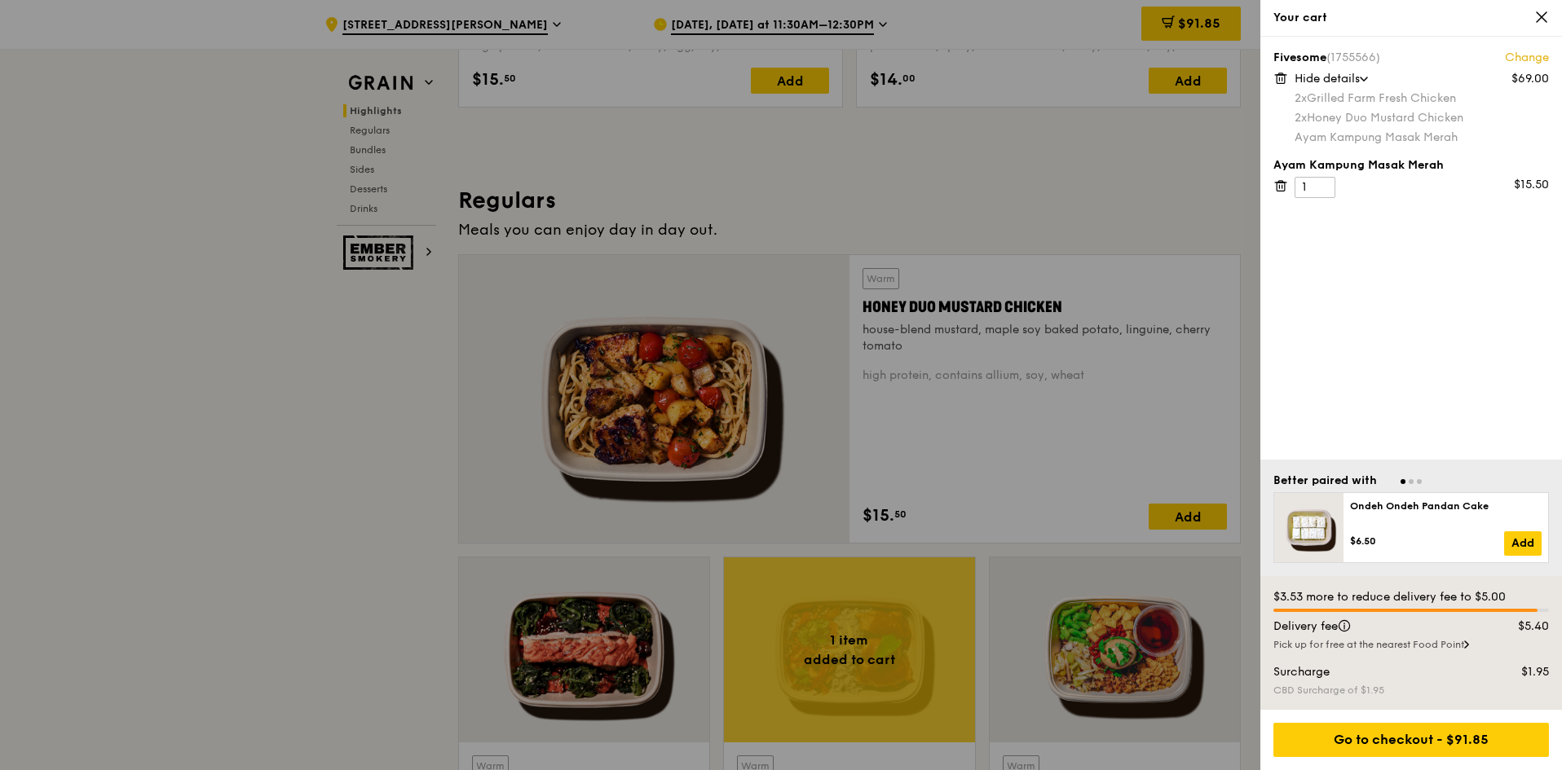
click at [1465, 369] on div "Fivesome (1755566) Change $69.00 Hide details 2x Grilled Farm Fresh Chicken 2x …" at bounding box center [1411, 248] width 302 height 423
click at [1417, 261] on div "Fivesome (1755566) Change $69.00 Hide details 2x Grilled Farm Fresh Chicken 2x …" at bounding box center [1411, 248] width 302 height 423
click at [1460, 299] on div "Fivesome (1755566) Change $69.00 Hide details 2x Grilled Farm Fresh Chicken 2x …" at bounding box center [1411, 248] width 302 height 423
click at [1412, 738] on div "Go to checkout - $91.85" at bounding box center [1411, 740] width 276 height 34
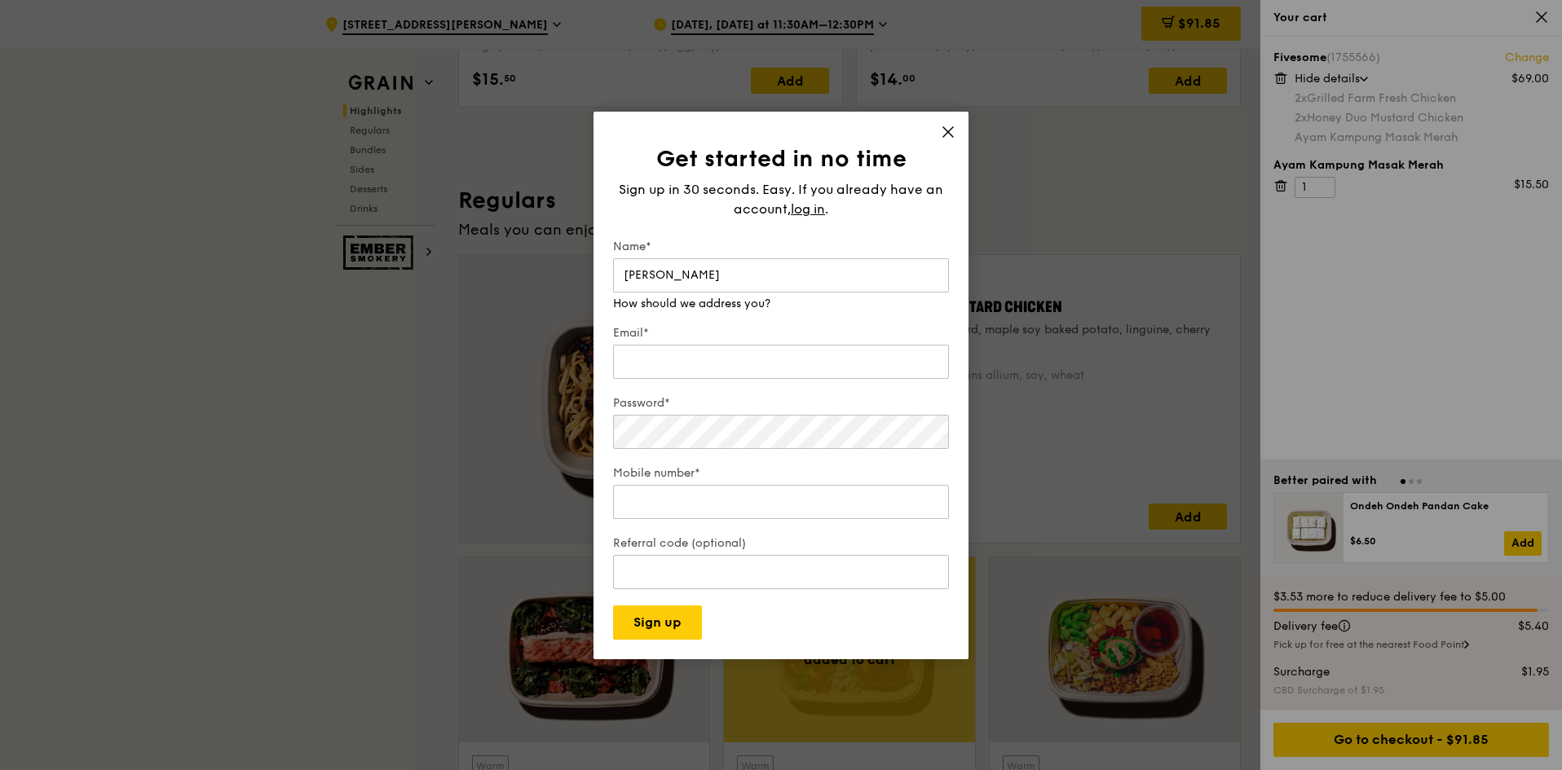
type input "Kilyn Liong"
type input "kilyn.liong@yum.com"
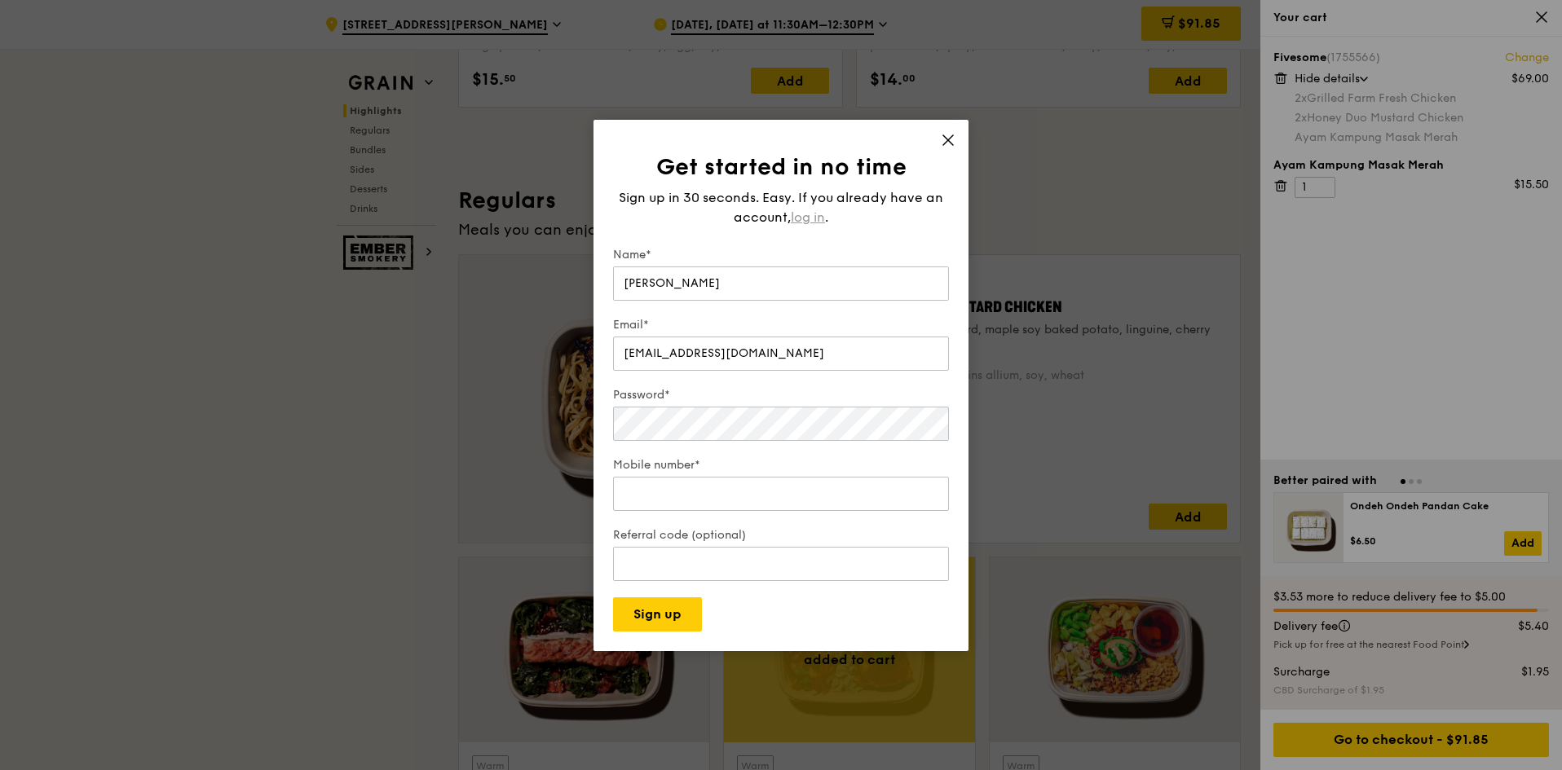
click at [808, 213] on span "log in" at bounding box center [808, 218] width 34 height 20
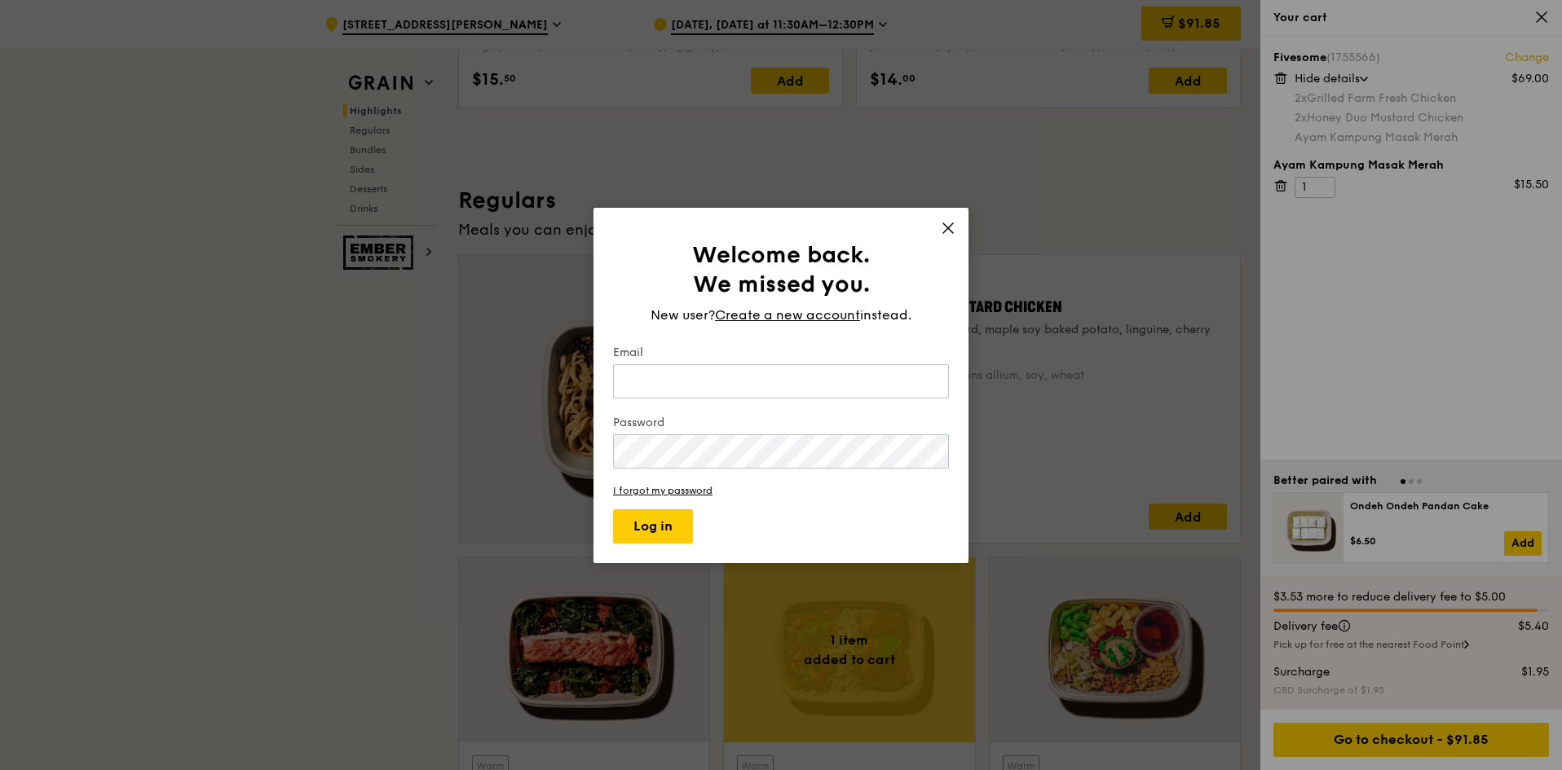
type input "kilyn.liong@yum.com"
click at [659, 518] on button "Log in" at bounding box center [653, 526] width 80 height 34
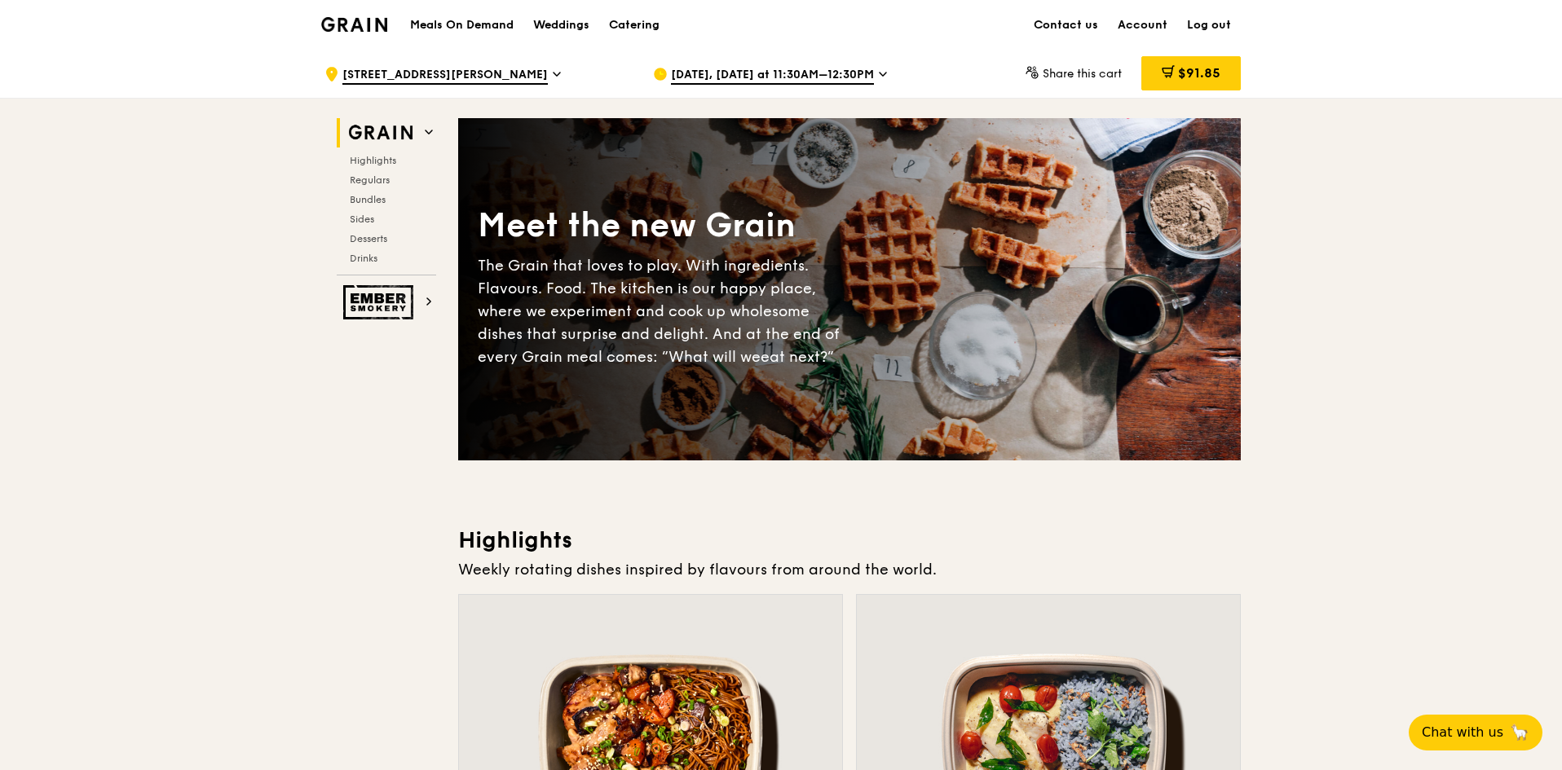
click at [1210, 73] on span "$91.85" at bounding box center [1199, 72] width 42 height 15
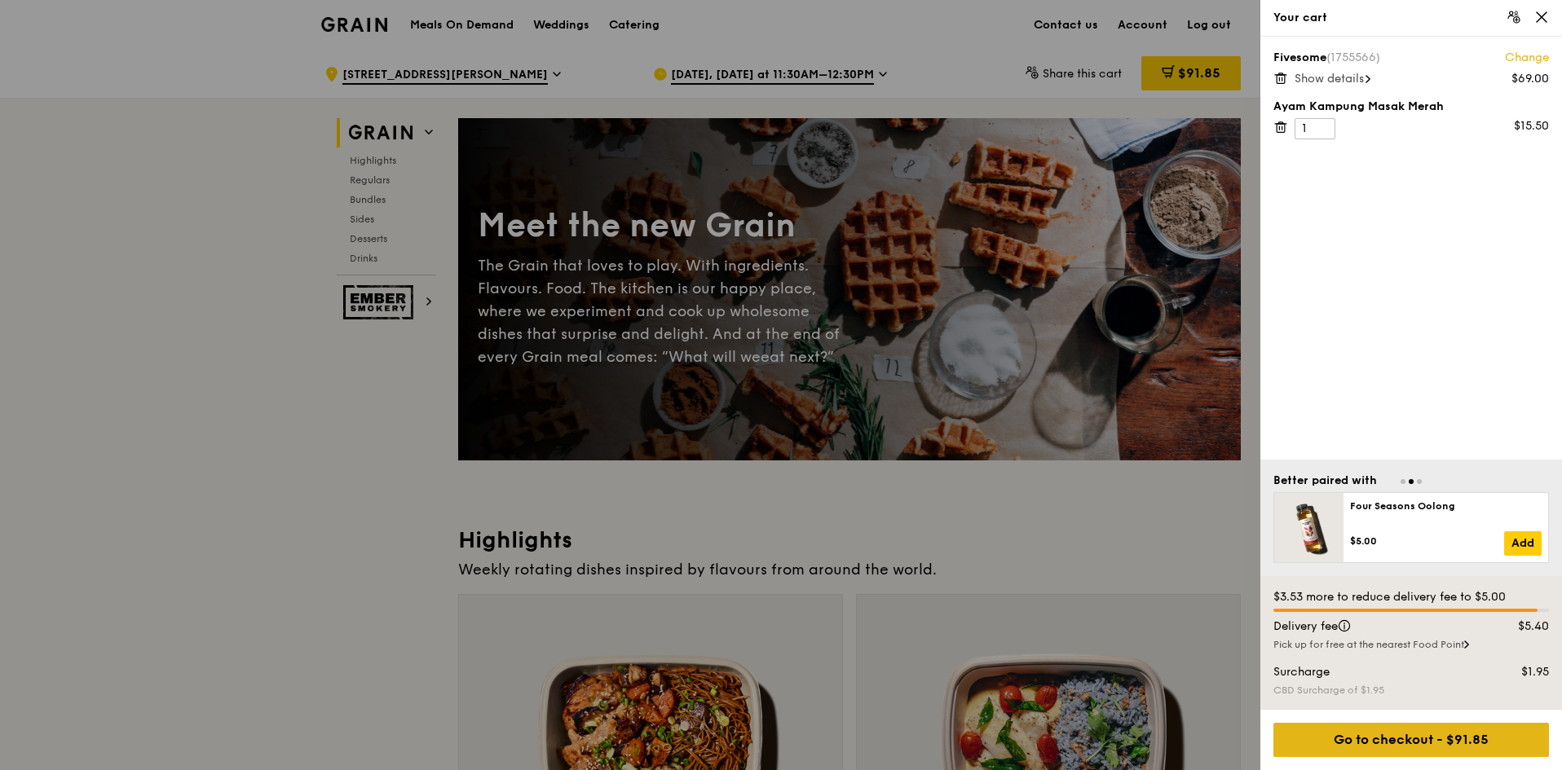
click at [1448, 741] on div "Go to checkout - $91.85" at bounding box center [1411, 740] width 276 height 34
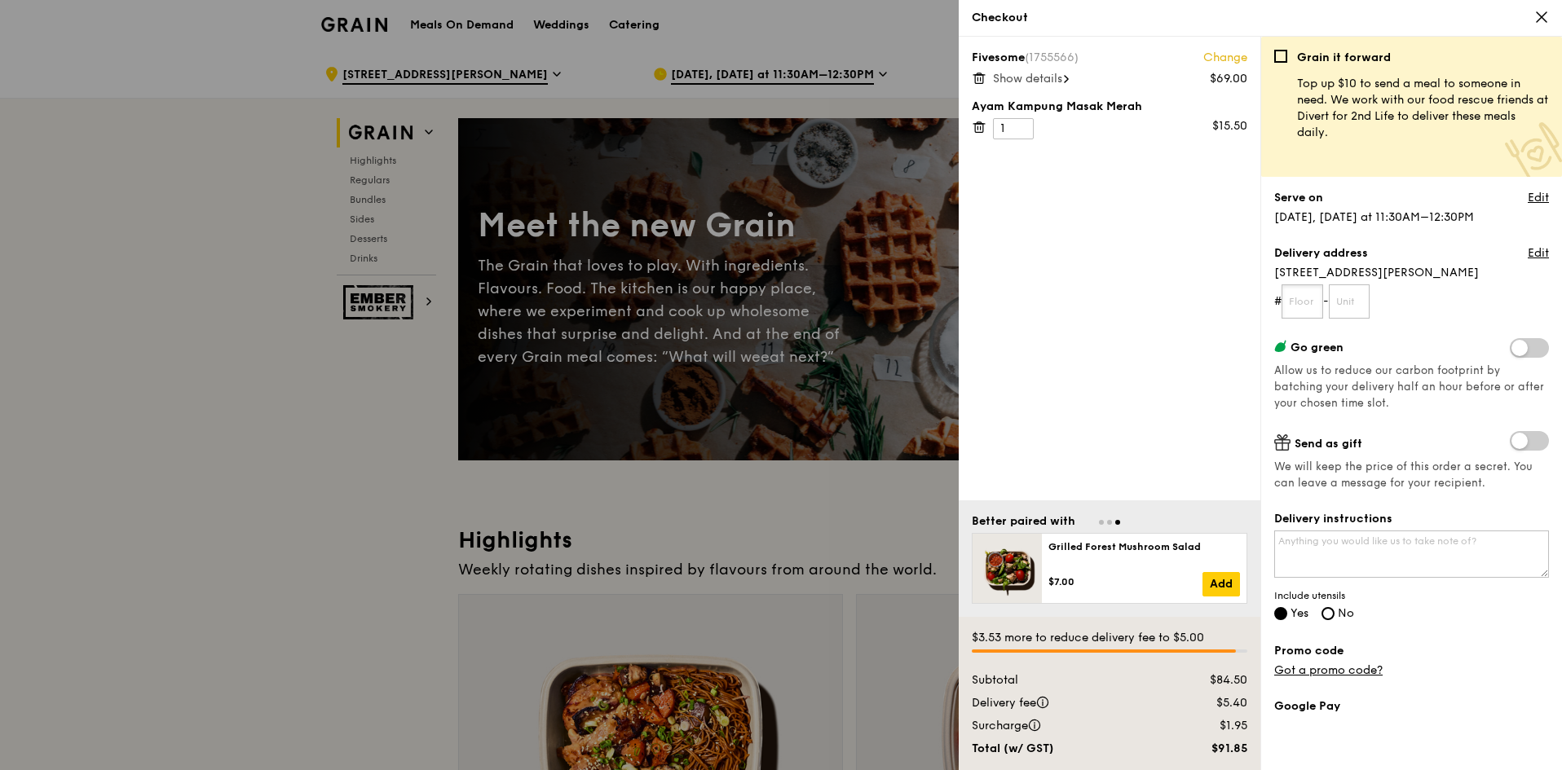
drag, startPoint x: 1308, startPoint y: 298, endPoint x: 1564, endPoint y: 329, distance: 257.8
click at [1308, 297] on input "text" at bounding box center [1302, 301] width 42 height 34
type input "08"
type input "00"
click at [1362, 553] on textarea "Delivery instructions" at bounding box center [1411, 554] width 275 height 47
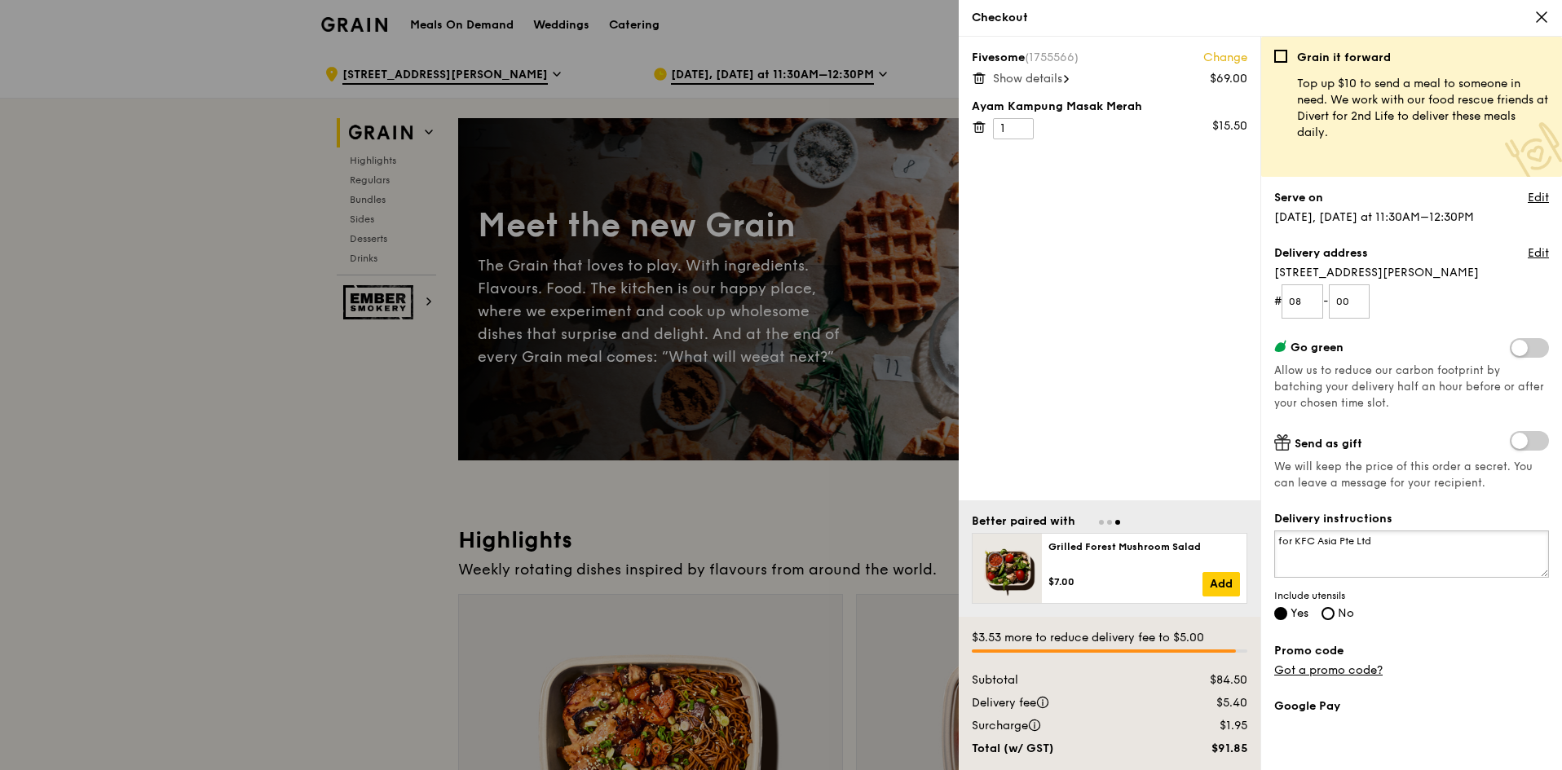
type textarea "for KFC Asia Pte Ltd"
click at [1510, 644] on label "Promo code" at bounding box center [1411, 651] width 275 height 16
click at [1492, 638] on div "Grain it forward Top up $10 to send a meal to someone in need. We work with our…" at bounding box center [1411, 410] width 275 height 721
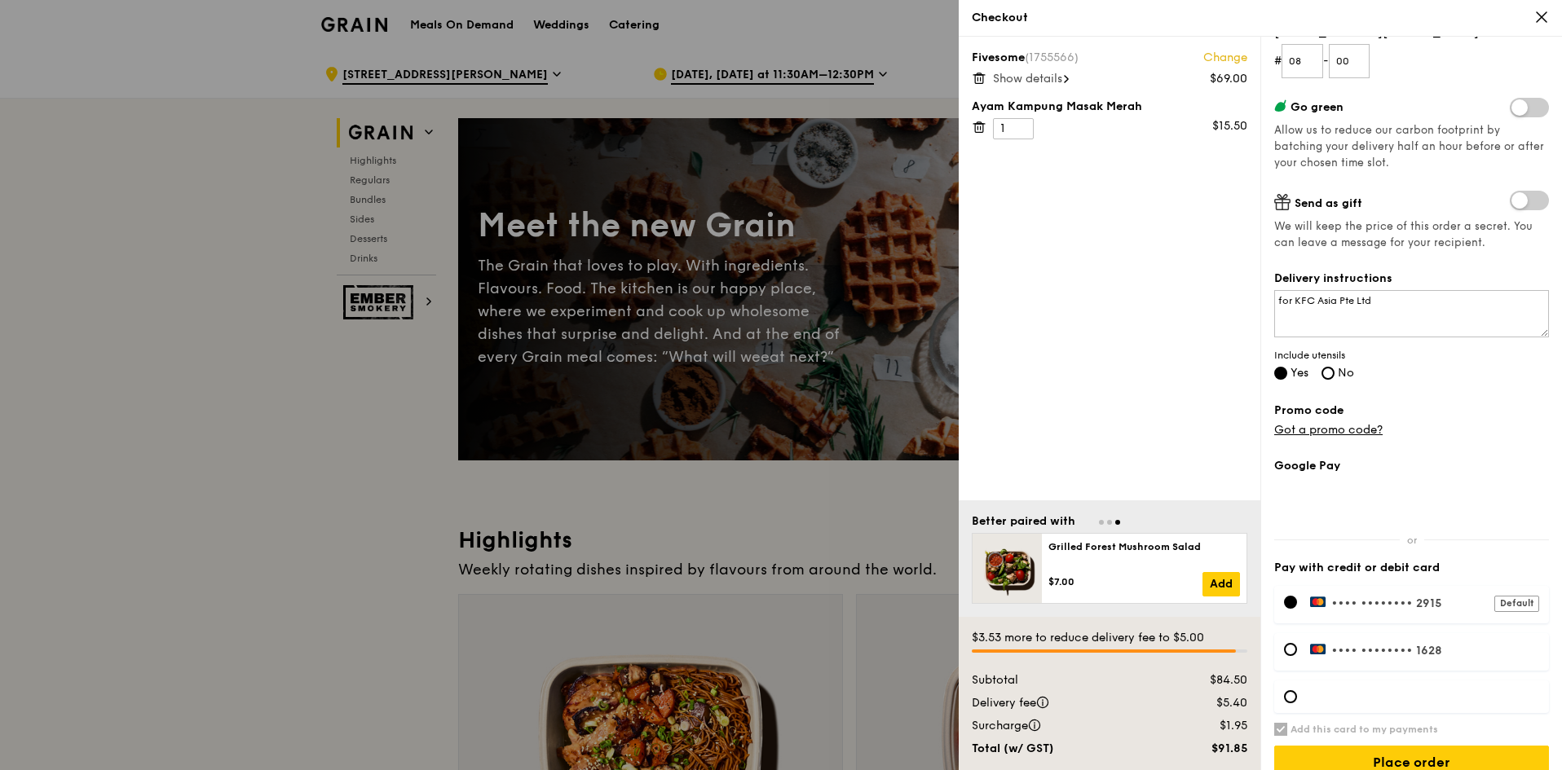
scroll to position [263, 0]
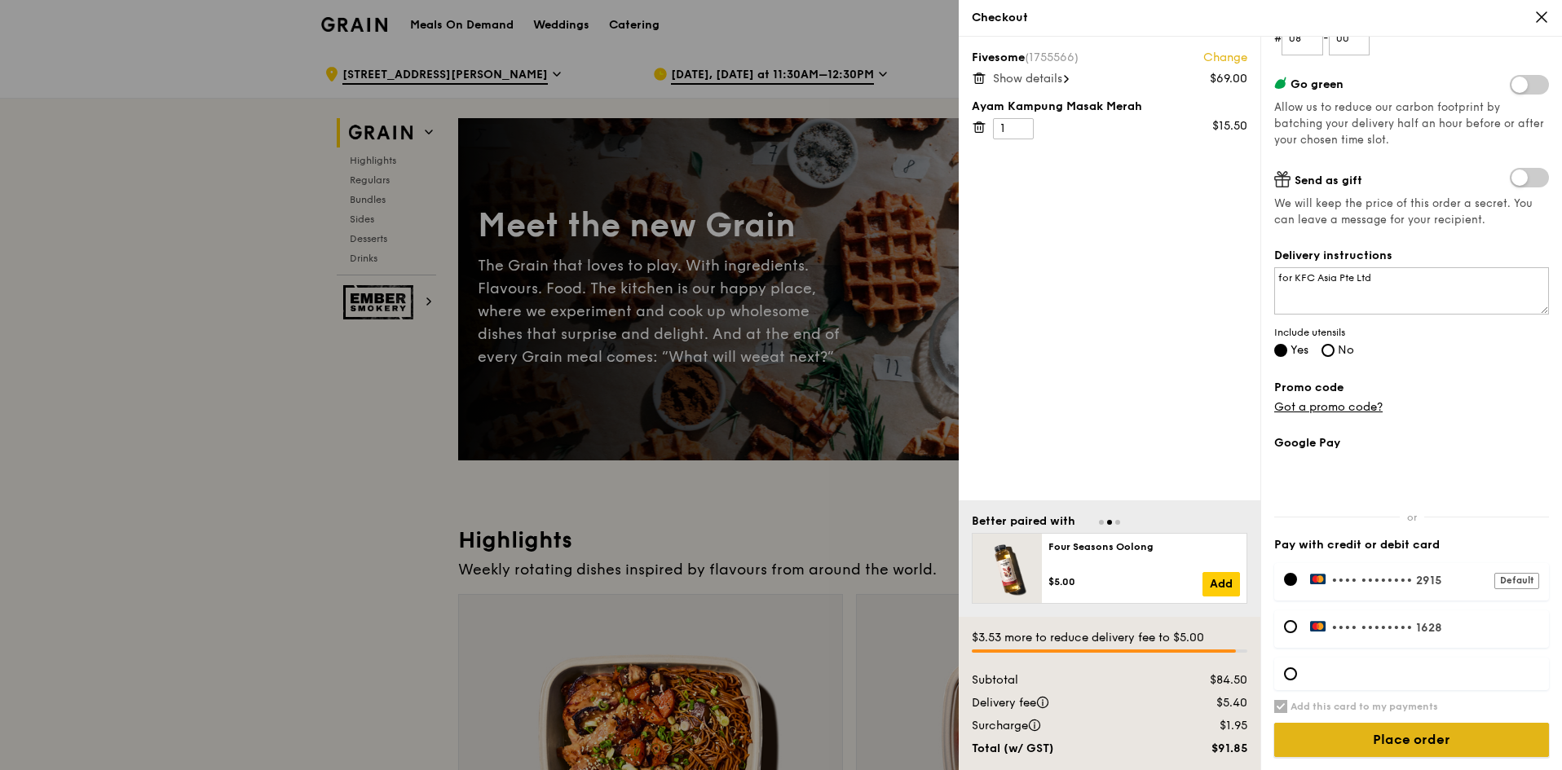
click at [1365, 744] on input "Place order" at bounding box center [1411, 740] width 275 height 34
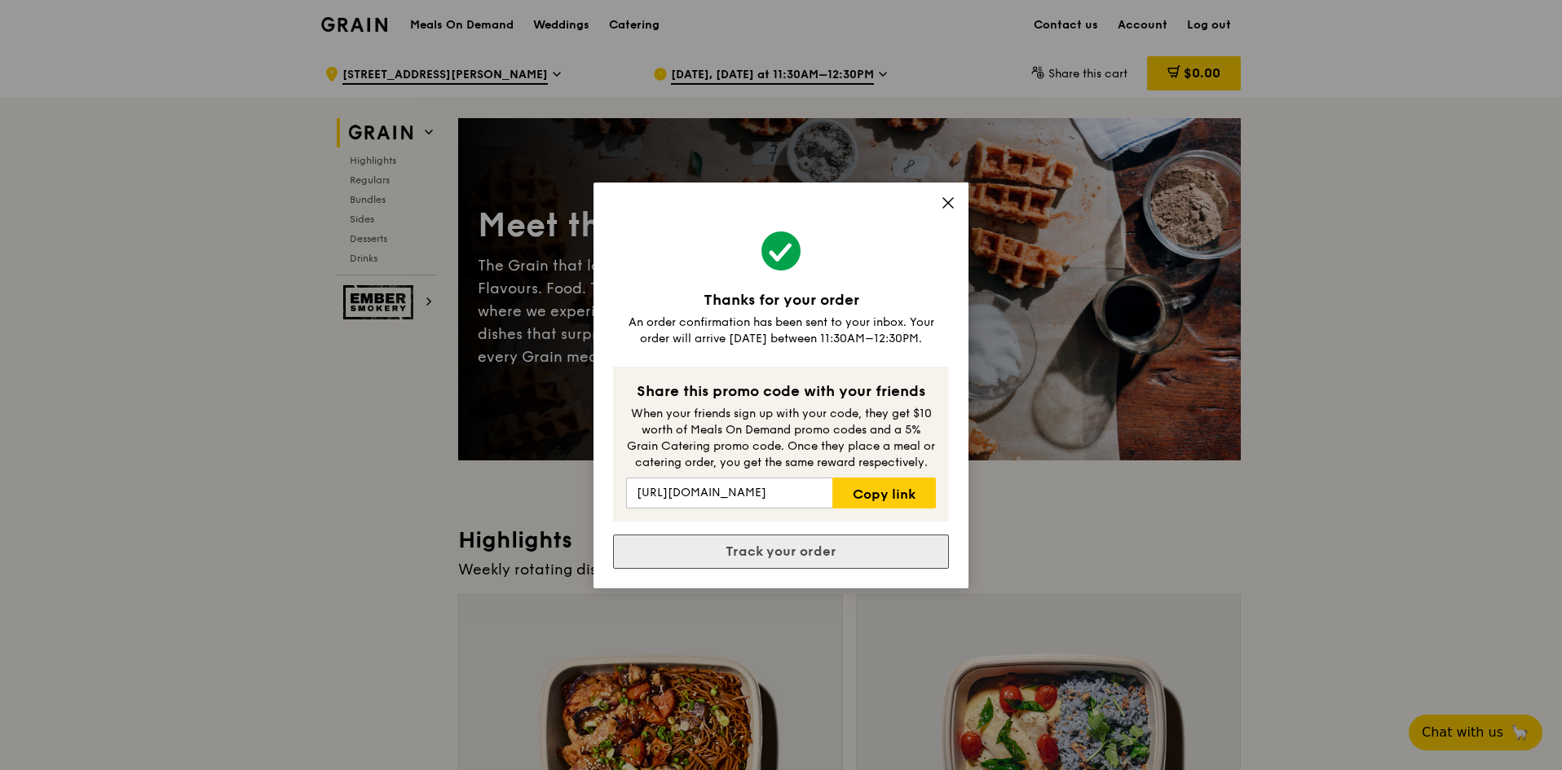
click at [791, 556] on link "Track your order" at bounding box center [781, 552] width 336 height 34
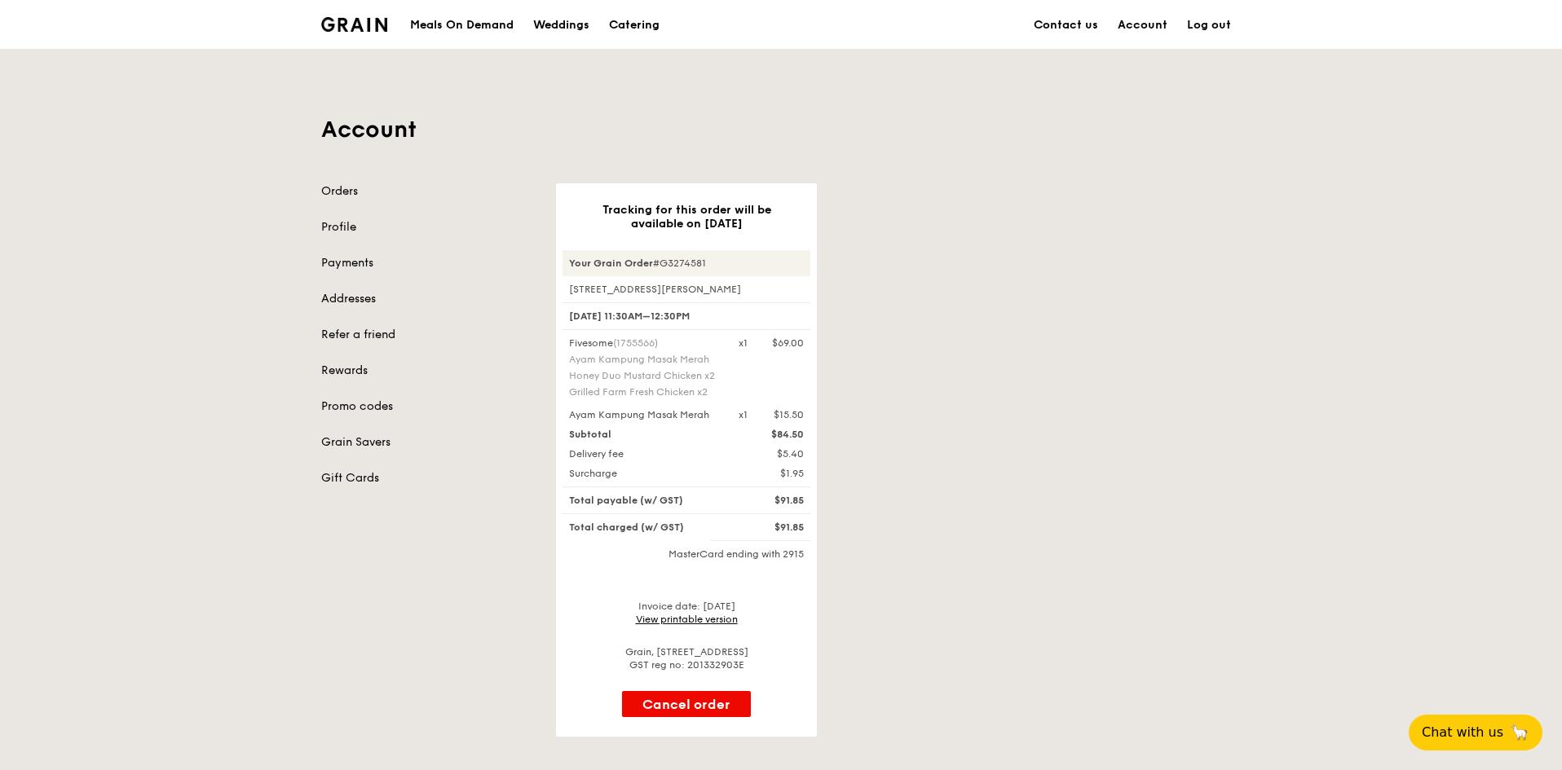
drag, startPoint x: 771, startPoint y: 385, endPoint x: 486, endPoint y: 634, distance: 379.0
click at [482, 639] on div "Orders Profile Payments Addresses Refer a friend Rewards Promo codes Grain Save…" at bounding box center [780, 459] width 939 height 553
